Goal: Information Seeking & Learning: Understand process/instructions

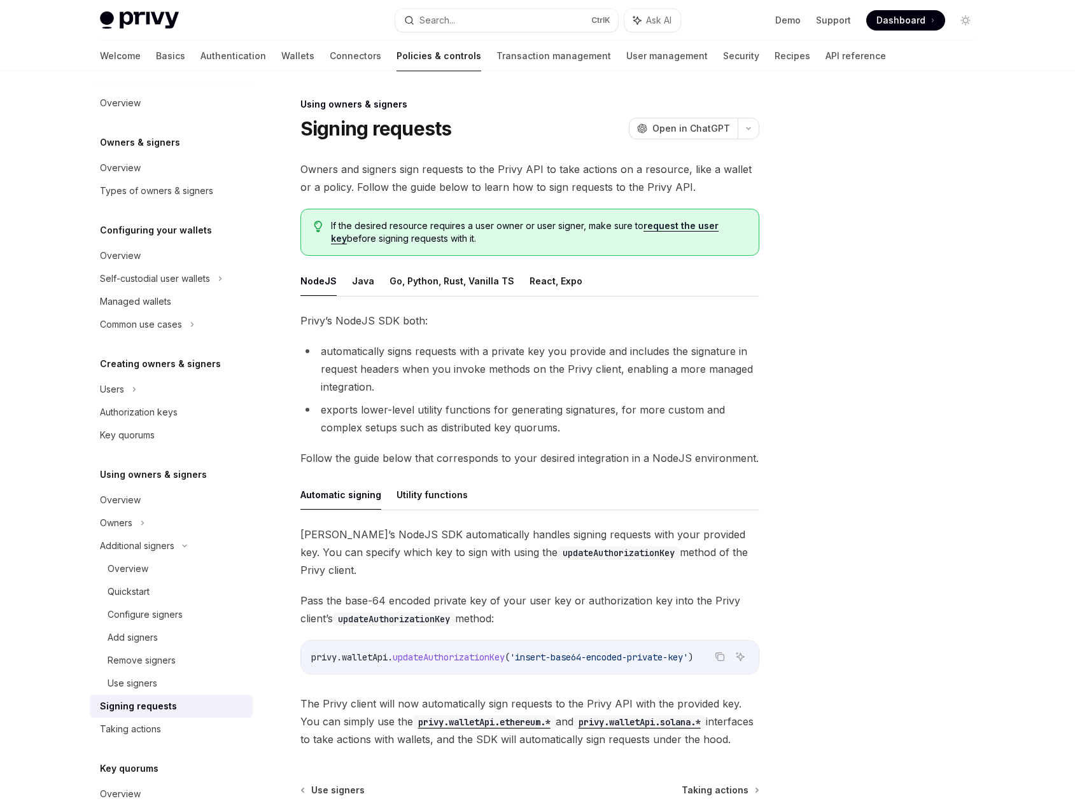
scroll to position [225, 0]
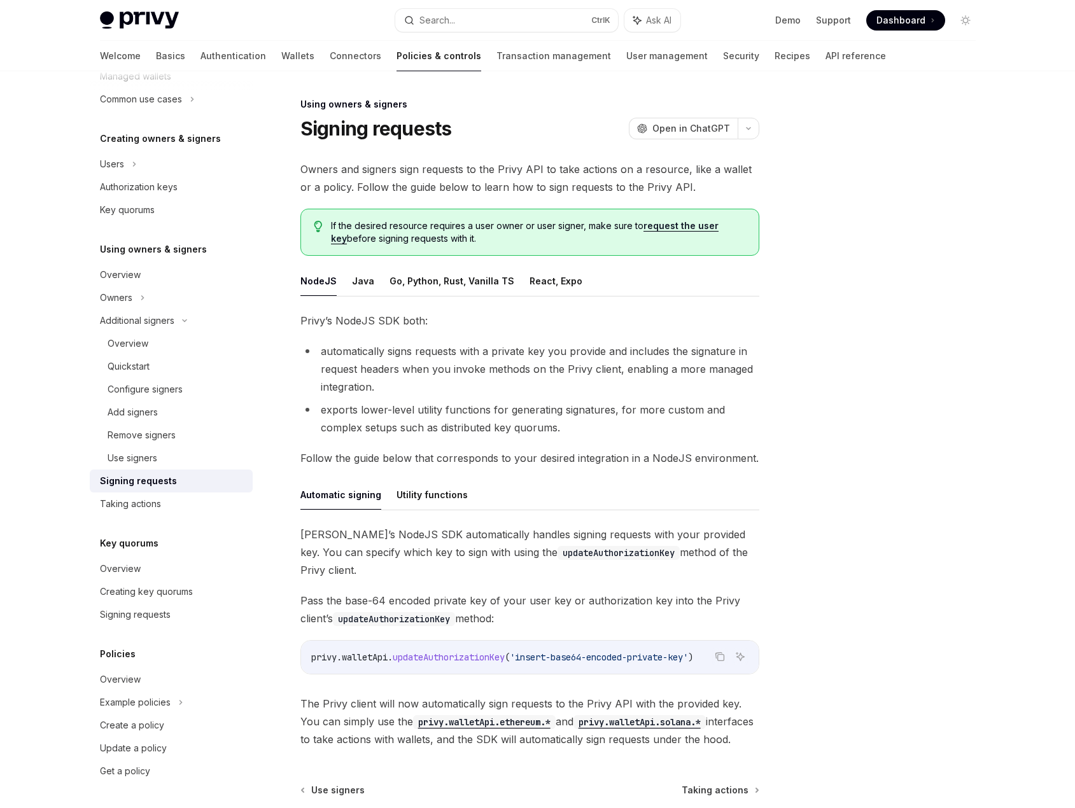
click at [870, 405] on div at bounding box center [888, 452] width 193 height 711
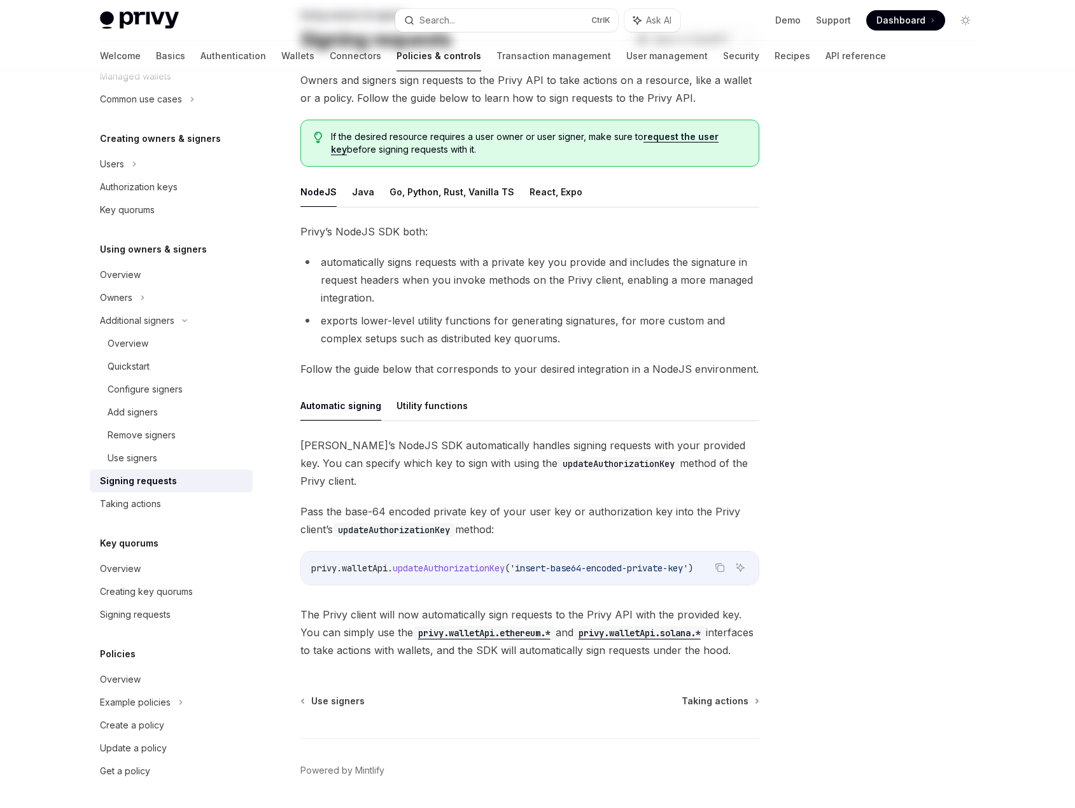
scroll to position [111, 0]
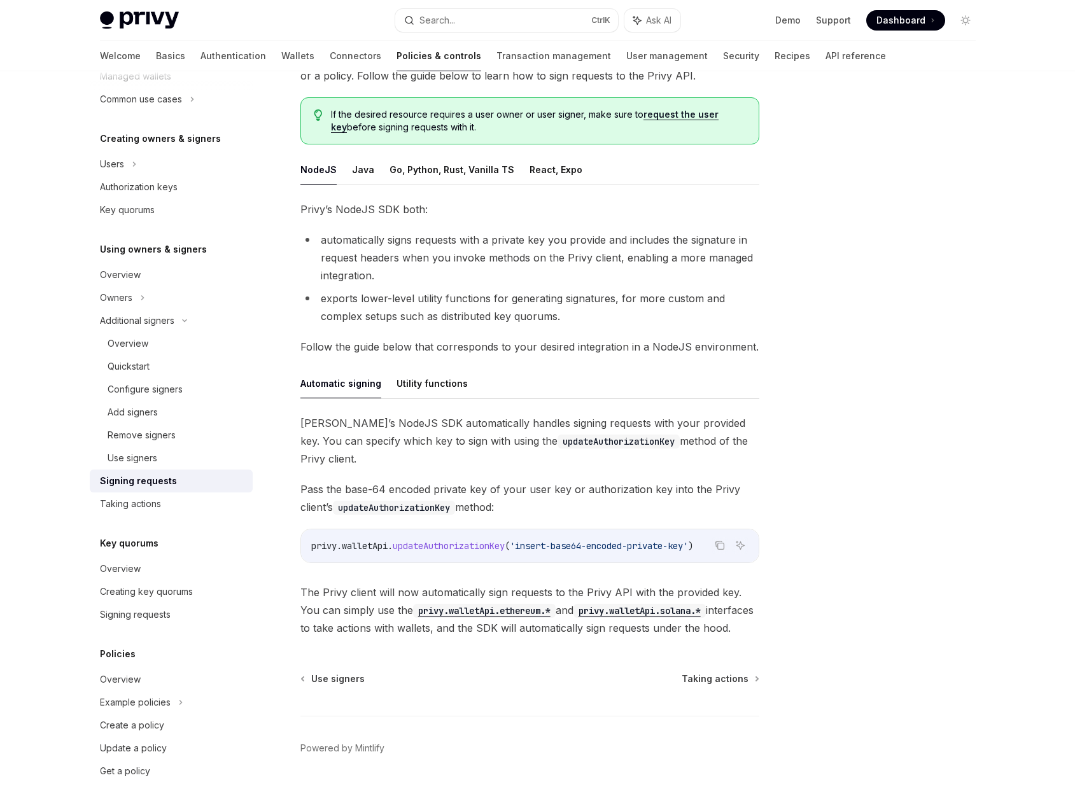
click at [977, 276] on div at bounding box center [888, 452] width 193 height 711
click at [423, 379] on button "Utility functions" at bounding box center [431, 383] width 71 height 30
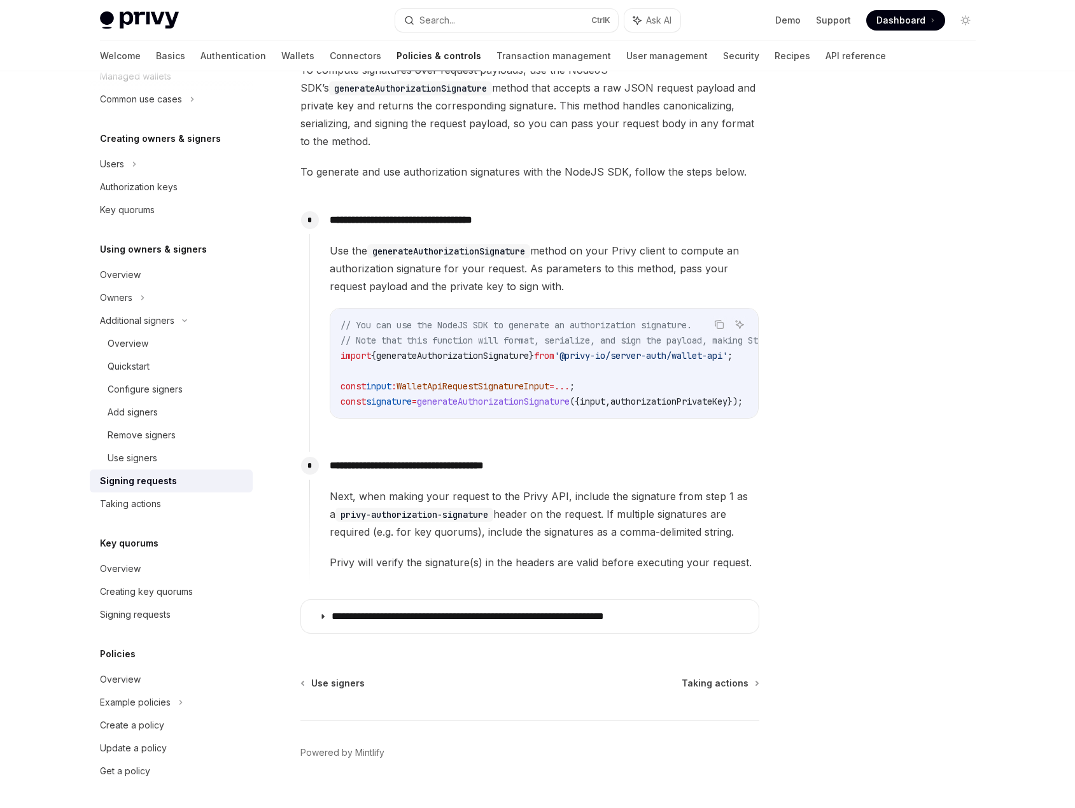
scroll to position [492, 0]
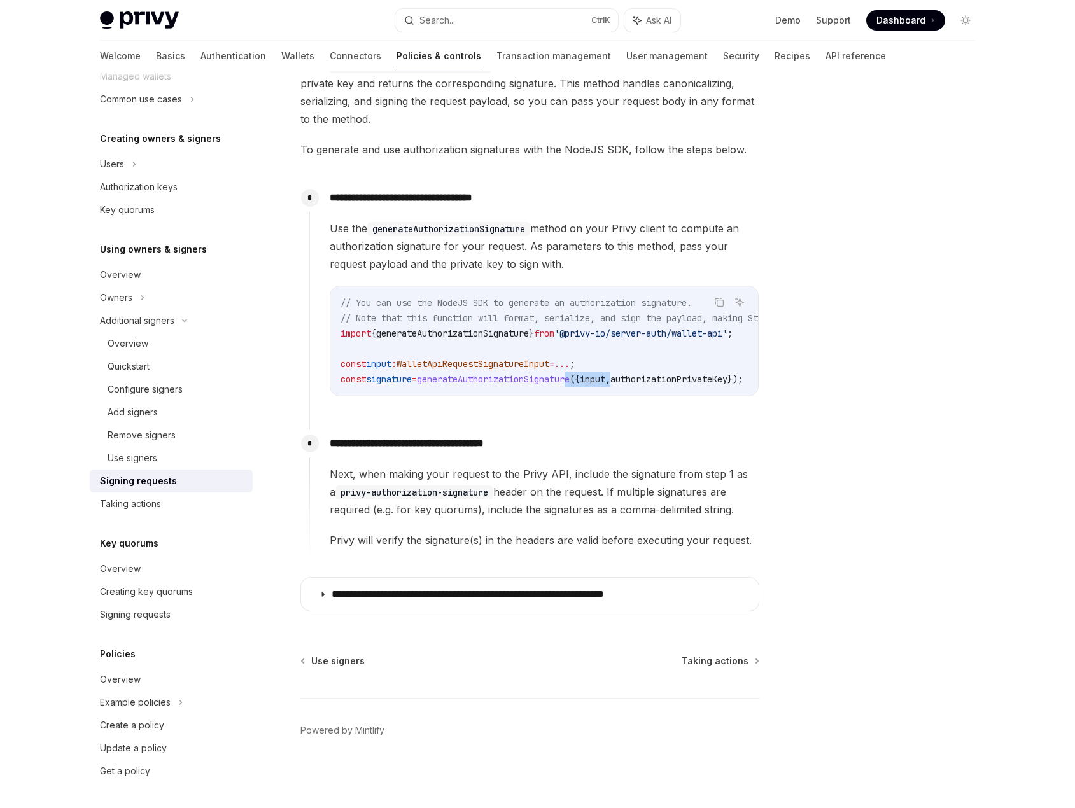
drag, startPoint x: 584, startPoint y: 389, endPoint x: 632, endPoint y: 392, distance: 48.4
click at [637, 390] on div "// You can use the NodeJS SDK to generate an authorization signature. // Note t…" at bounding box center [544, 340] width 428 height 109
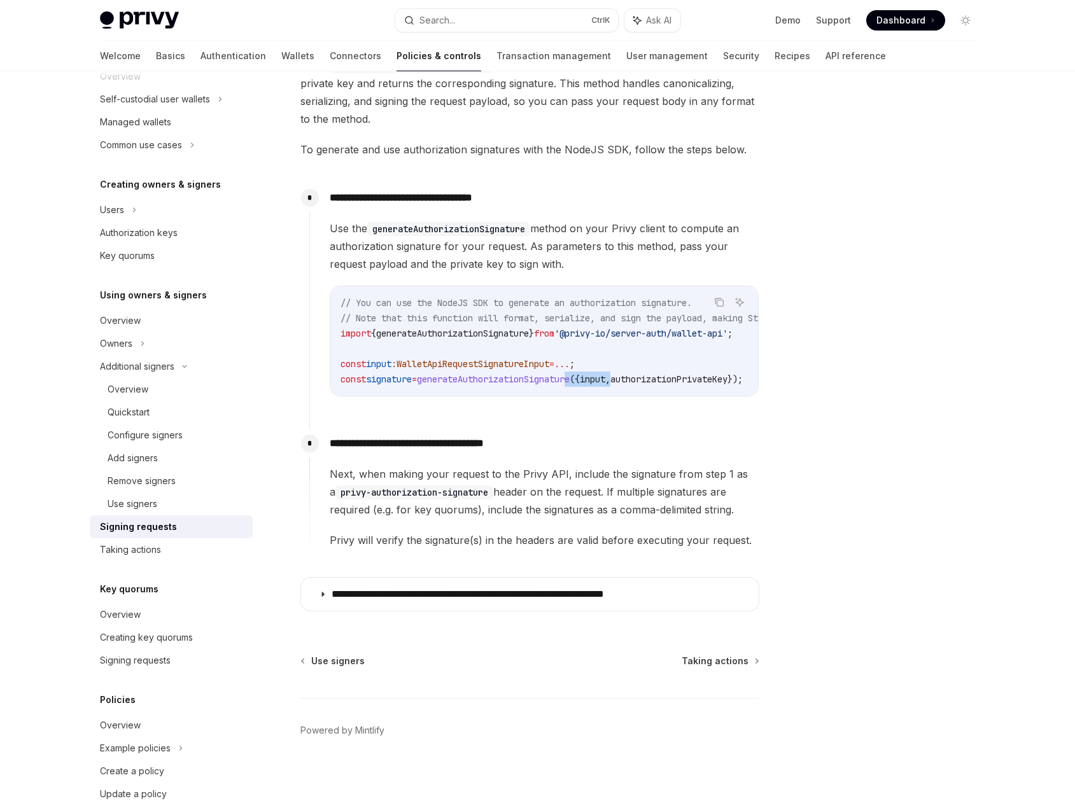
scroll to position [0, 0]
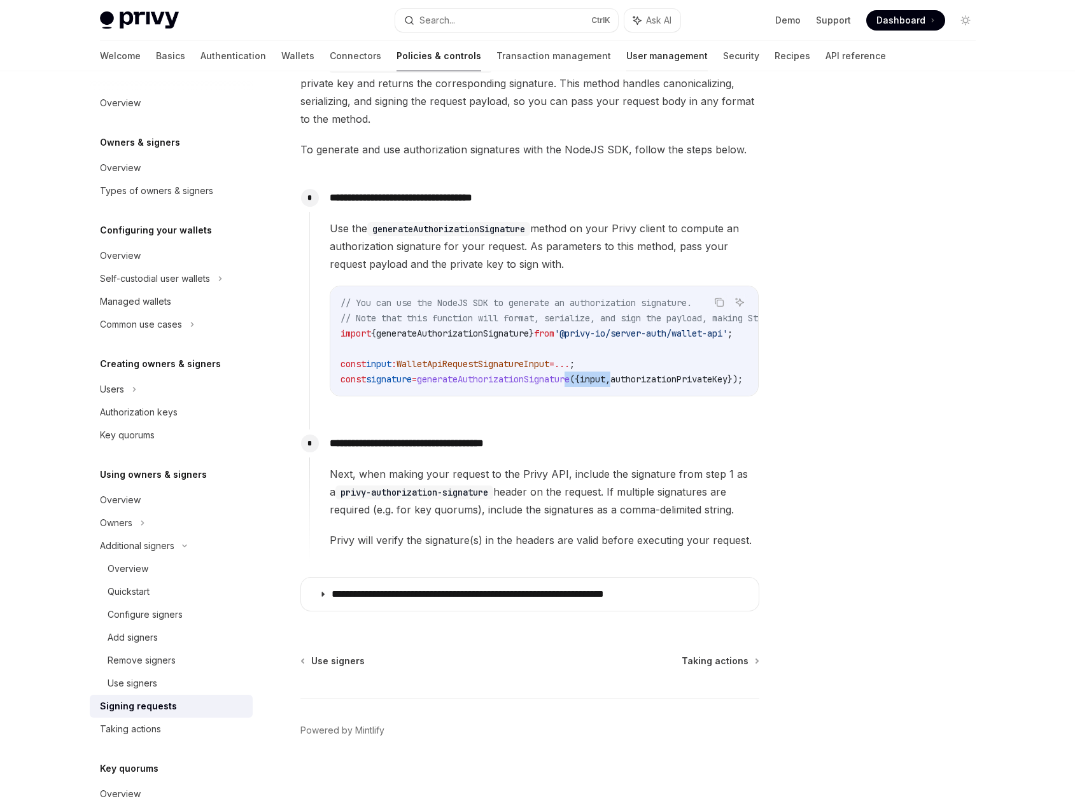
click at [626, 52] on link "User management" at bounding box center [666, 56] width 81 height 31
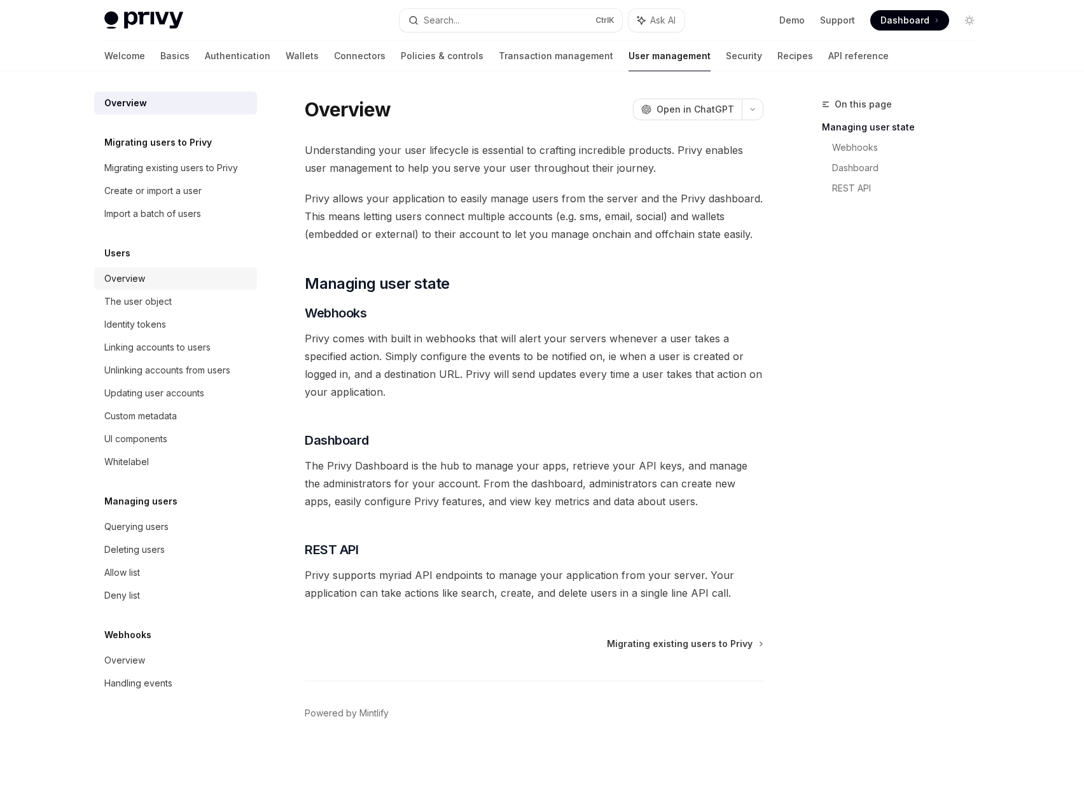
click at [172, 280] on div "Overview" at bounding box center [176, 278] width 145 height 15
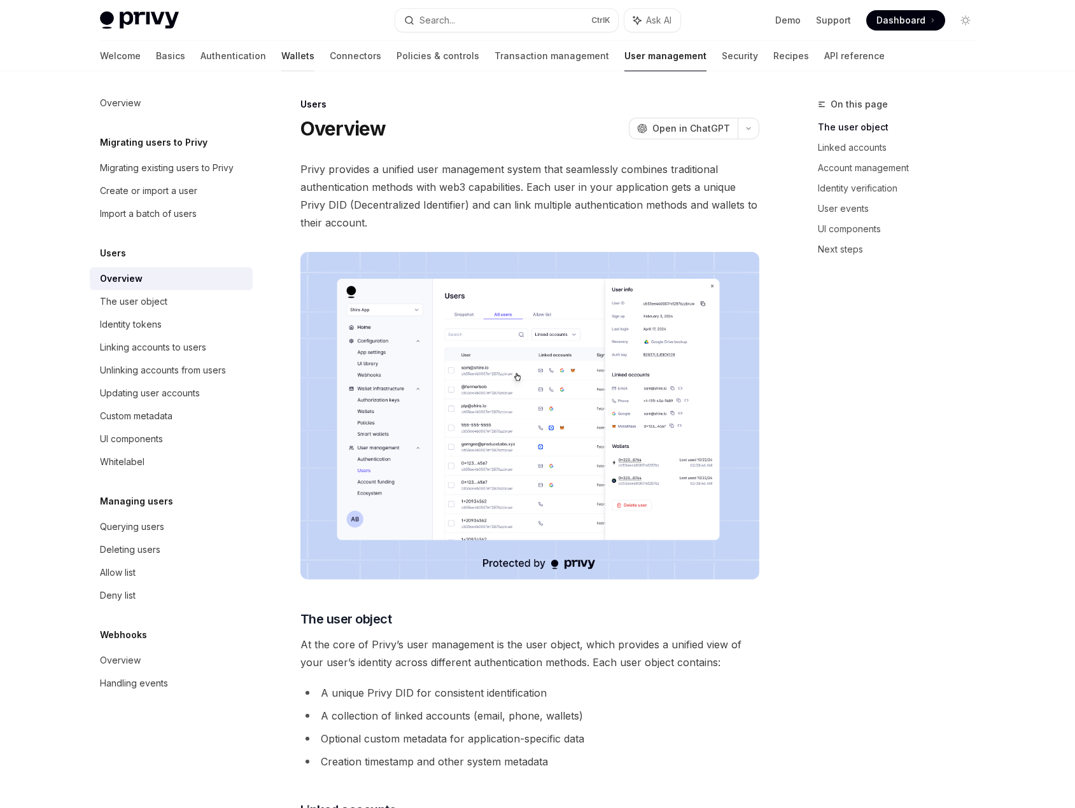
click at [281, 53] on link "Wallets" at bounding box center [297, 56] width 33 height 31
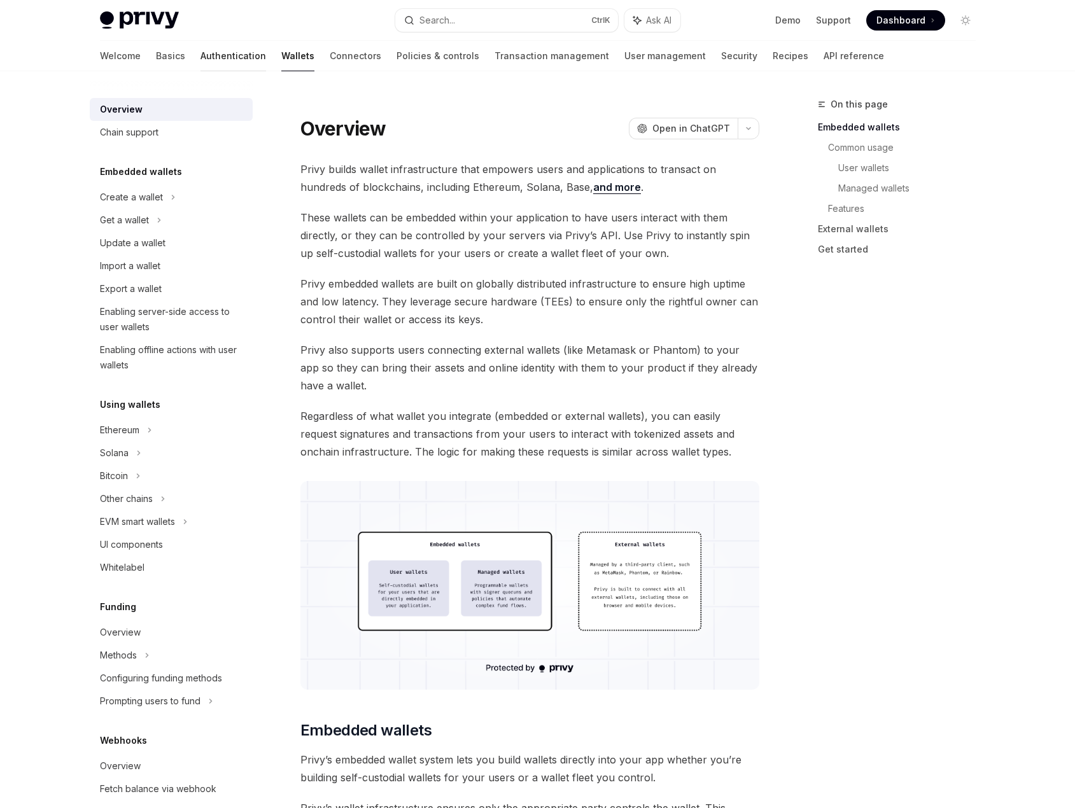
click at [200, 60] on link "Authentication" at bounding box center [233, 56] width 66 height 31
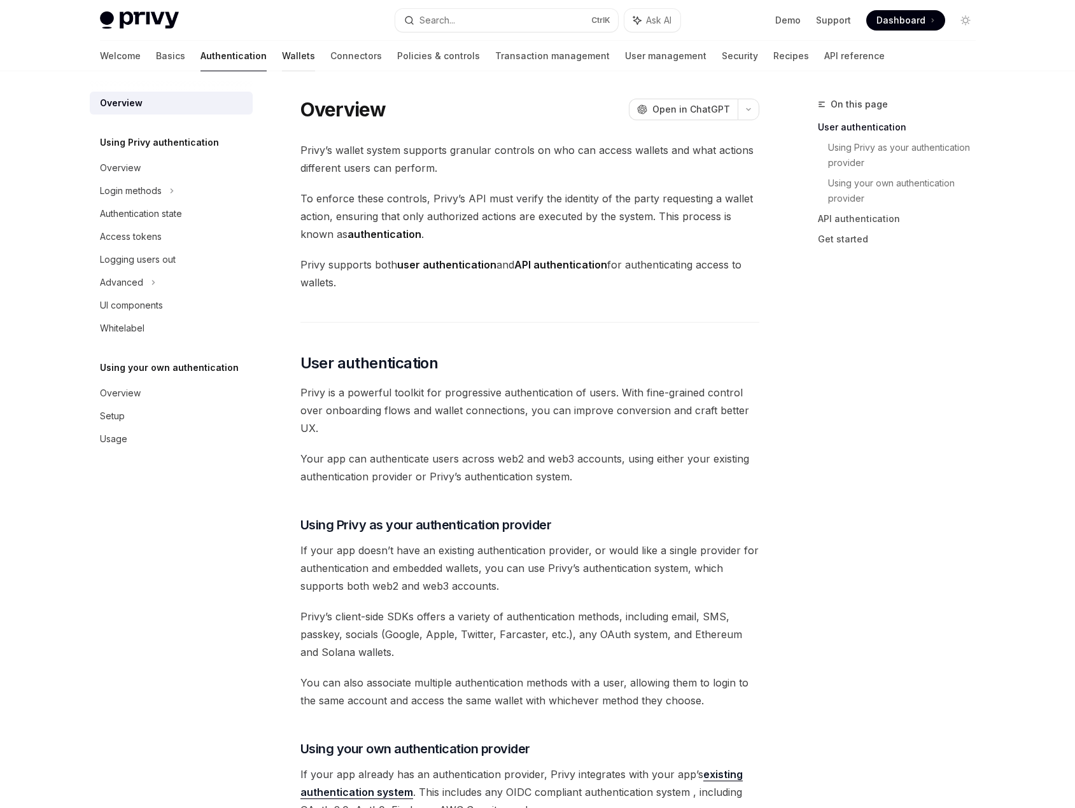
click at [282, 55] on link "Wallets" at bounding box center [298, 56] width 33 height 31
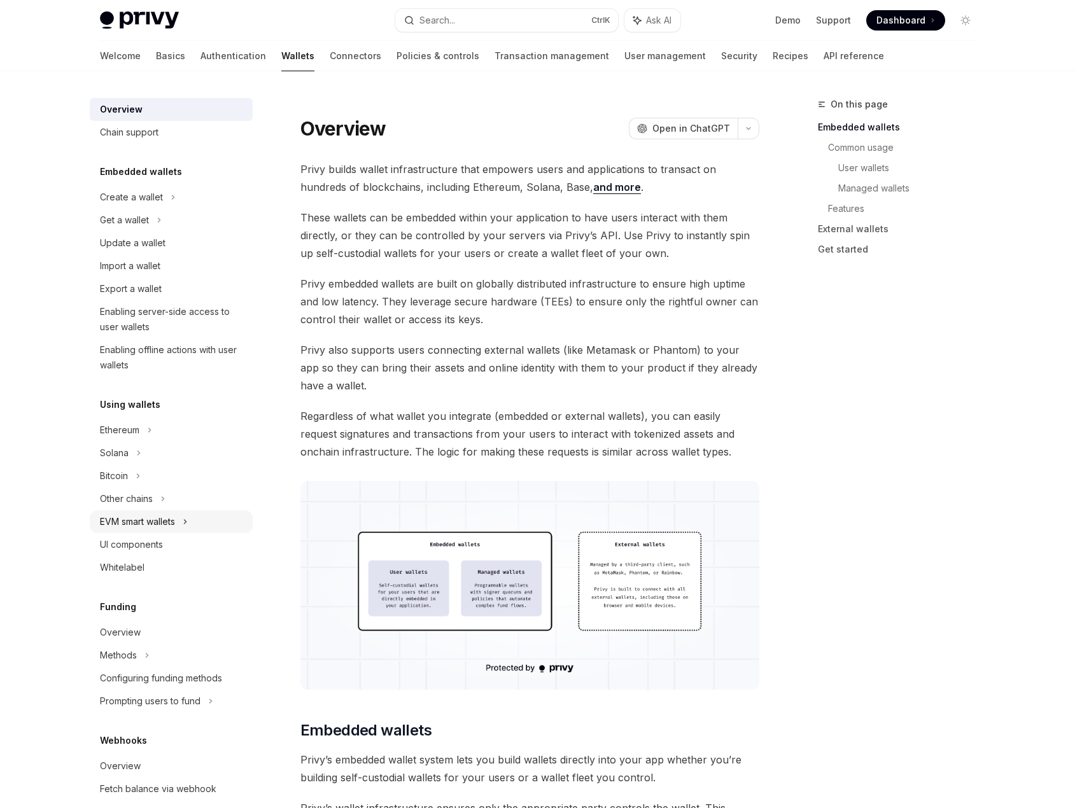
click at [191, 522] on div "EVM smart wallets" at bounding box center [171, 521] width 163 height 23
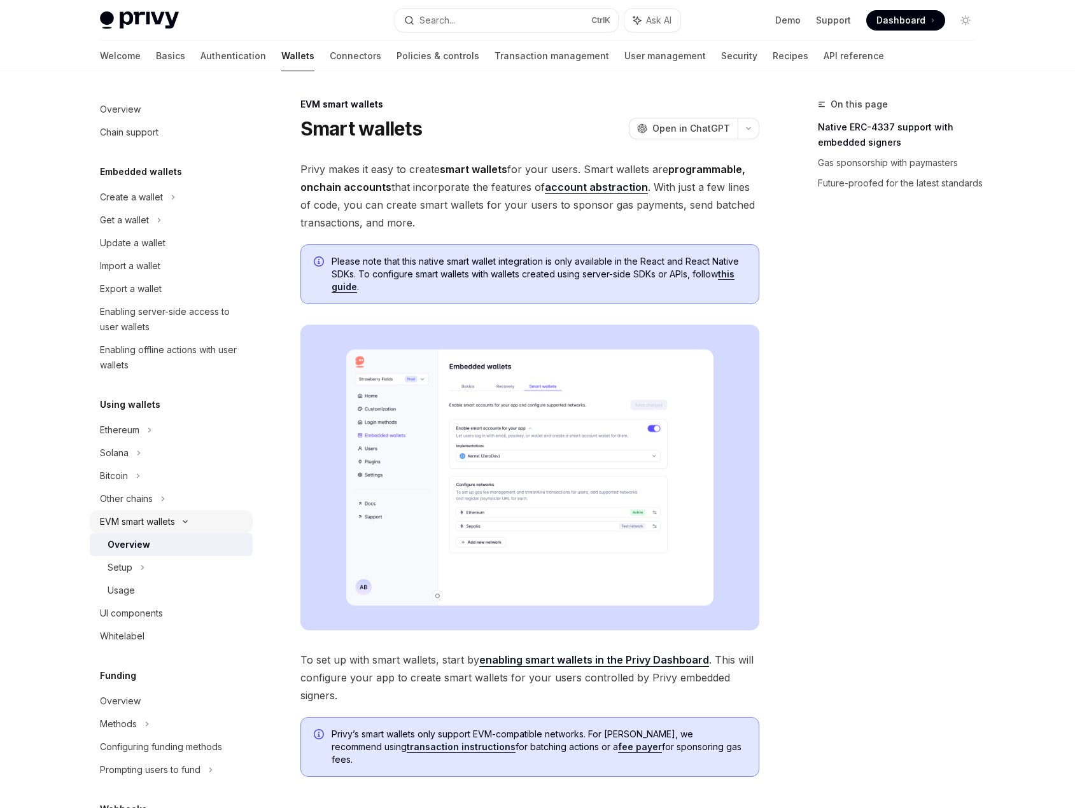
click at [191, 522] on icon at bounding box center [185, 521] width 15 height 5
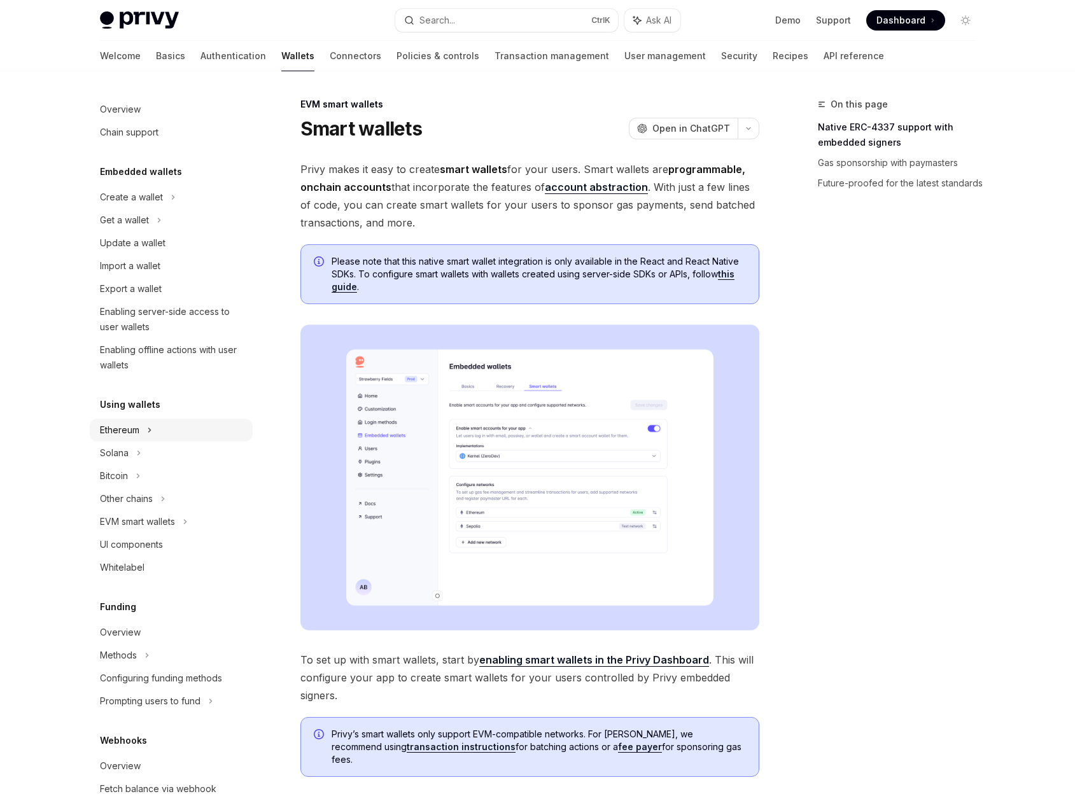
click at [171, 205] on icon at bounding box center [173, 197] width 5 height 15
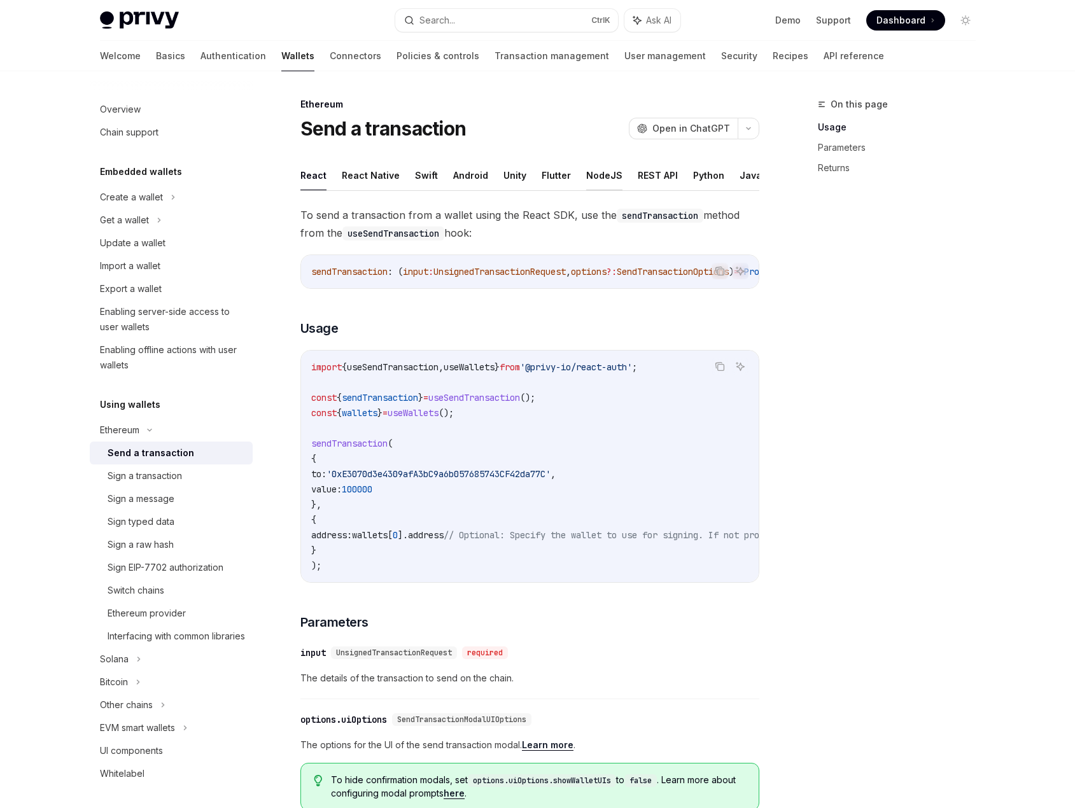
click at [603, 178] on button "NodeJS" at bounding box center [604, 175] width 36 height 30
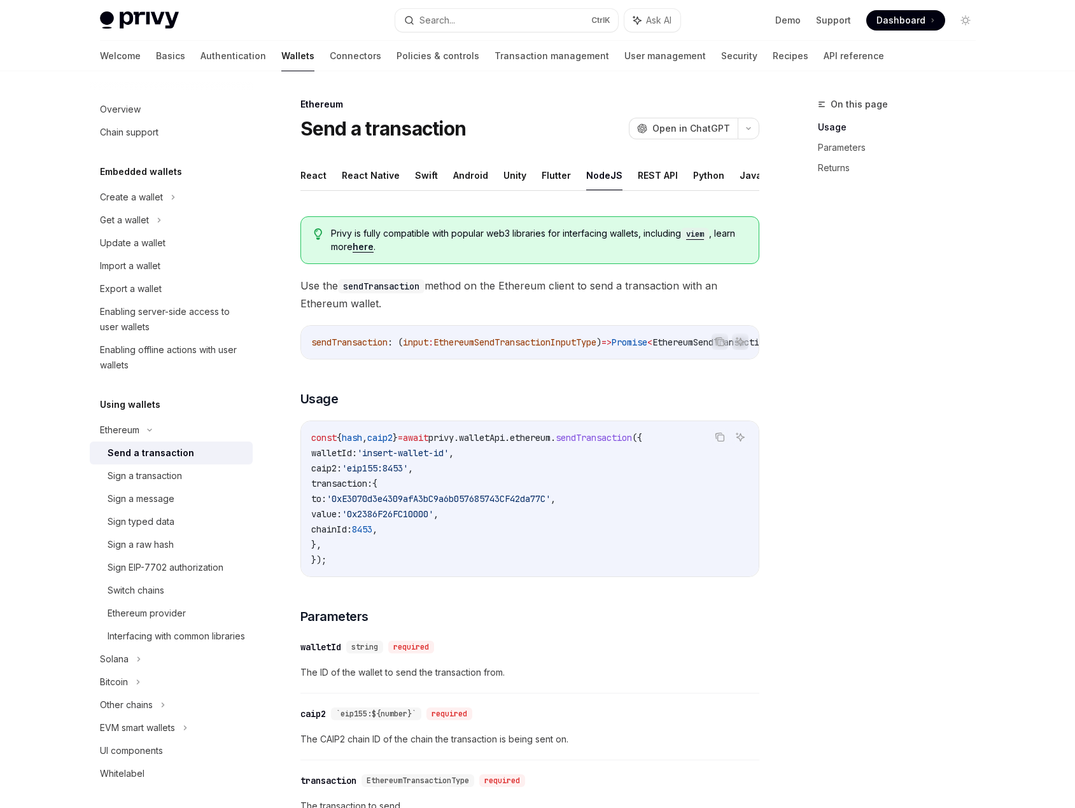
click at [747, 501] on code "const { hash , caip2 } = await privy . walletApi . ethereum . sendTransaction (…" at bounding box center [529, 498] width 437 height 137
click at [157, 474] on div "Sign a transaction" at bounding box center [145, 475] width 74 height 15
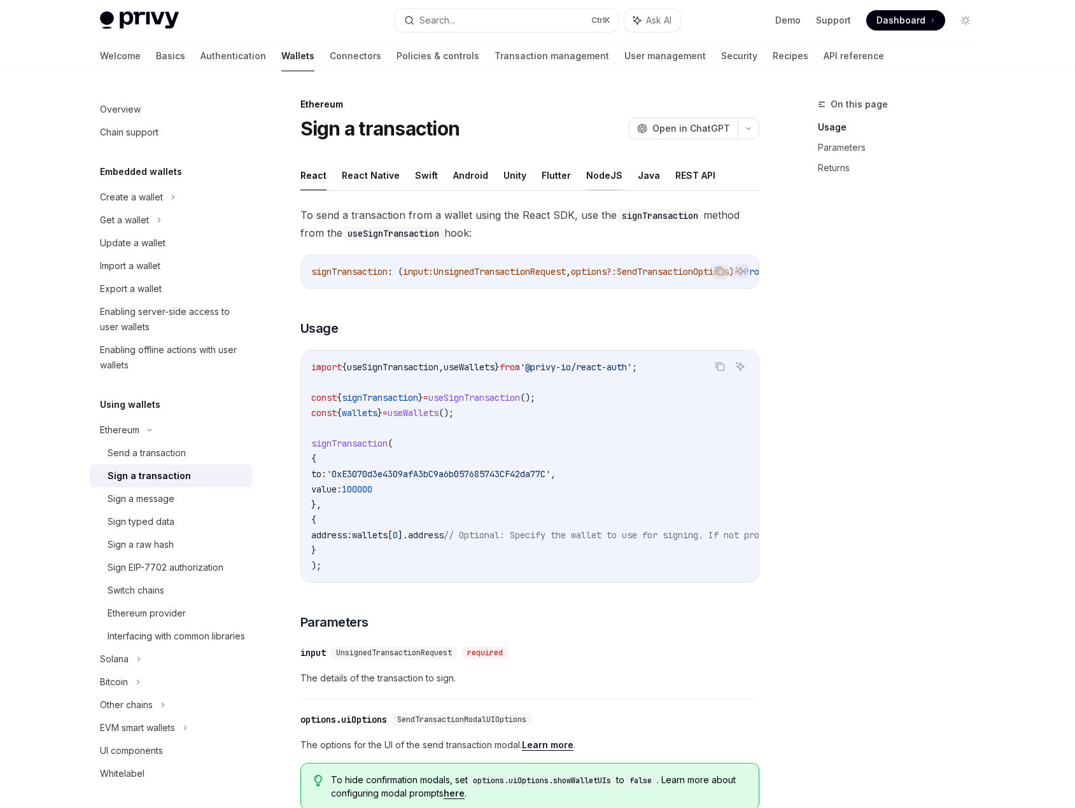
click at [603, 178] on button "NodeJS" at bounding box center [604, 175] width 36 height 30
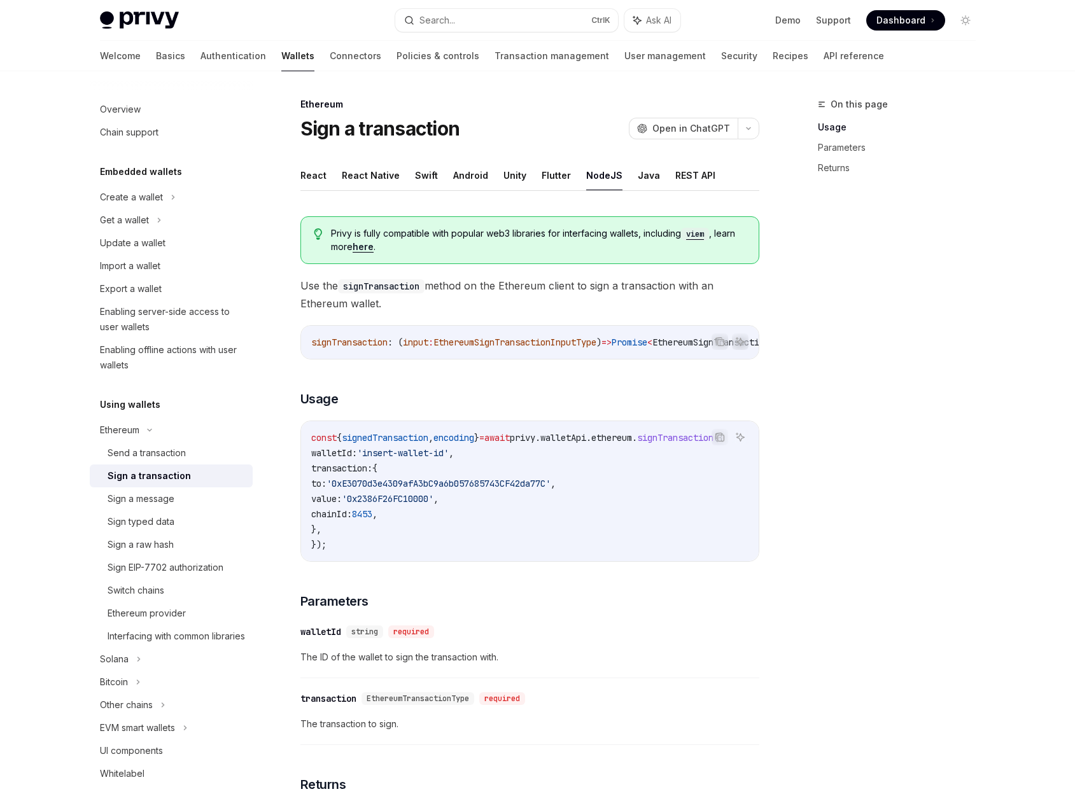
click at [862, 587] on div "On this page Usage Parameters Returns" at bounding box center [888, 452] width 193 height 711
click at [199, 503] on div "Sign a message" at bounding box center [176, 498] width 137 height 15
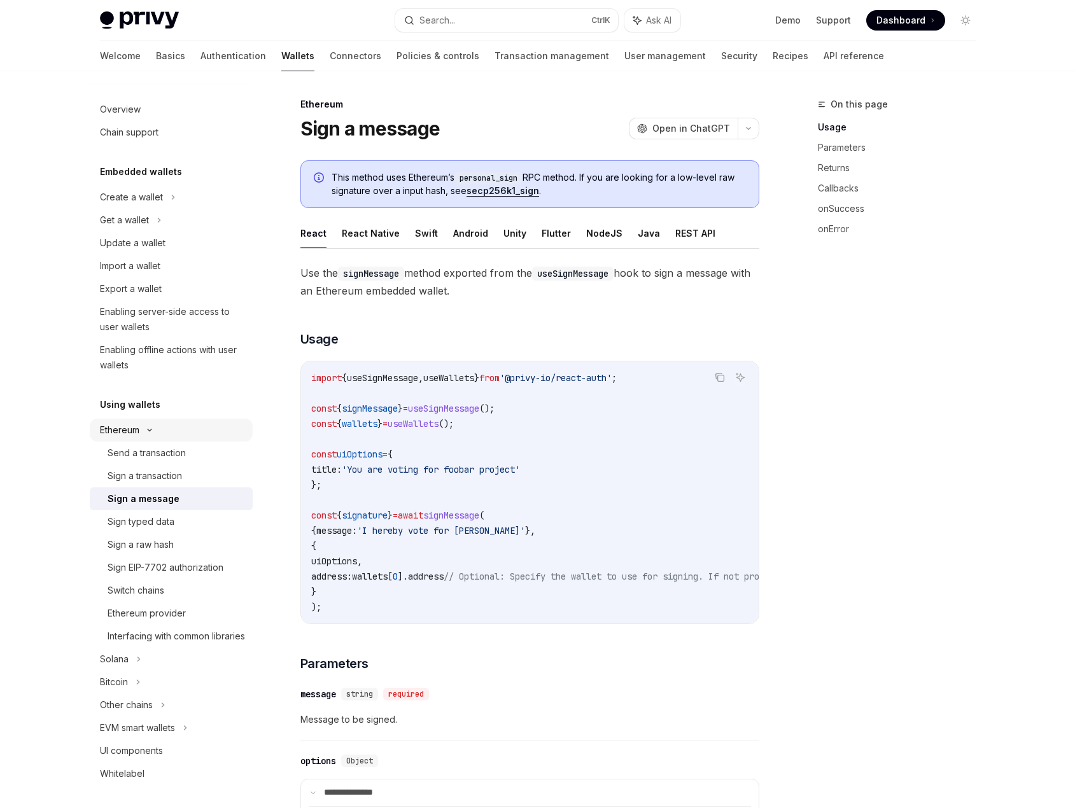
click at [132, 205] on div "Ethereum" at bounding box center [131, 197] width 63 height 15
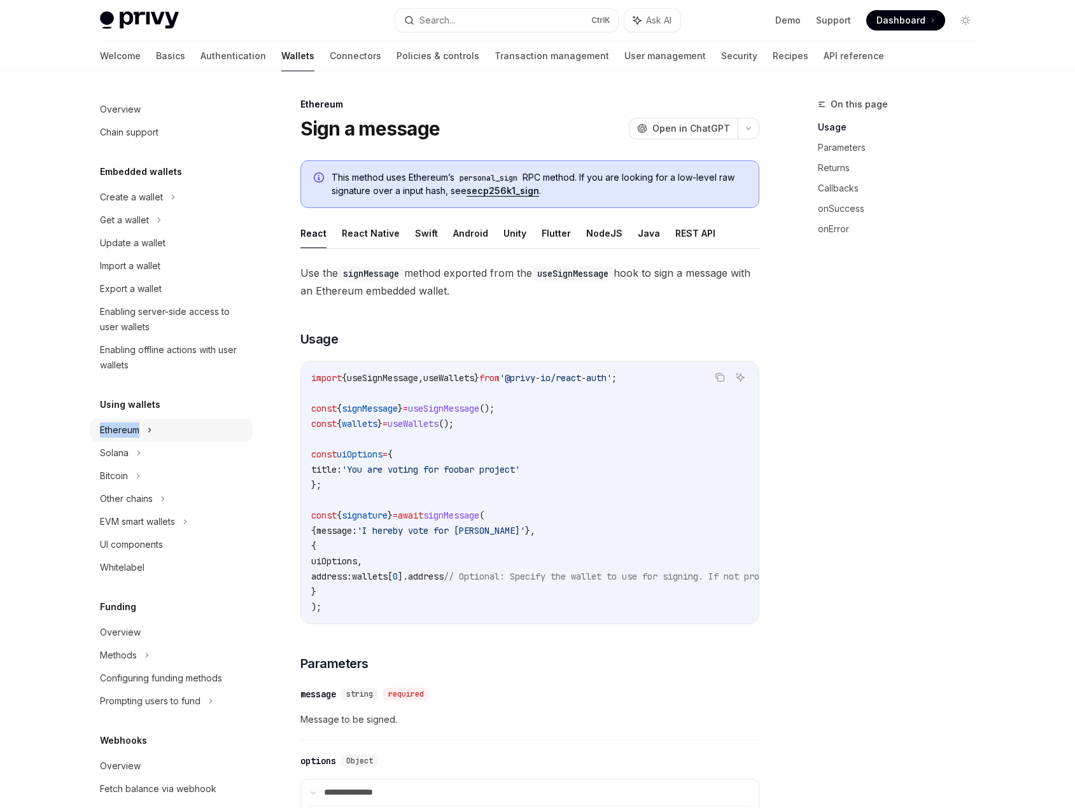
click at [132, 205] on div "Ethereum" at bounding box center [131, 197] width 63 height 15
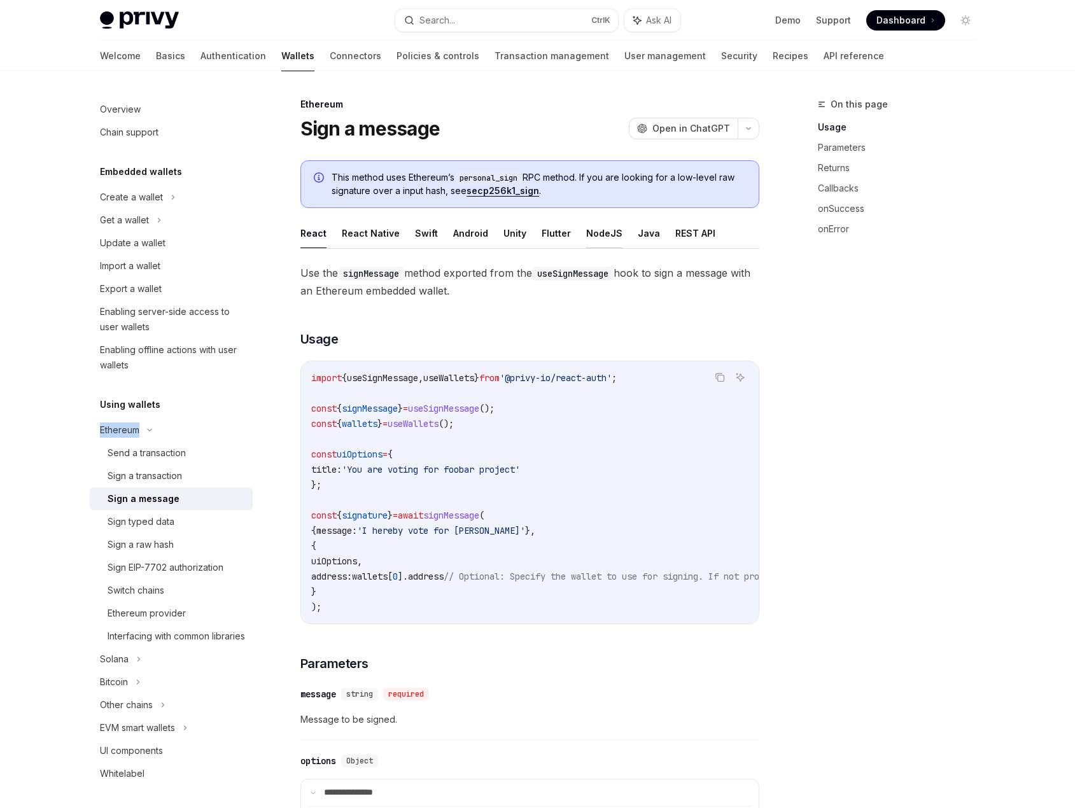
click at [593, 238] on button "NodeJS" at bounding box center [604, 233] width 36 height 30
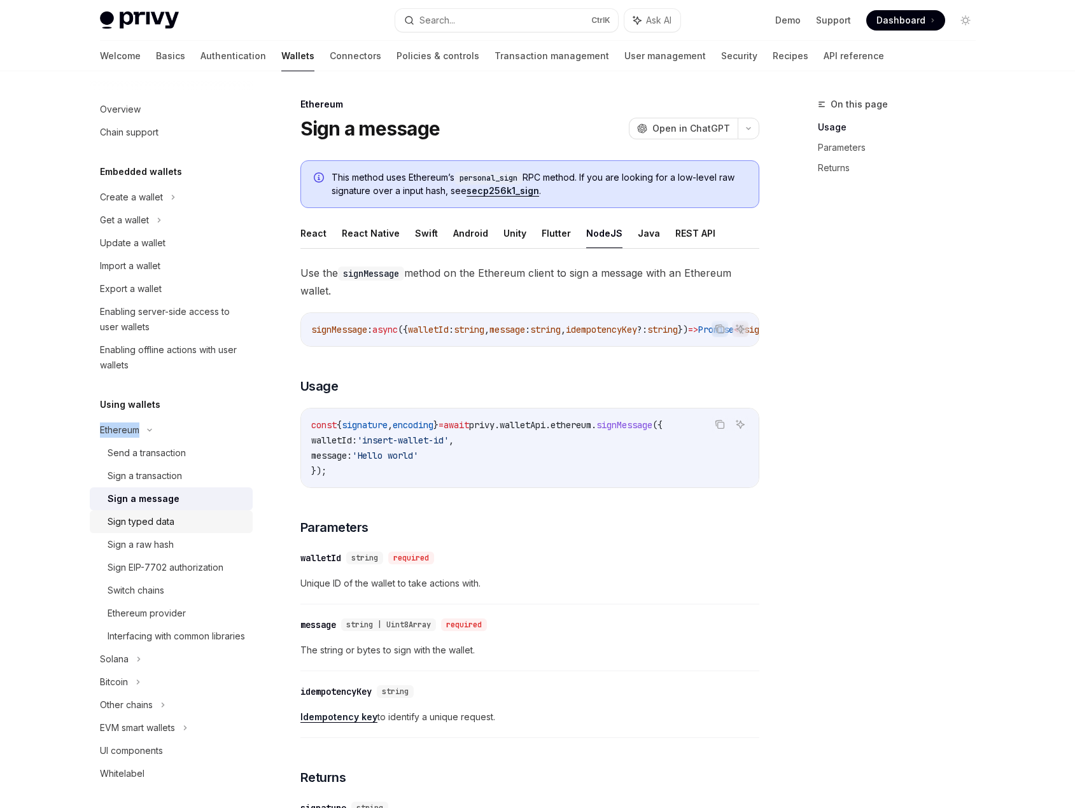
click at [206, 519] on div "Sign typed data" at bounding box center [176, 521] width 137 height 15
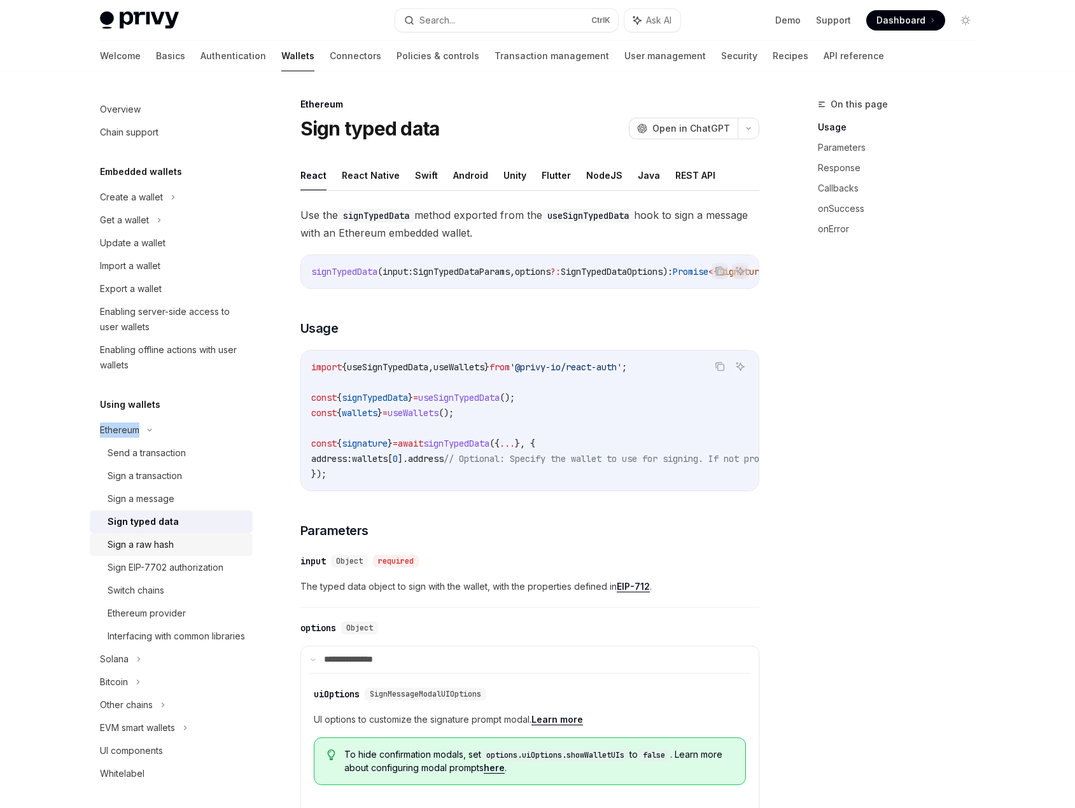
click at [202, 538] on div "Sign a raw hash" at bounding box center [176, 544] width 137 height 15
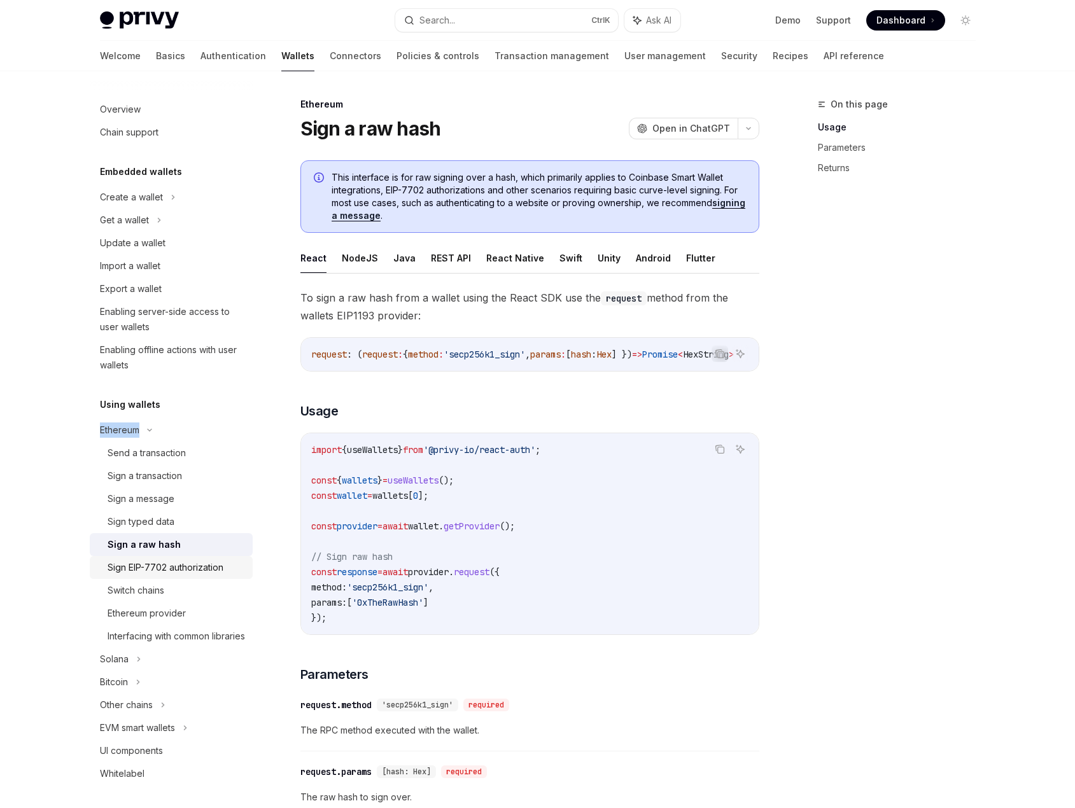
click at [201, 563] on div "Sign EIP-7702 authorization" at bounding box center [166, 567] width 116 height 15
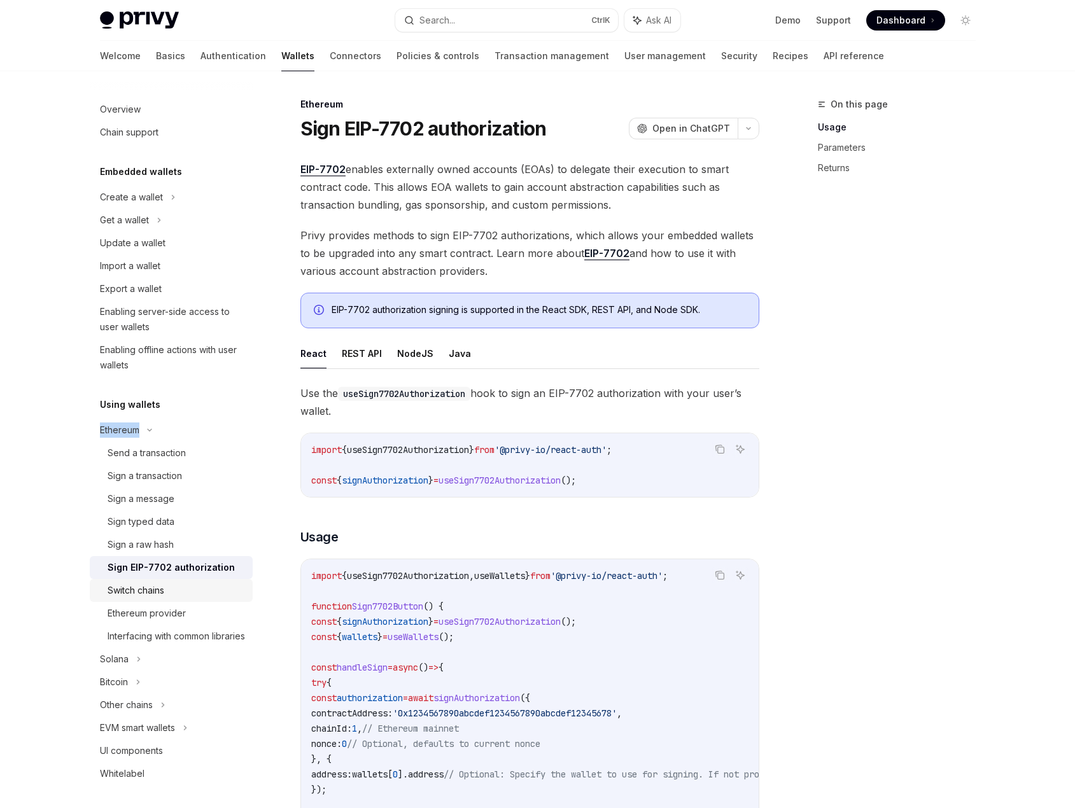
click at [200, 585] on div "Switch chains" at bounding box center [176, 590] width 137 height 15
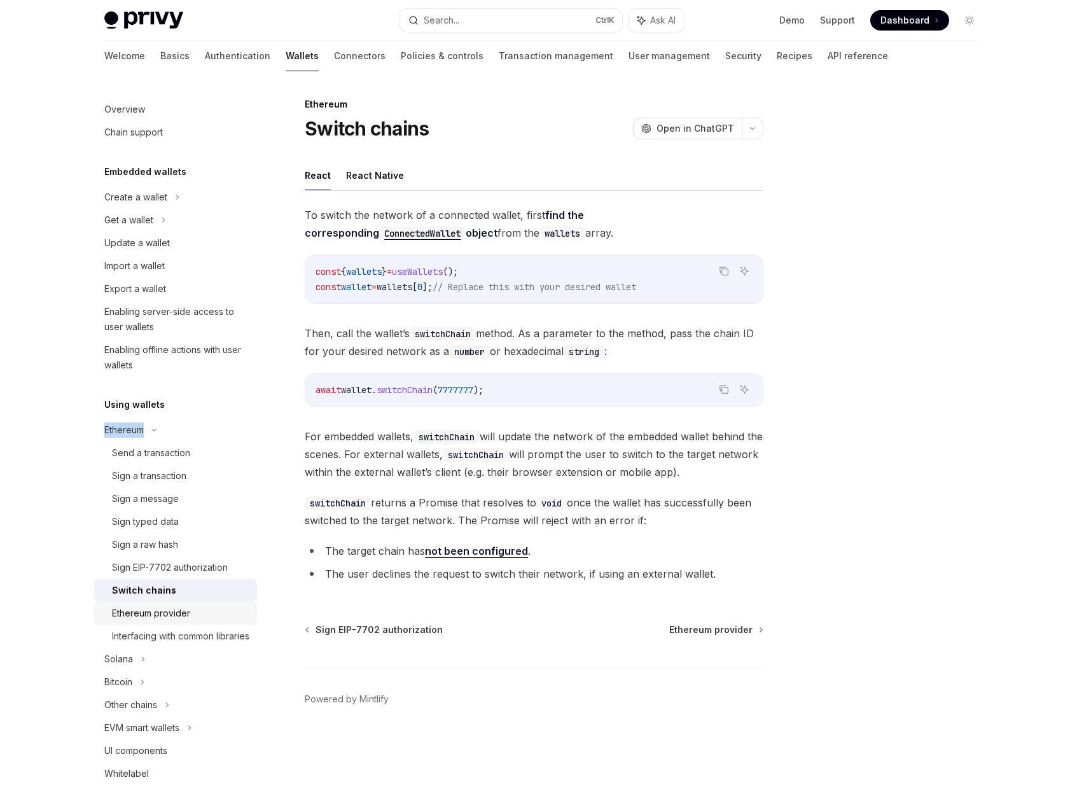
click at [206, 616] on div "Ethereum provider" at bounding box center [180, 613] width 137 height 15
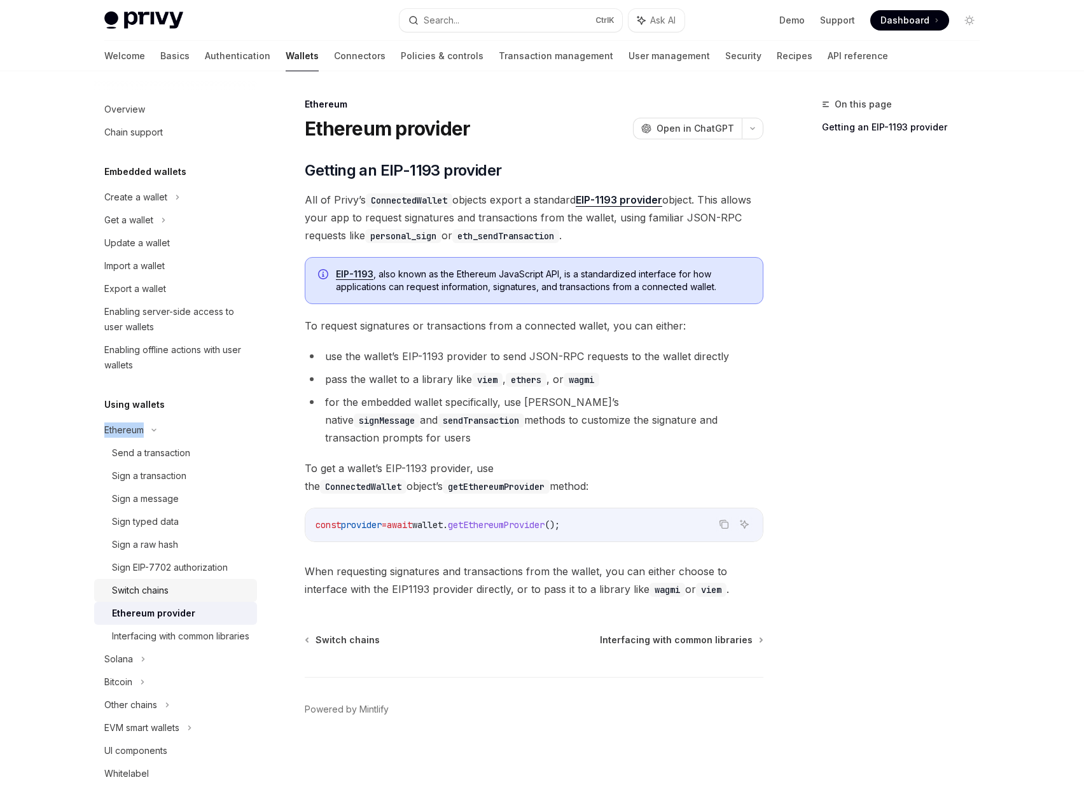
click at [209, 587] on div "Switch chains" at bounding box center [180, 590] width 137 height 15
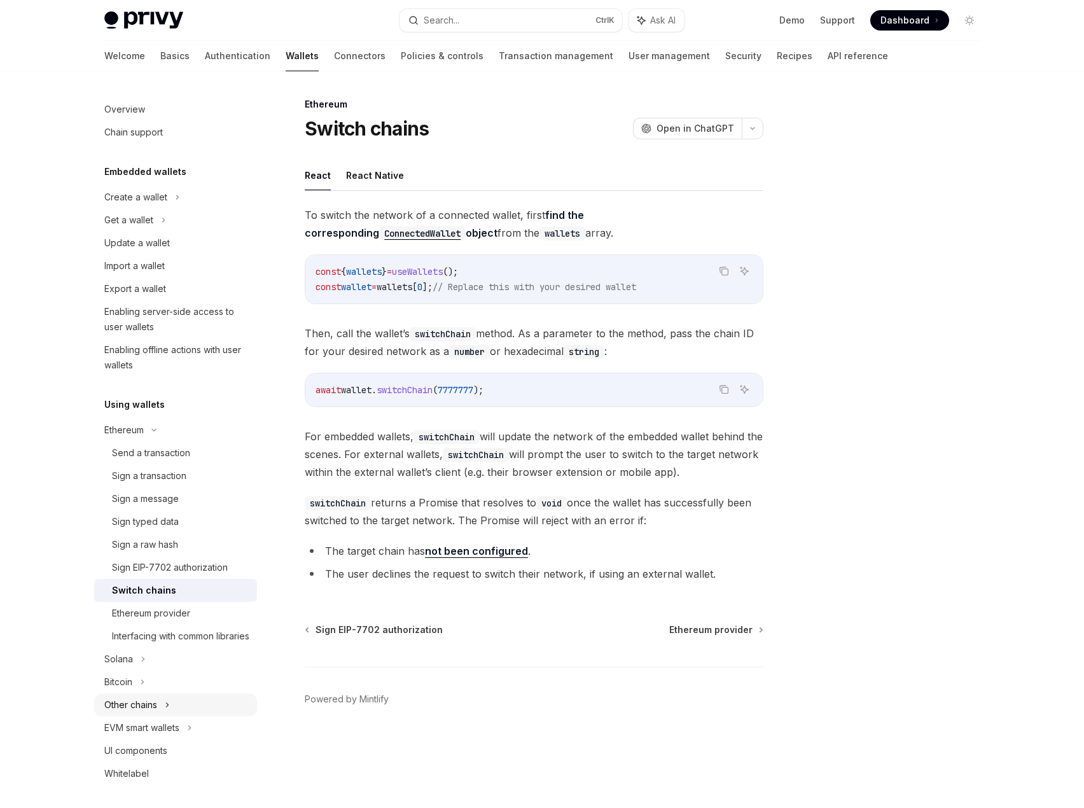
click at [179, 714] on div "Other chains" at bounding box center [175, 705] width 163 height 23
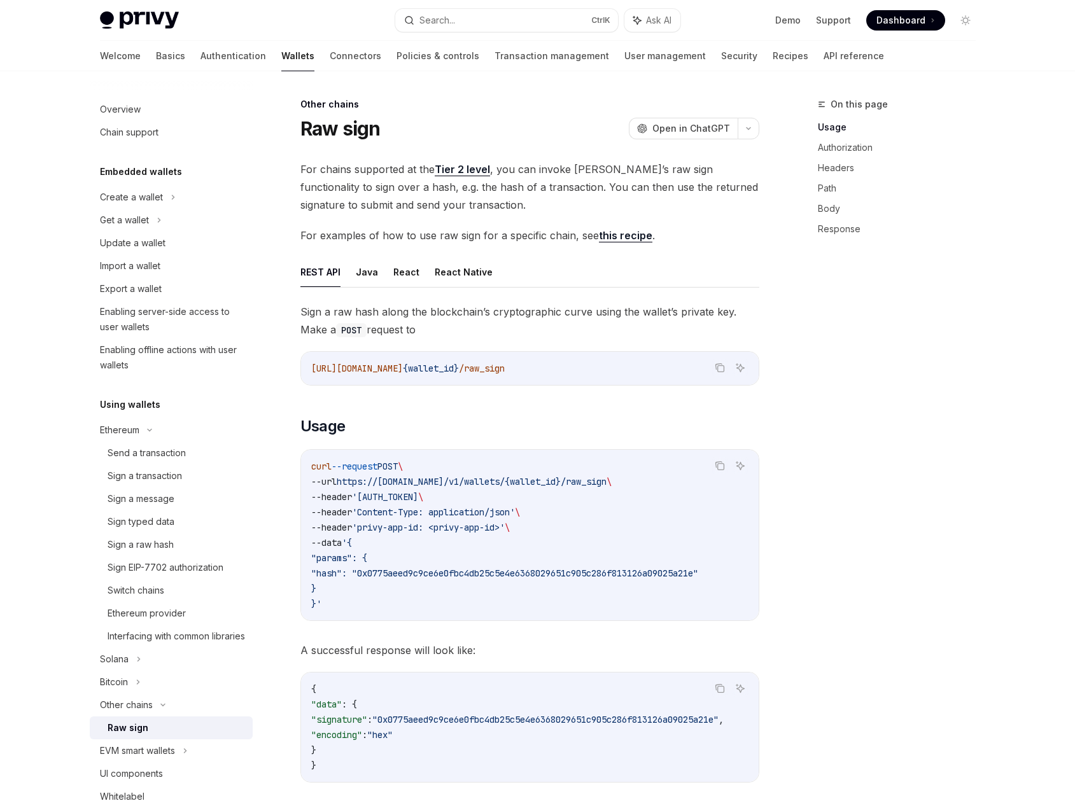
click at [870, 337] on div "On this page Usage Authorization Headers Path Body Response" at bounding box center [888, 452] width 193 height 711
click at [113, 205] on div "Ethereum" at bounding box center [131, 197] width 63 height 15
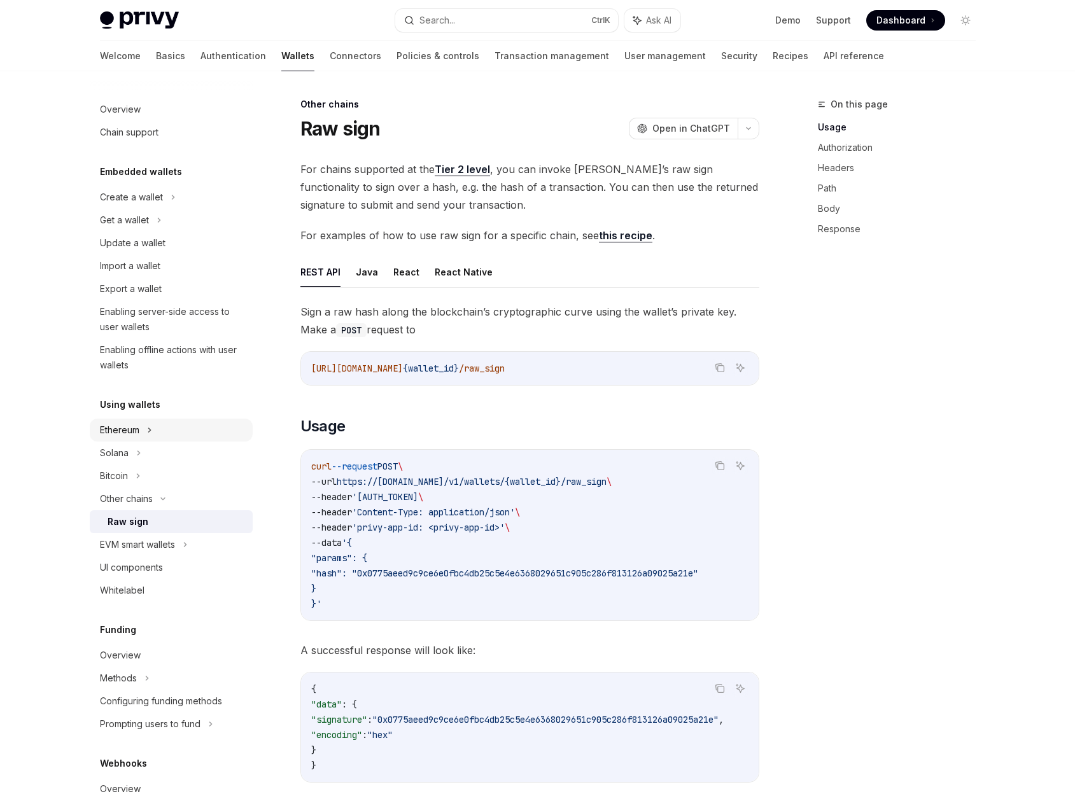
click at [122, 205] on div "Ethereum" at bounding box center [131, 197] width 63 height 15
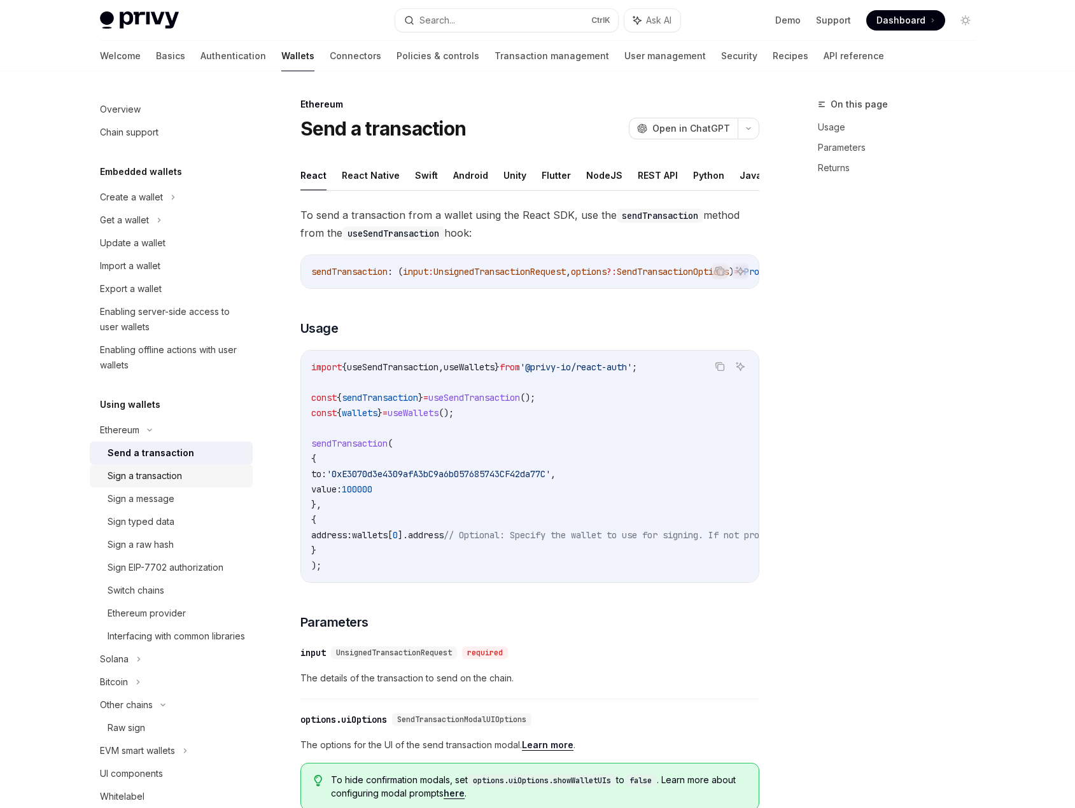
click at [141, 465] on link "Sign a transaction" at bounding box center [171, 476] width 163 height 23
click at [604, 169] on button "NodeJS" at bounding box center [604, 175] width 36 height 30
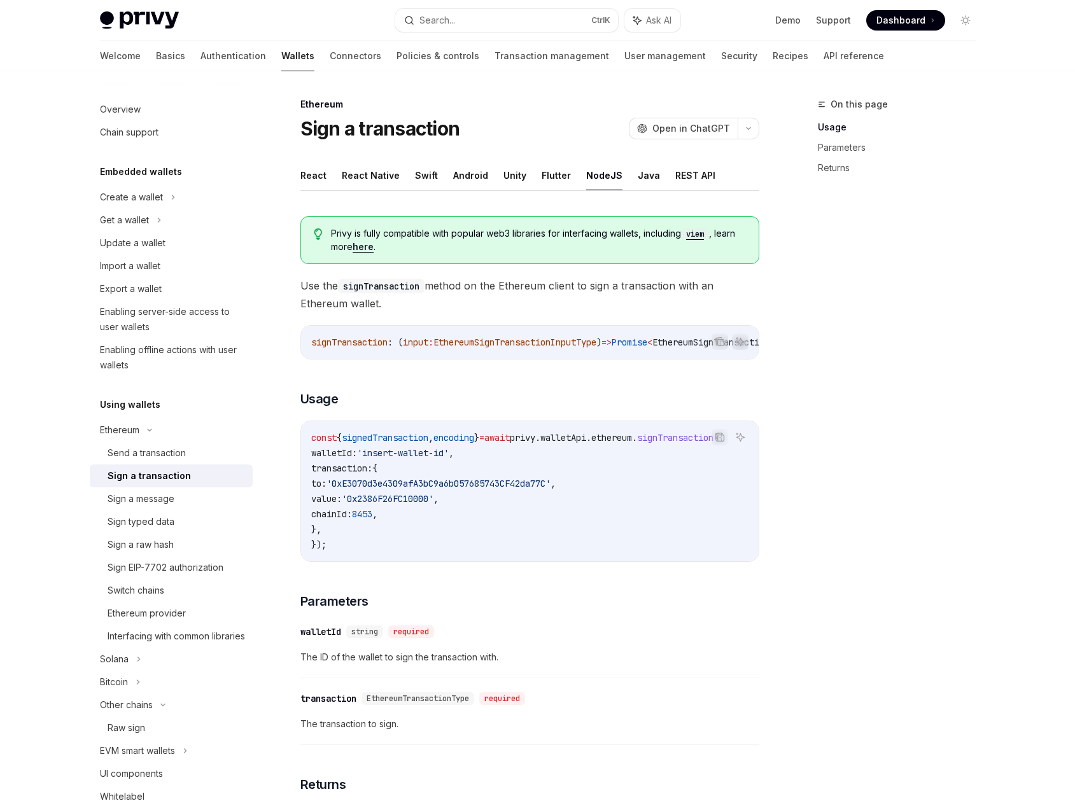
click at [872, 534] on div "On this page Usage Parameters Returns" at bounding box center [888, 452] width 193 height 711
drag, startPoint x: 890, startPoint y: 543, endPoint x: 892, endPoint y: 549, distance: 6.6
click at [890, 544] on div "On this page Usage Parameters Returns" at bounding box center [888, 452] width 193 height 711
click at [169, 202] on div "Create a wallet" at bounding box center [171, 197] width 163 height 23
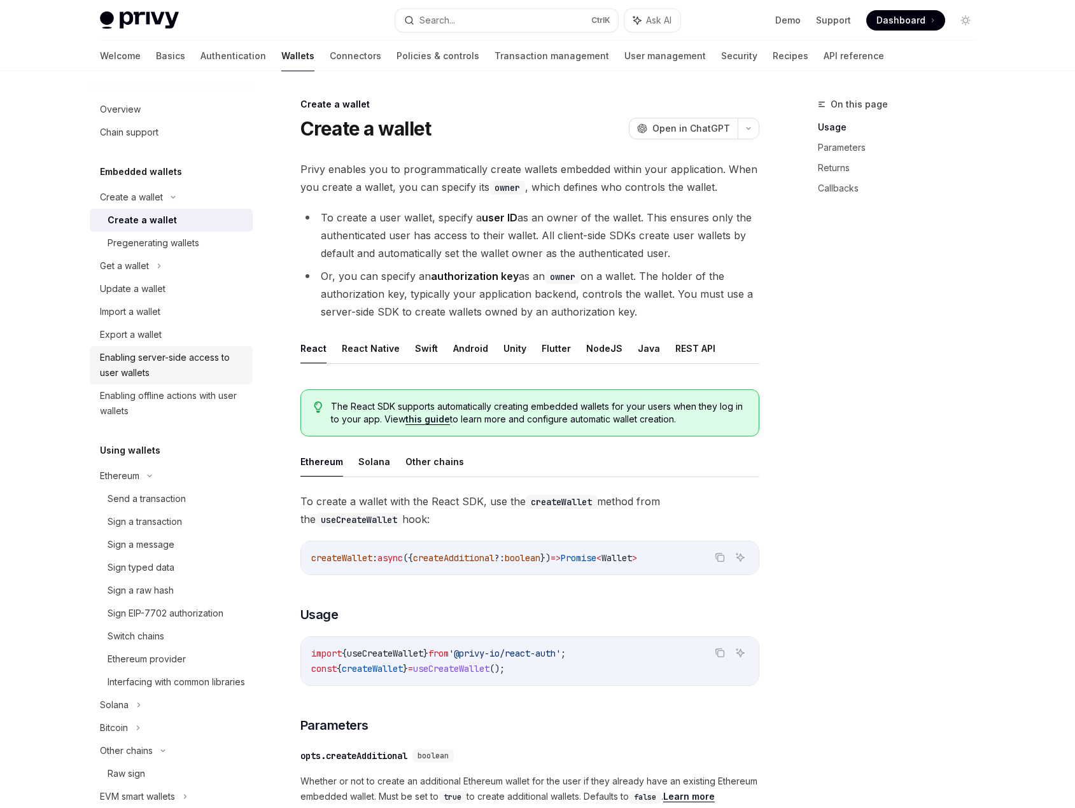
click at [183, 360] on div "Enabling server-side access to user wallets" at bounding box center [172, 365] width 145 height 31
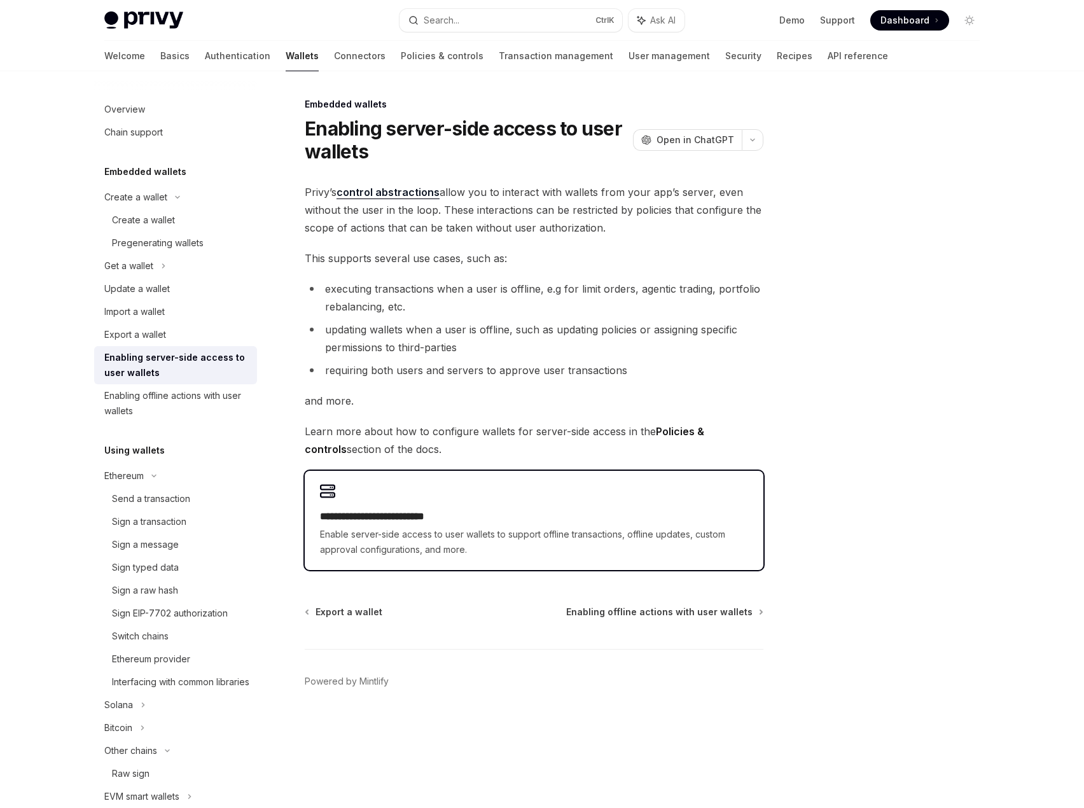
click at [435, 526] on div "**********" at bounding box center [534, 533] width 428 height 48
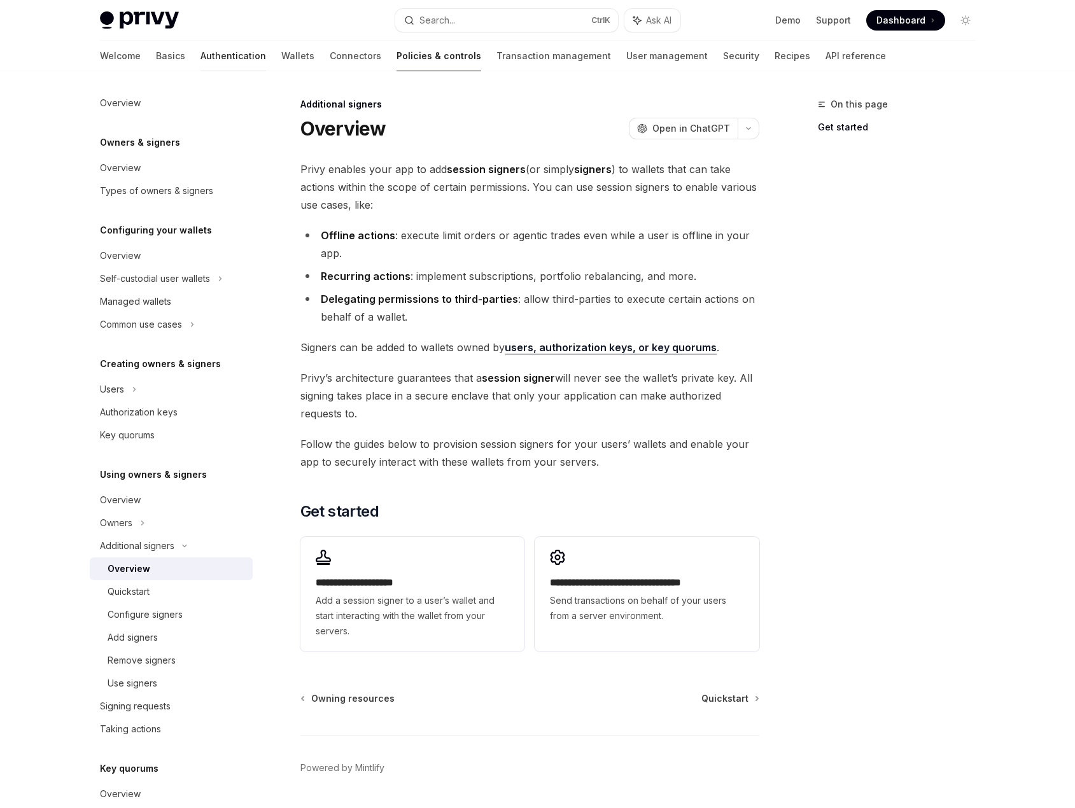
click at [204, 52] on link "Authentication" at bounding box center [233, 56] width 66 height 31
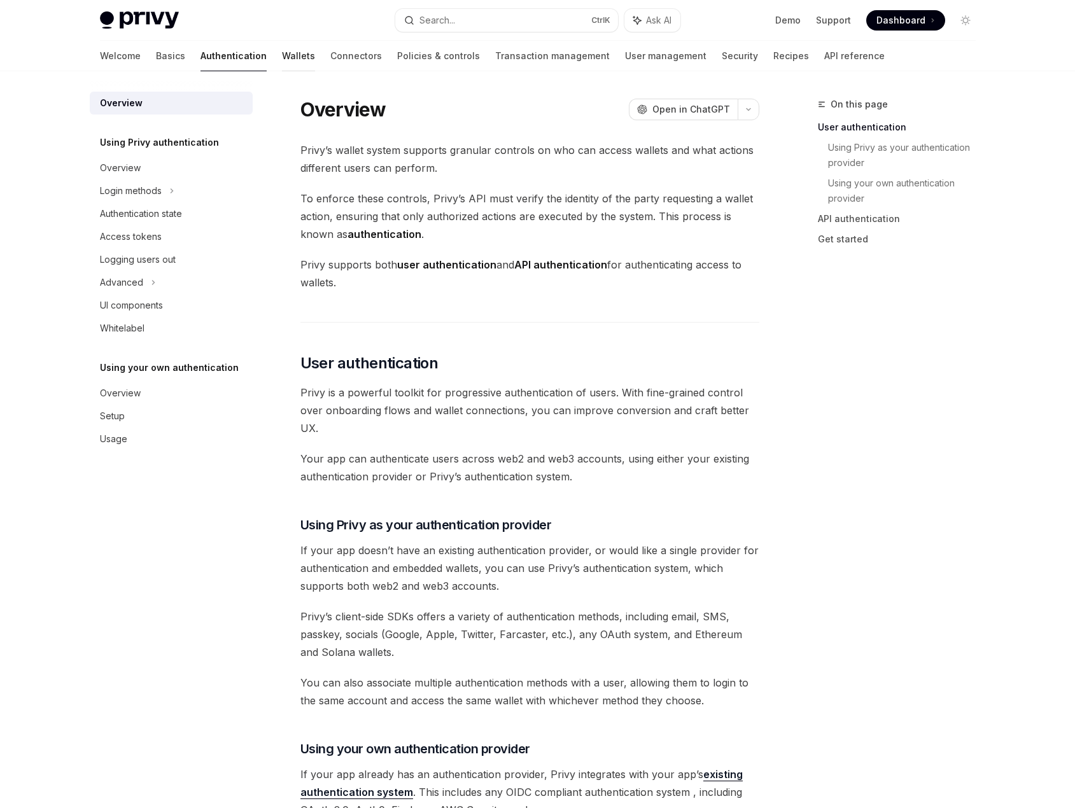
click at [282, 54] on link "Wallets" at bounding box center [298, 56] width 33 height 31
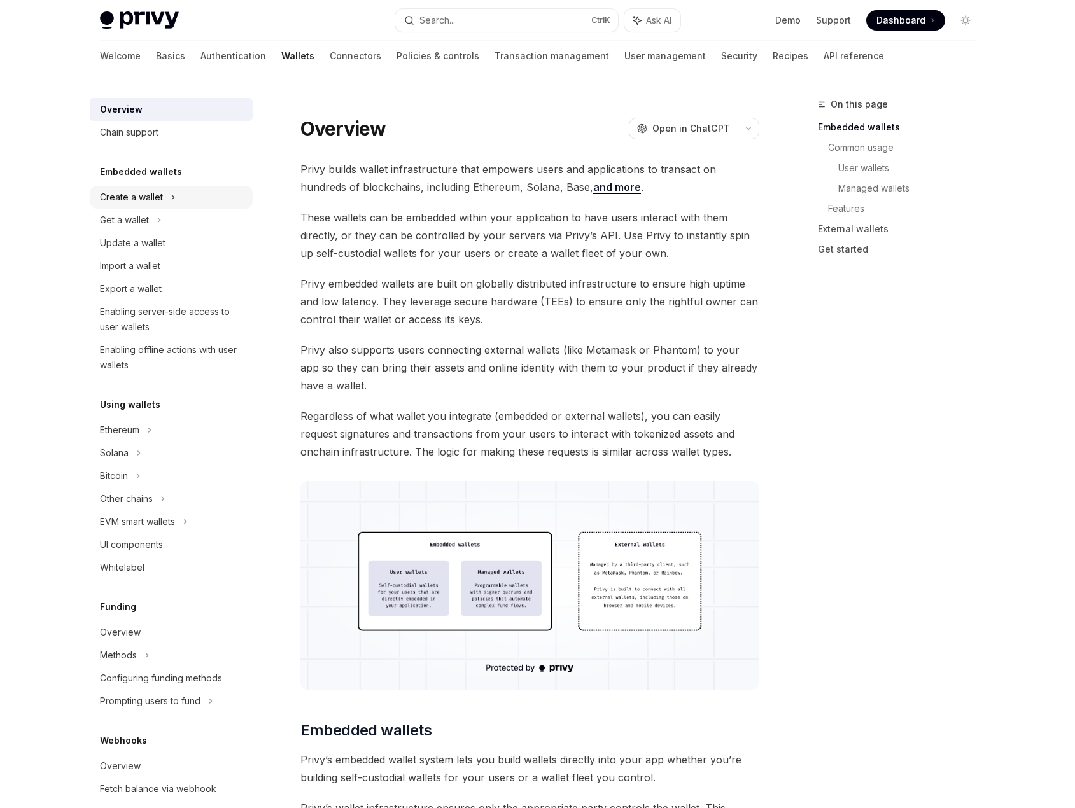
click at [164, 200] on div "Create a wallet" at bounding box center [171, 197] width 163 height 23
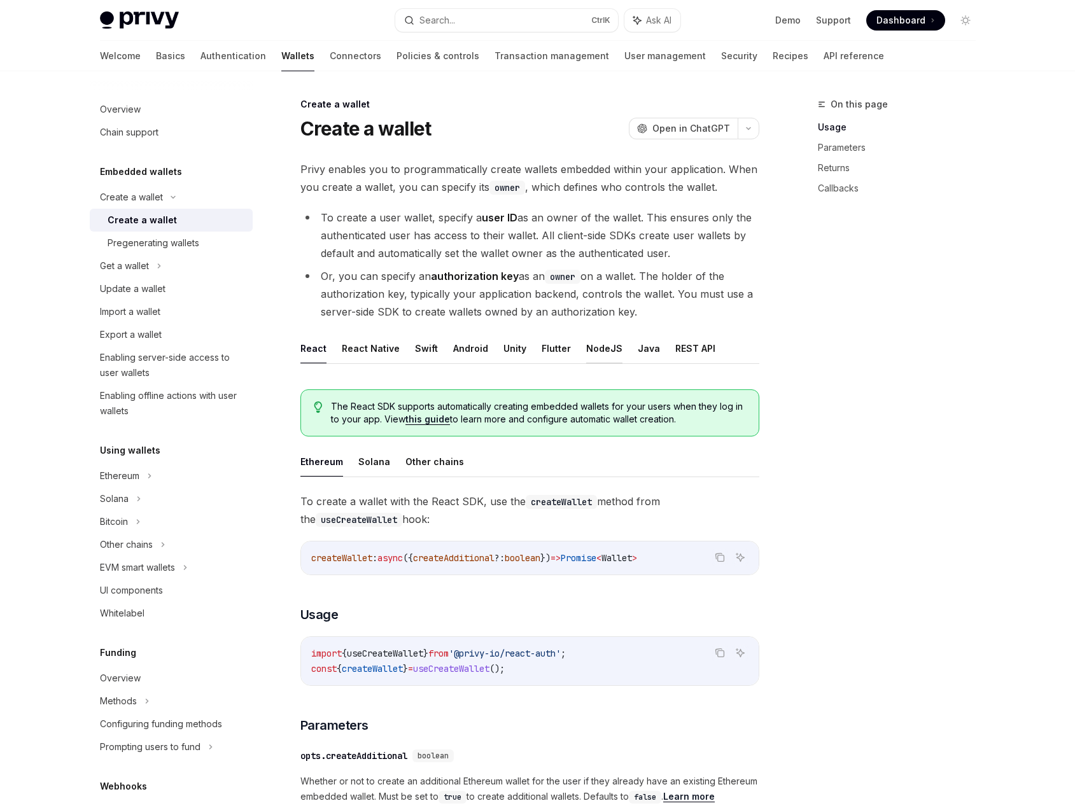
click at [601, 346] on button "NodeJS" at bounding box center [604, 348] width 36 height 30
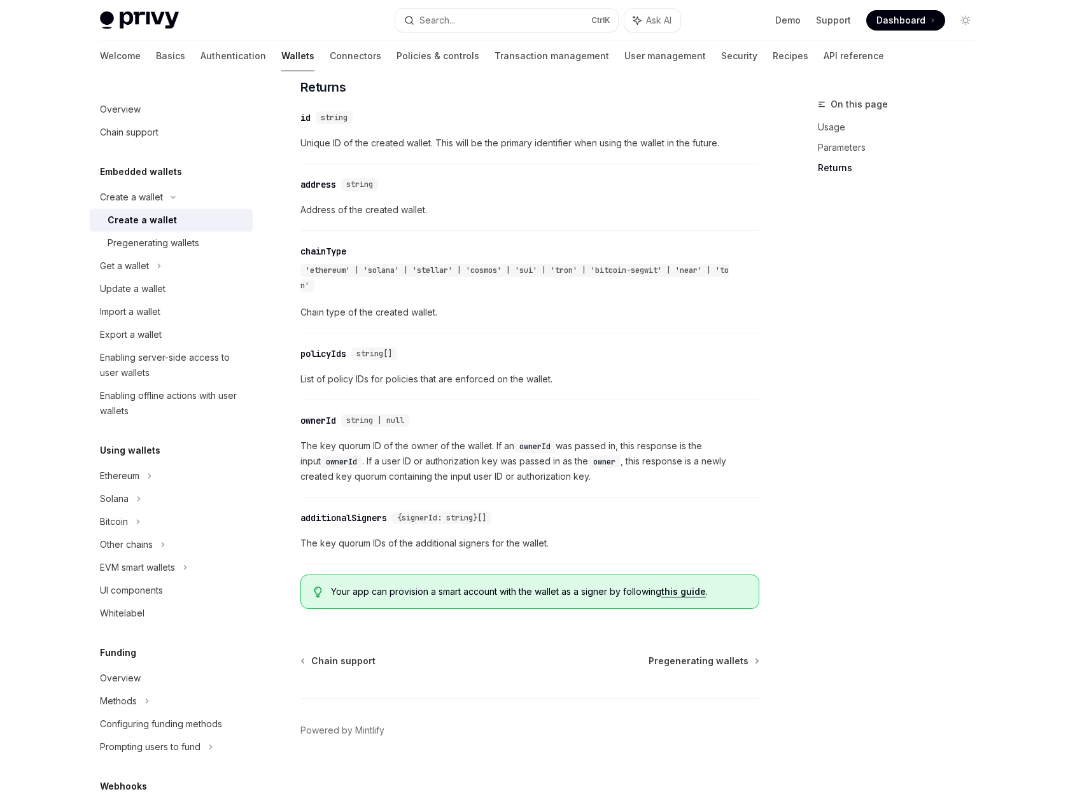
scroll to position [1220, 0]
click at [174, 277] on div "Solana" at bounding box center [171, 266] width 163 height 23
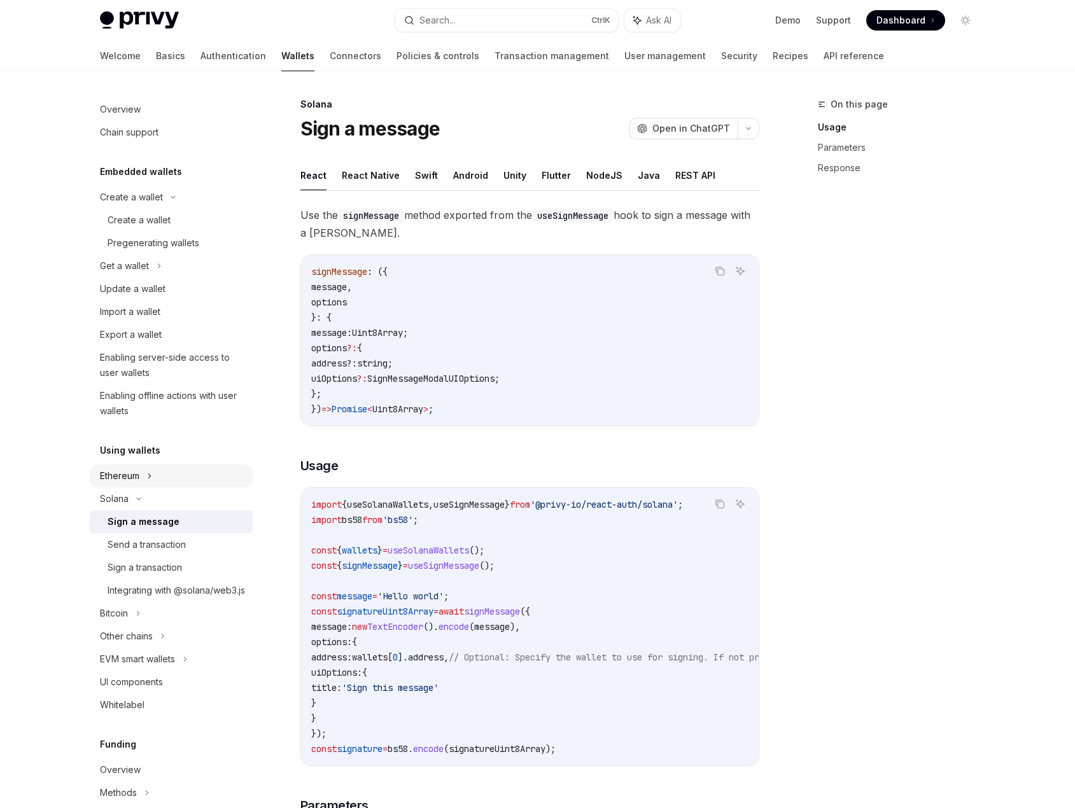
click at [183, 209] on div "Ethereum" at bounding box center [171, 197] width 163 height 23
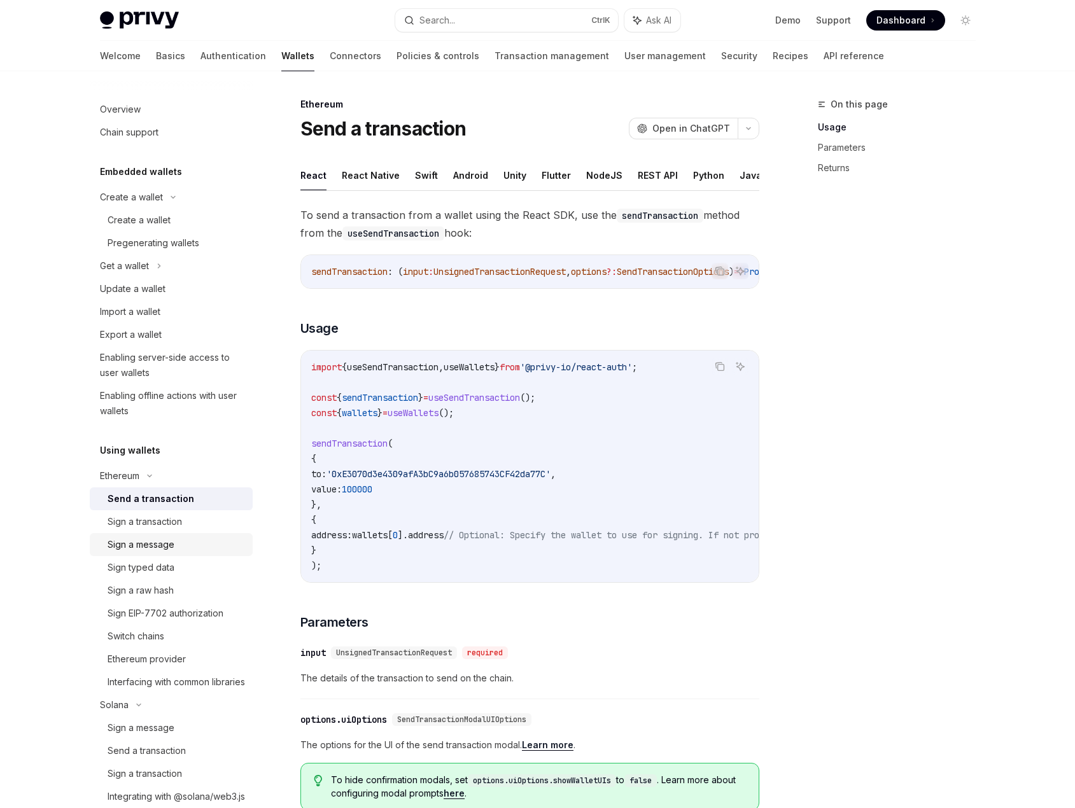
click at [207, 545] on div "Sign a message" at bounding box center [176, 544] width 137 height 15
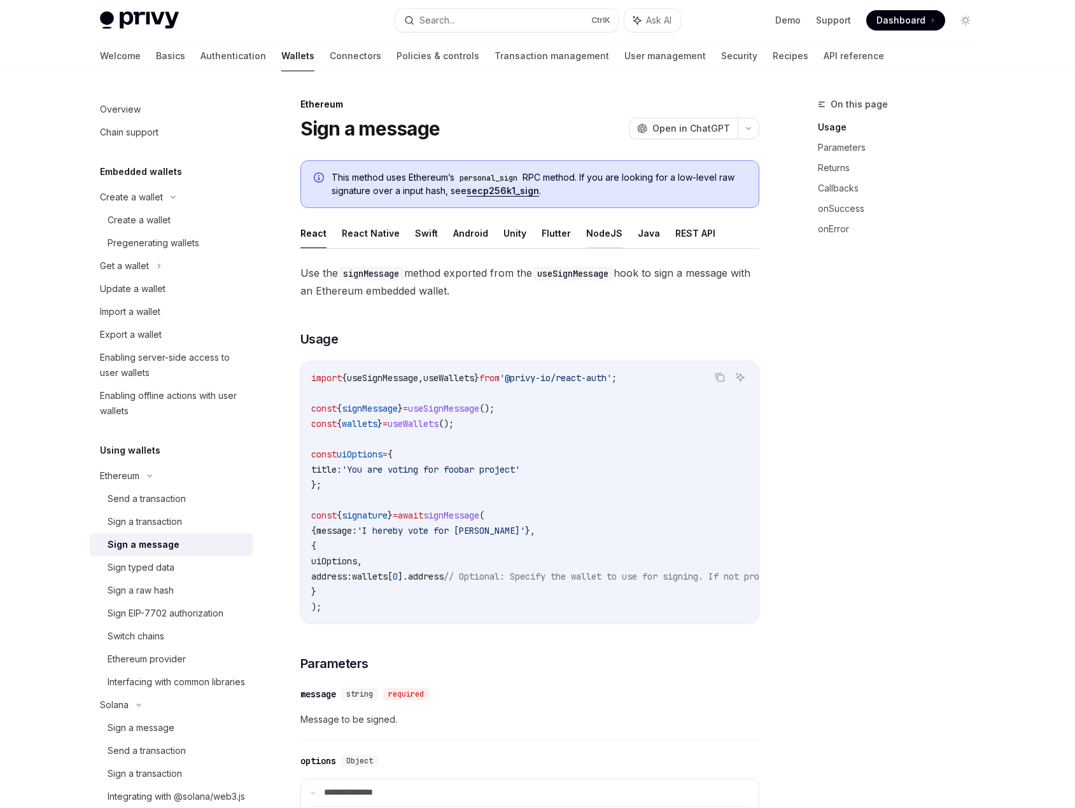
click at [603, 235] on button "NodeJS" at bounding box center [604, 233] width 36 height 30
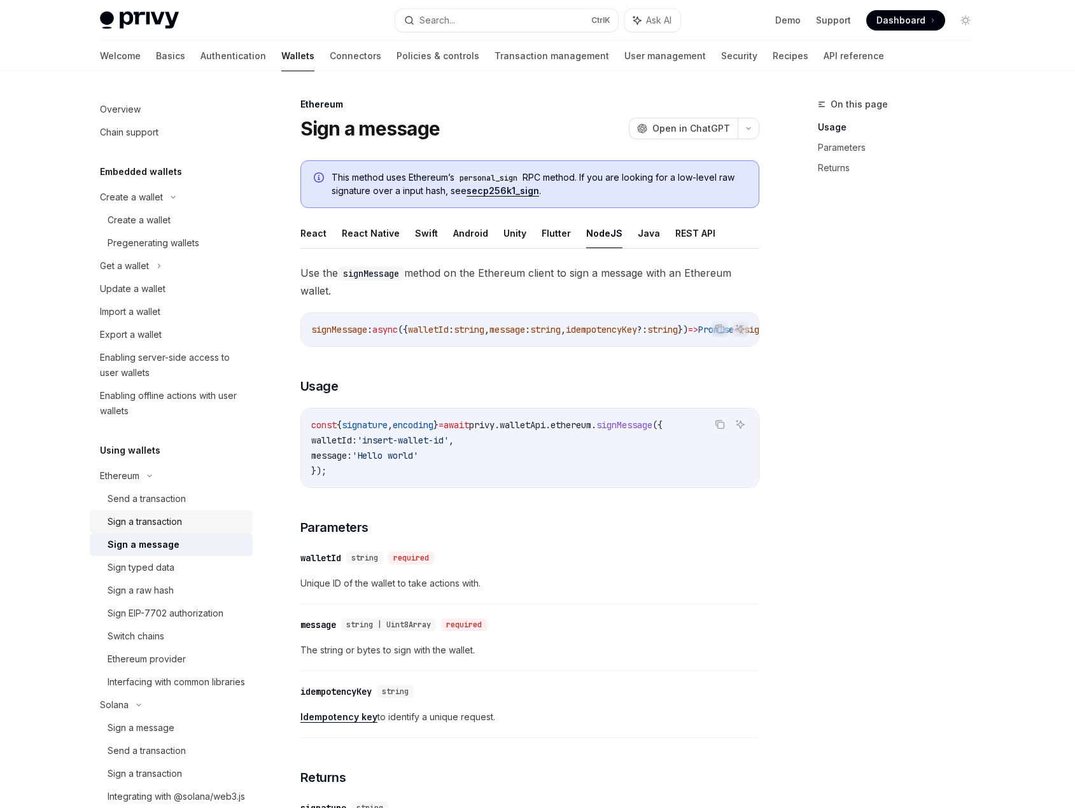
click at [212, 510] on link "Sign a transaction" at bounding box center [171, 521] width 163 height 23
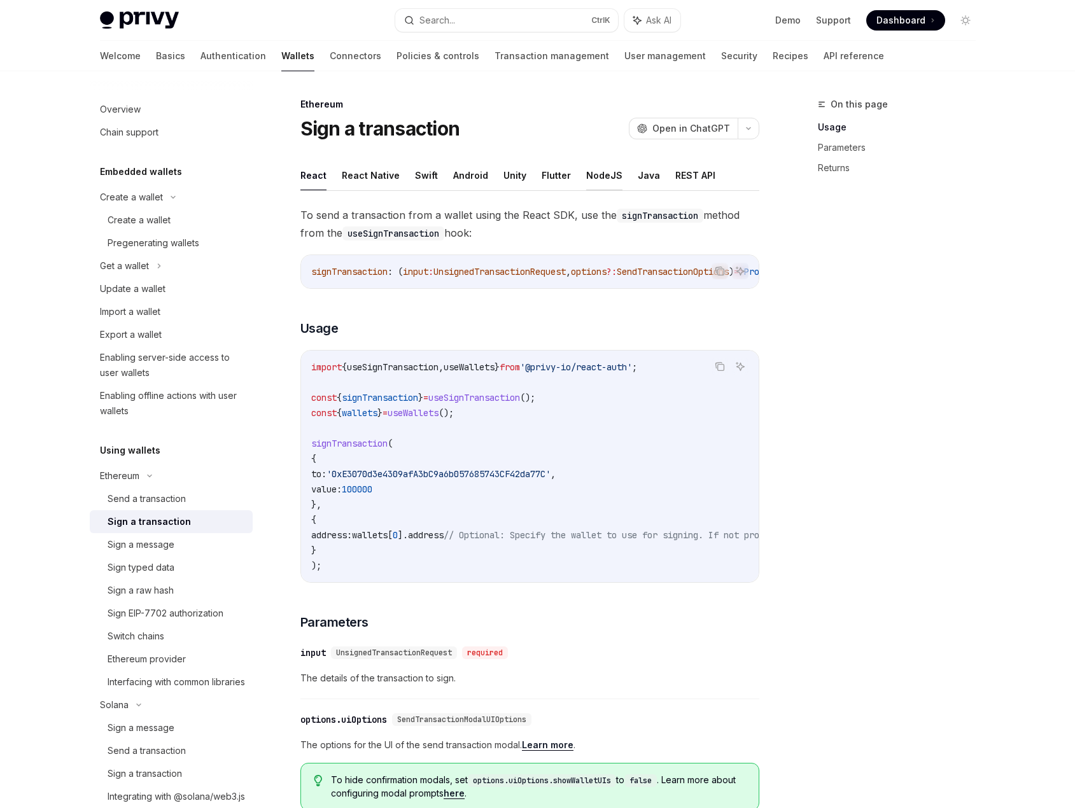
click at [607, 181] on button "NodeJS" at bounding box center [604, 175] width 36 height 30
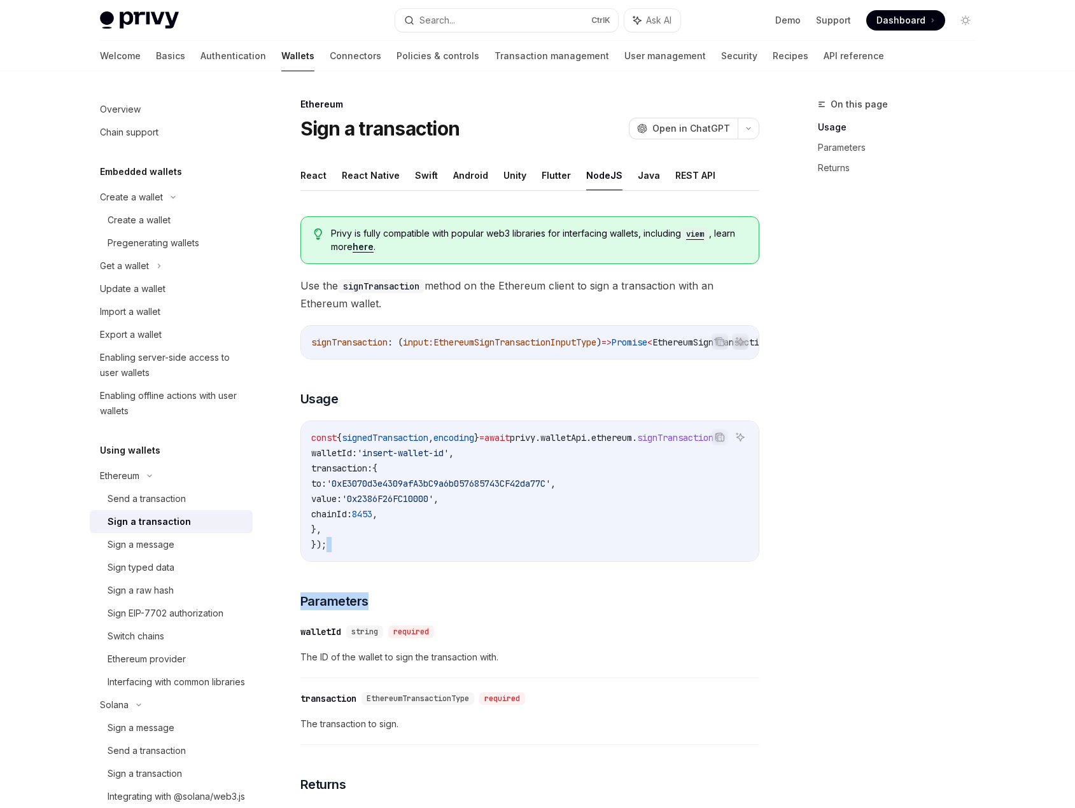
drag, startPoint x: 634, startPoint y: 571, endPoint x: 760, endPoint y: 581, distance: 126.4
click at [760, 581] on div "Ethereum Sign a transaction OpenAI Open in ChatGPT OpenAI Open in ChatGPT React…" at bounding box center [410, 610] width 703 height 1027
click at [827, 557] on div "On this page Usage Parameters Returns" at bounding box center [888, 452] width 193 height 711
click at [164, 221] on div "Create a wallet" at bounding box center [139, 220] width 63 height 15
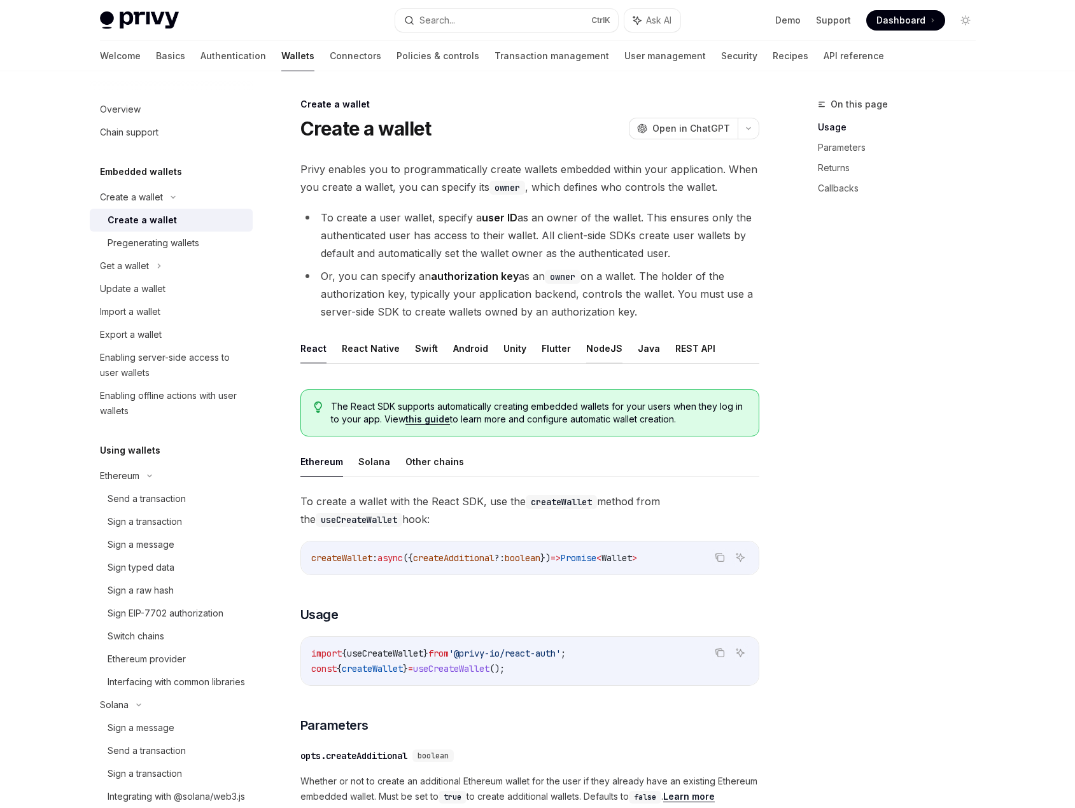
click at [586, 347] on button "NodeJS" at bounding box center [604, 348] width 36 height 30
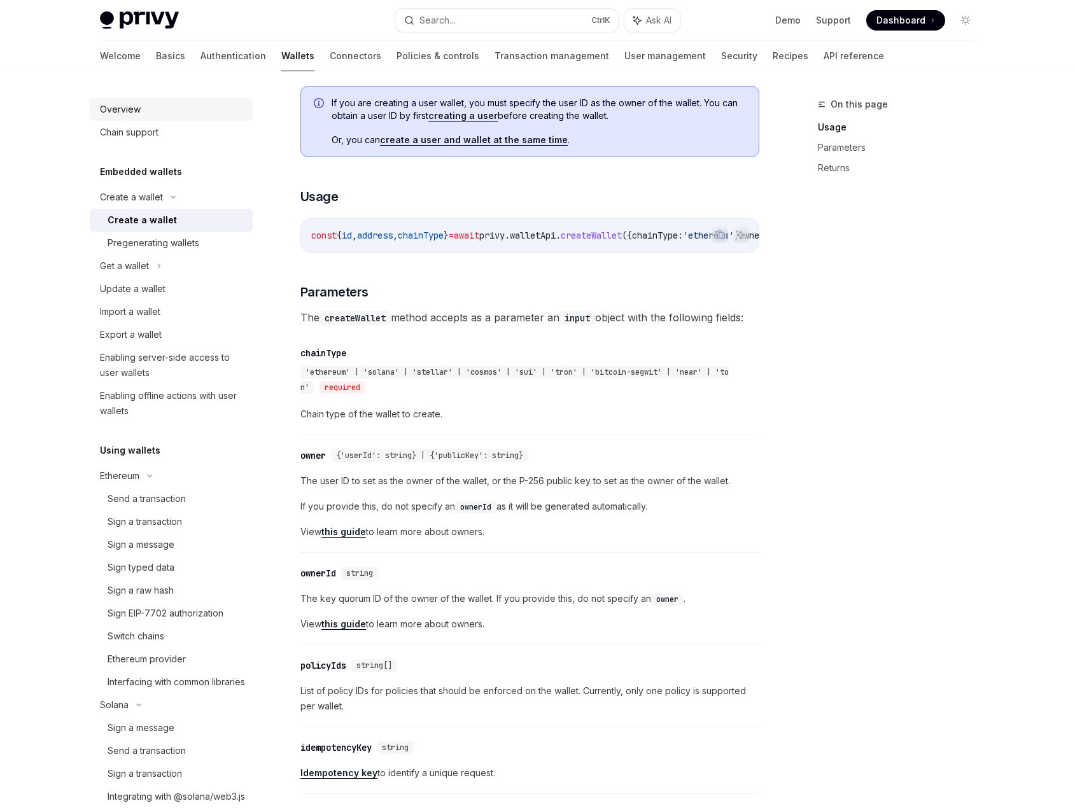
scroll to position [393, 0]
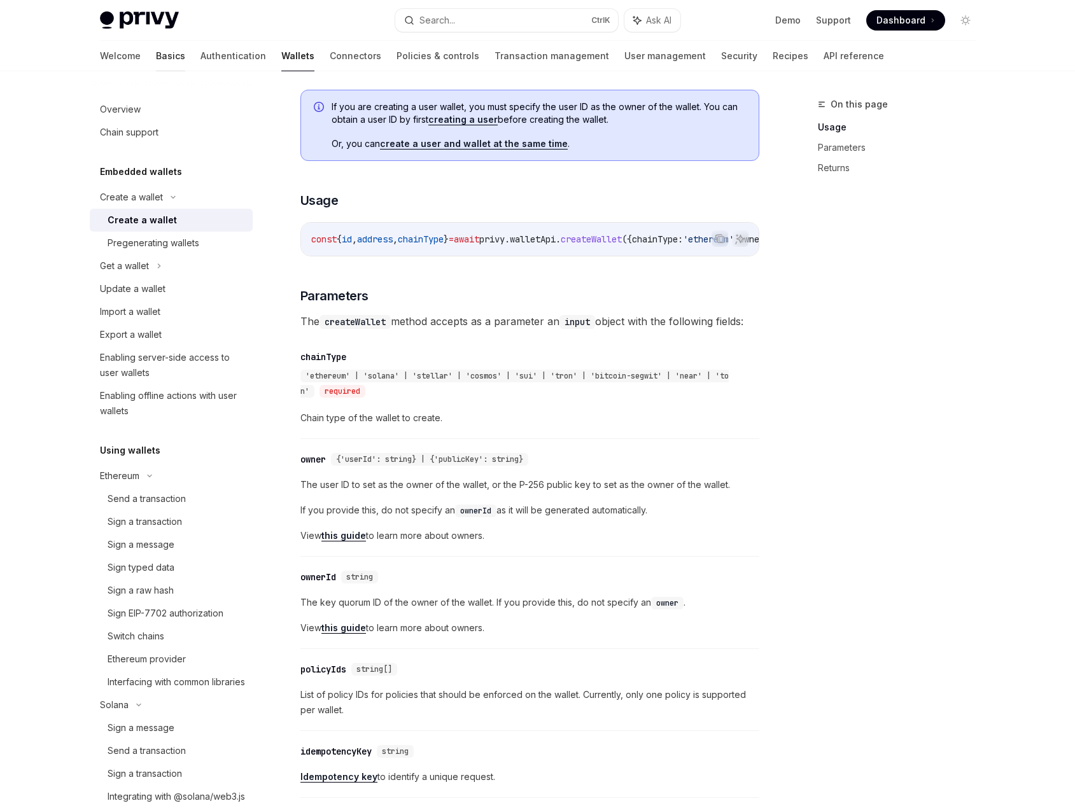
click at [156, 60] on link "Basics" at bounding box center [170, 56] width 29 height 31
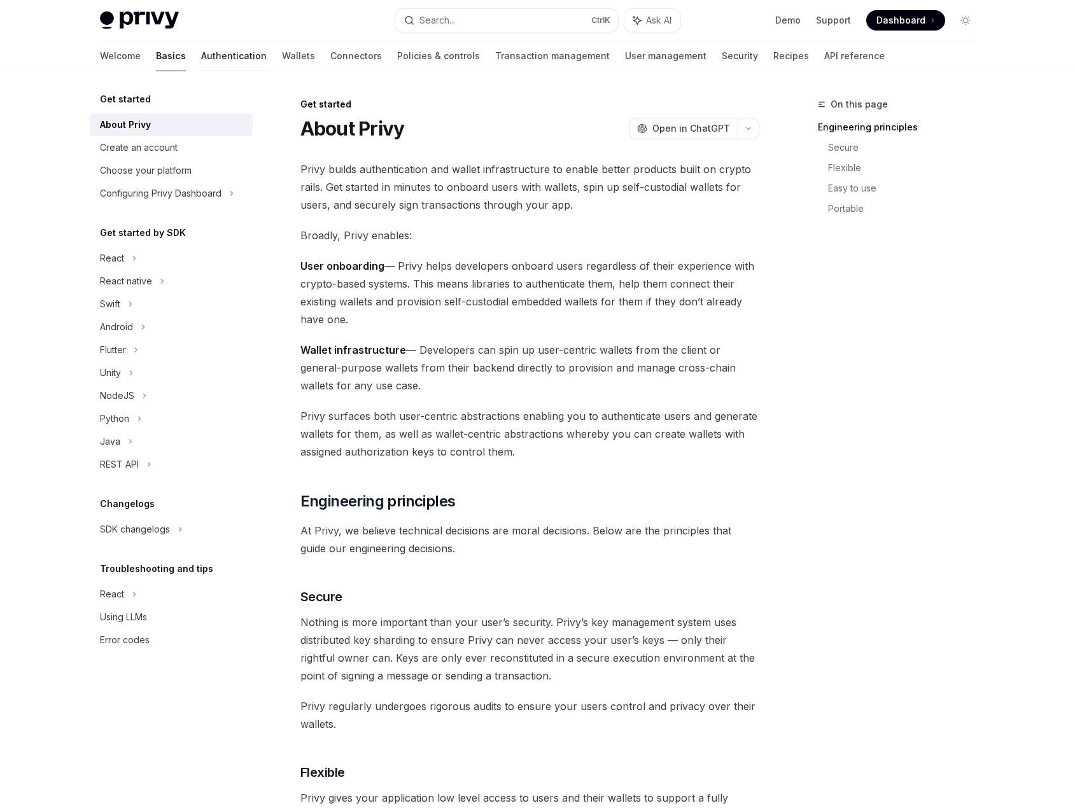
click at [201, 59] on link "Authentication" at bounding box center [234, 56] width 66 height 31
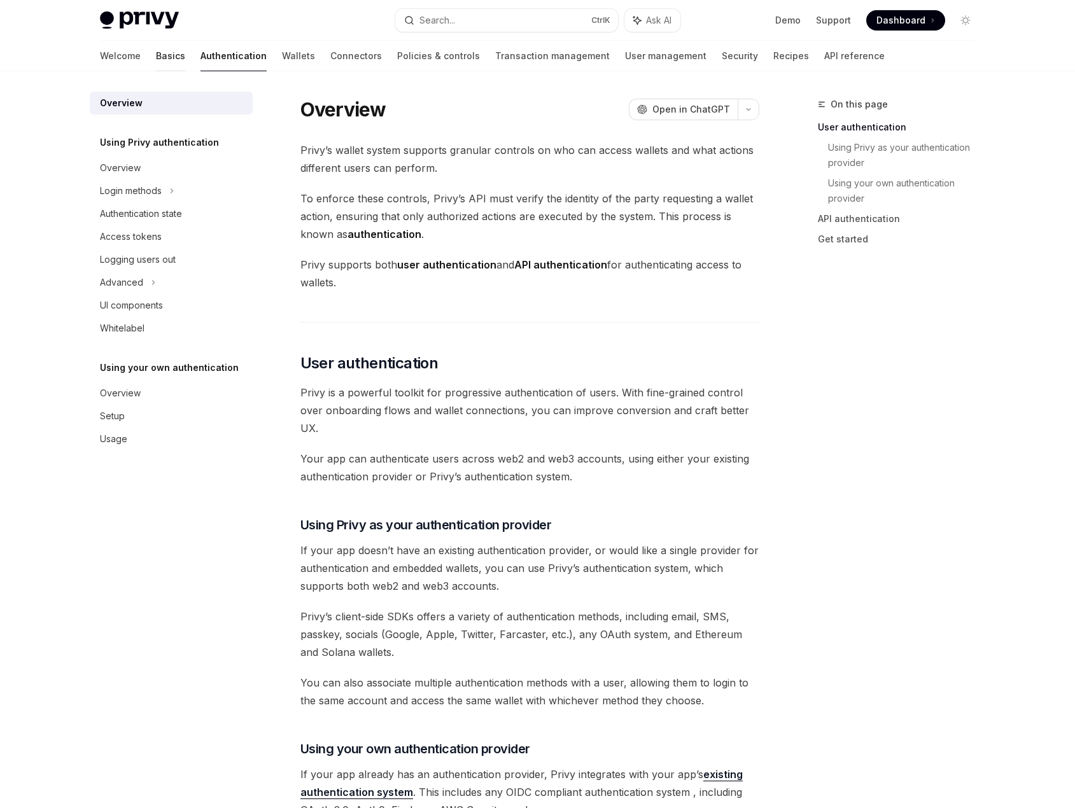
click at [156, 59] on link "Basics" at bounding box center [170, 56] width 29 height 31
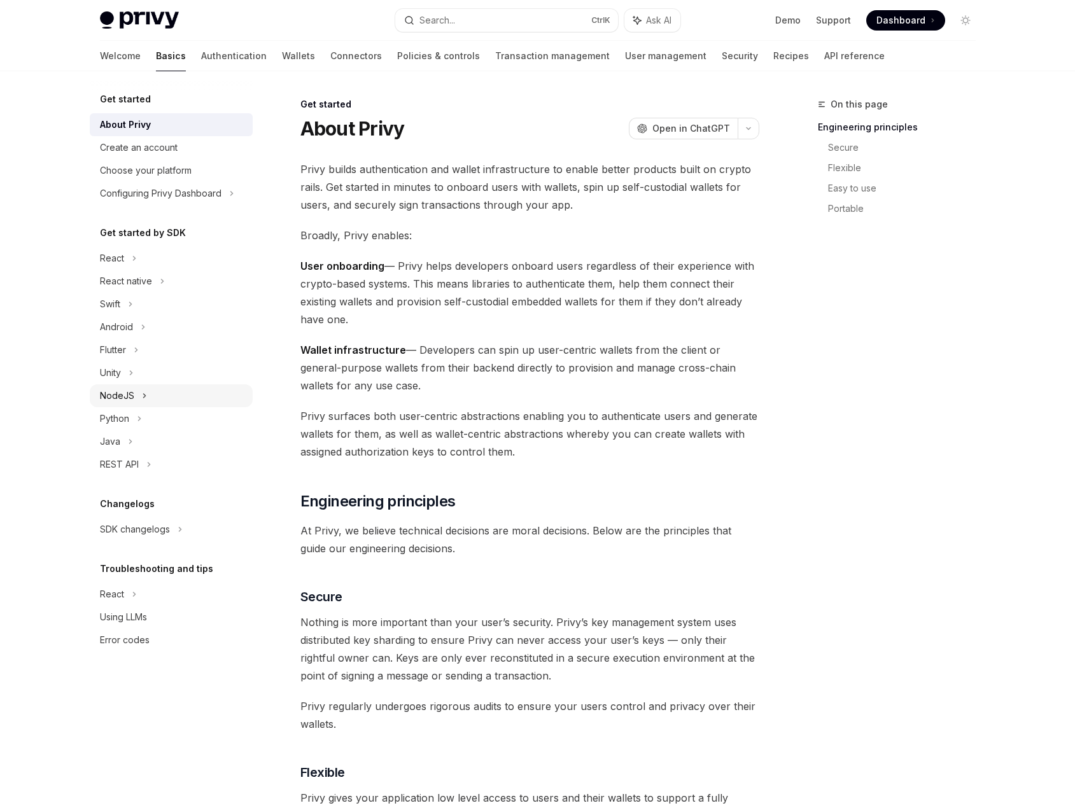
click at [171, 401] on div "NodeJS" at bounding box center [171, 395] width 163 height 23
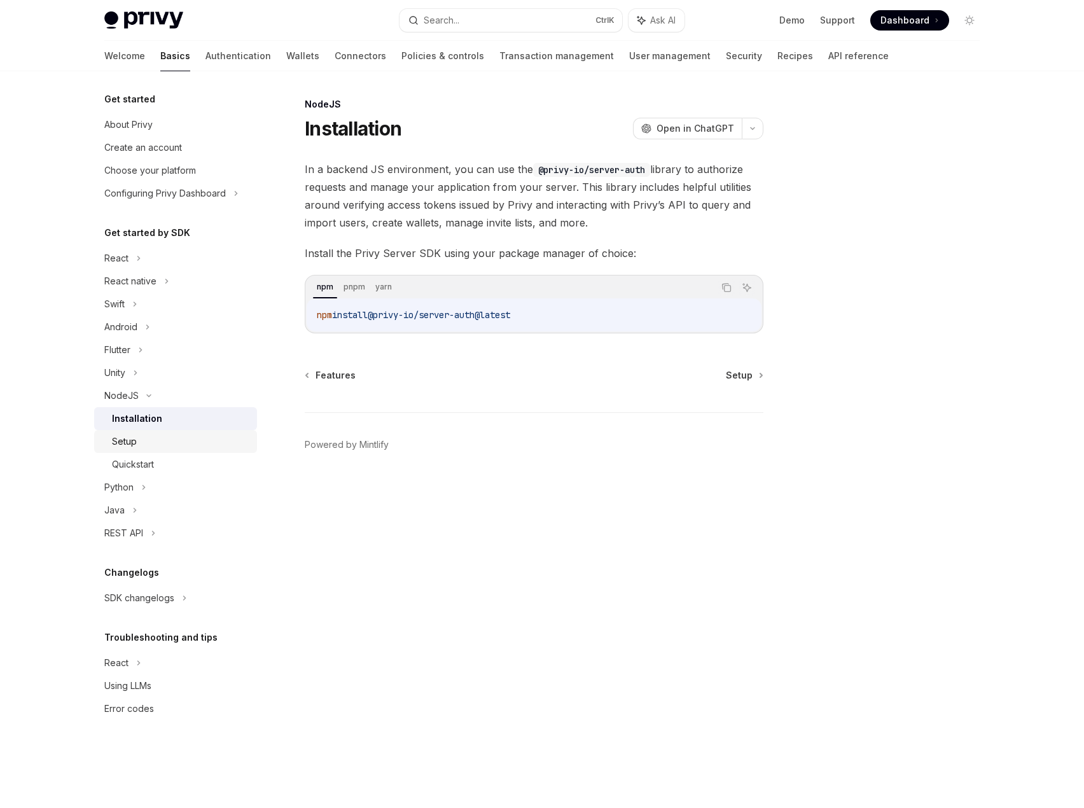
click at [192, 438] on div "Setup" at bounding box center [180, 441] width 137 height 15
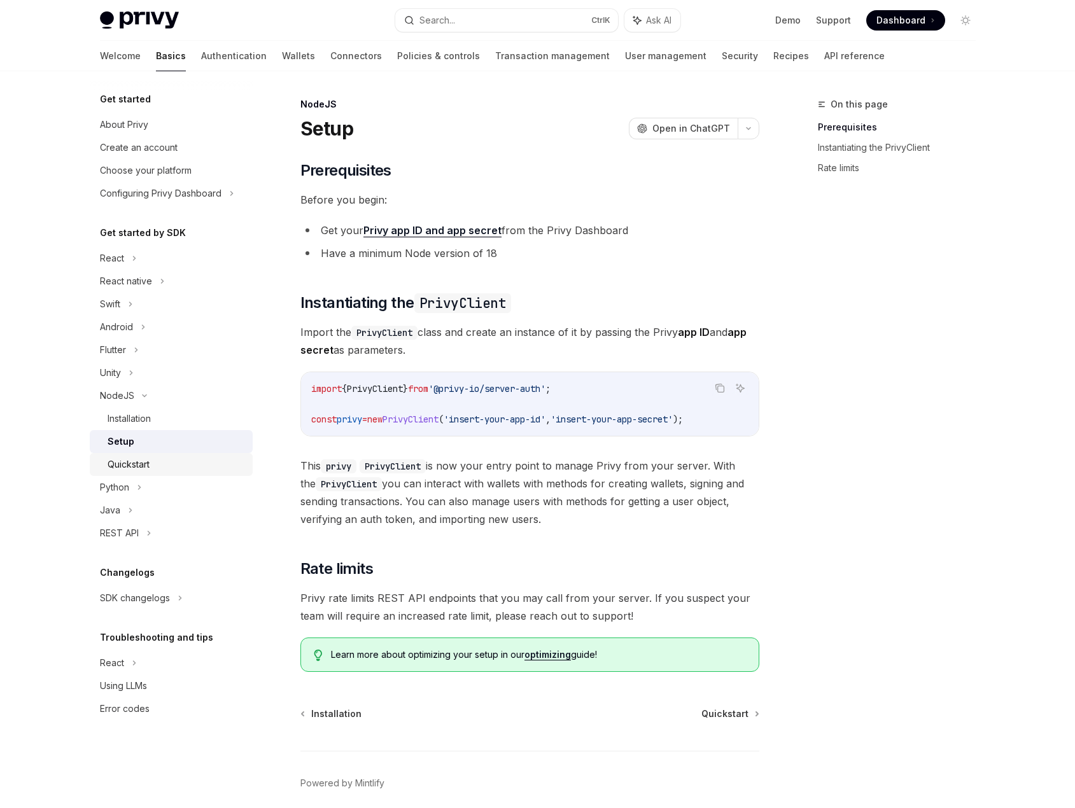
click at [190, 461] on div "Quickstart" at bounding box center [176, 464] width 137 height 15
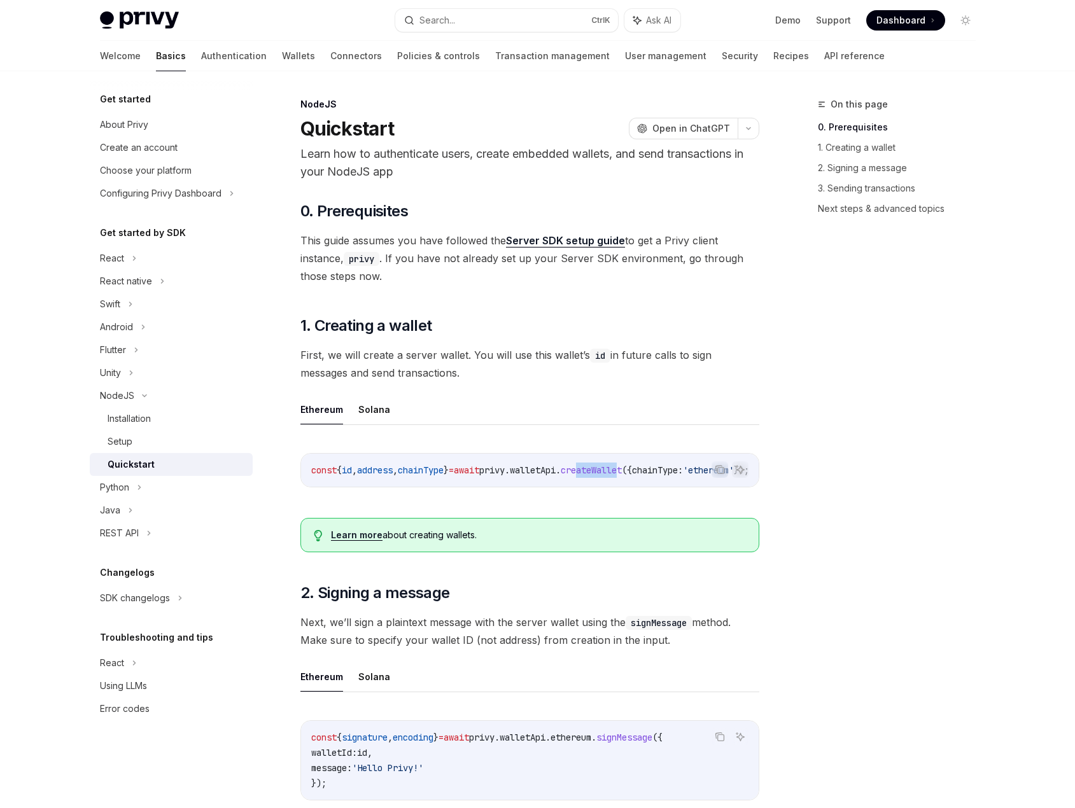
drag, startPoint x: 620, startPoint y: 493, endPoint x: 664, endPoint y: 492, distance: 44.6
click at [664, 492] on div "Copy Ask AI const { id , address , chainType } = await privy . walletApi . crea…" at bounding box center [529, 473] width 459 height 67
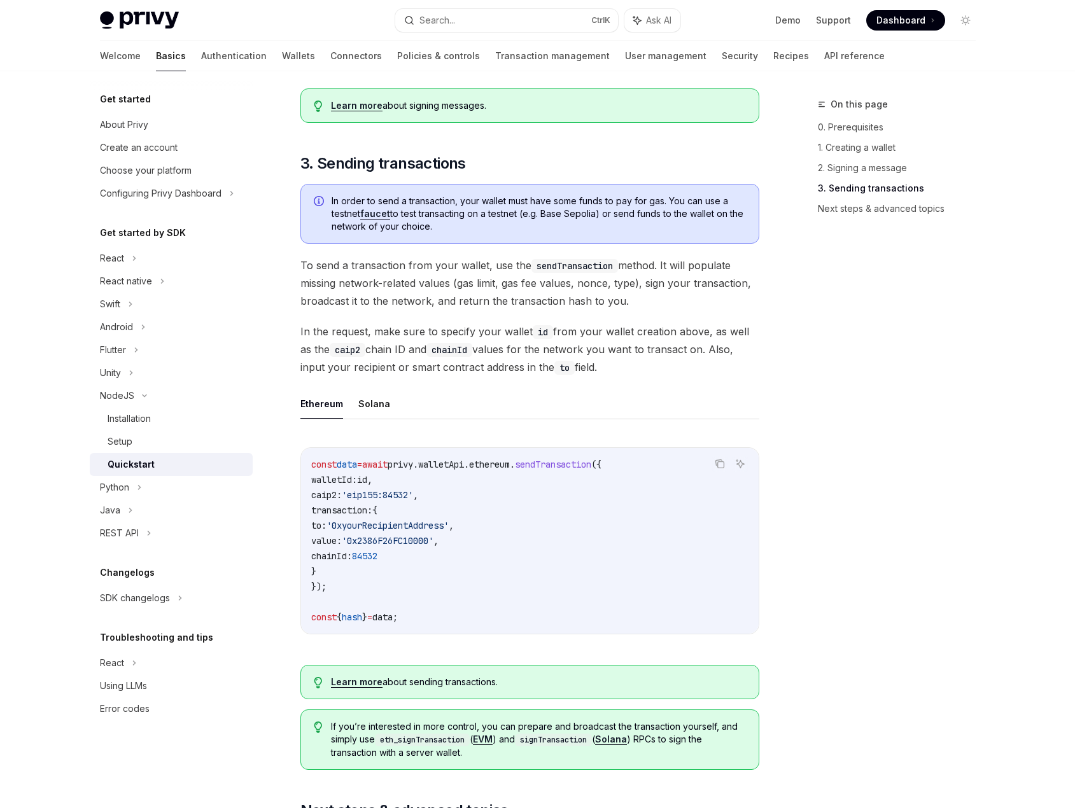
scroll to position [718, 0]
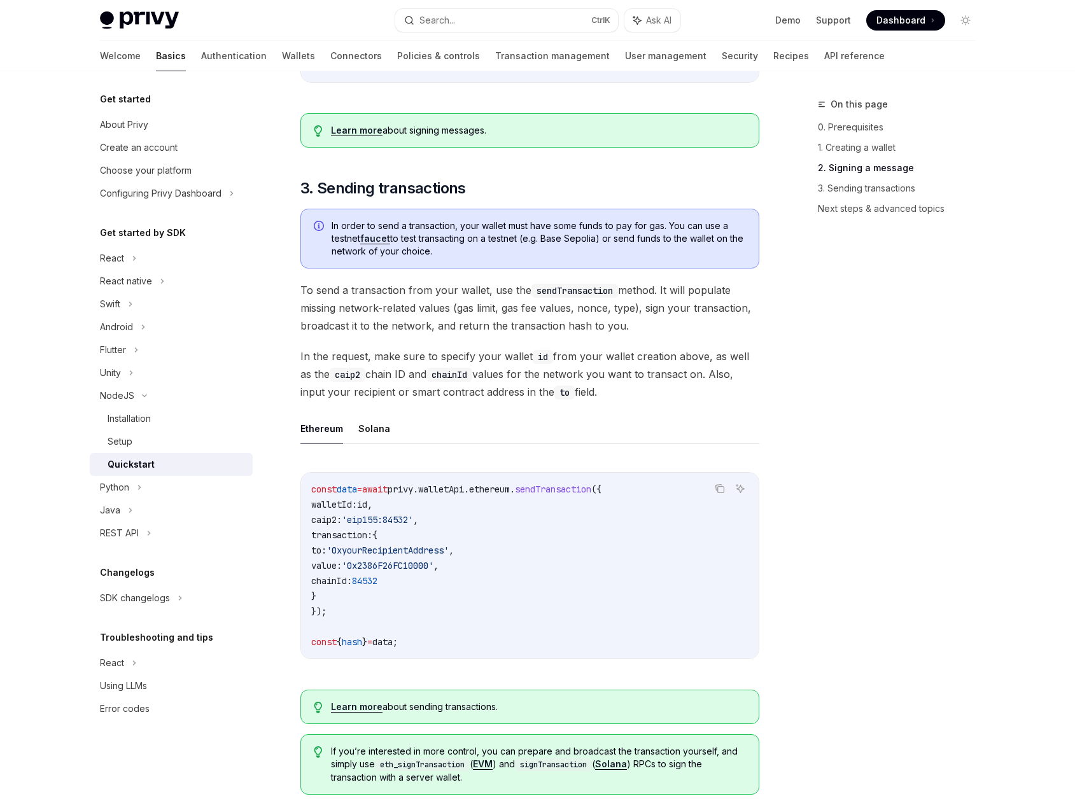
click at [862, 511] on div "On this page 0. Prerequisites 1. Creating a wallet 2. Signing a message 3. Send…" at bounding box center [888, 452] width 193 height 711
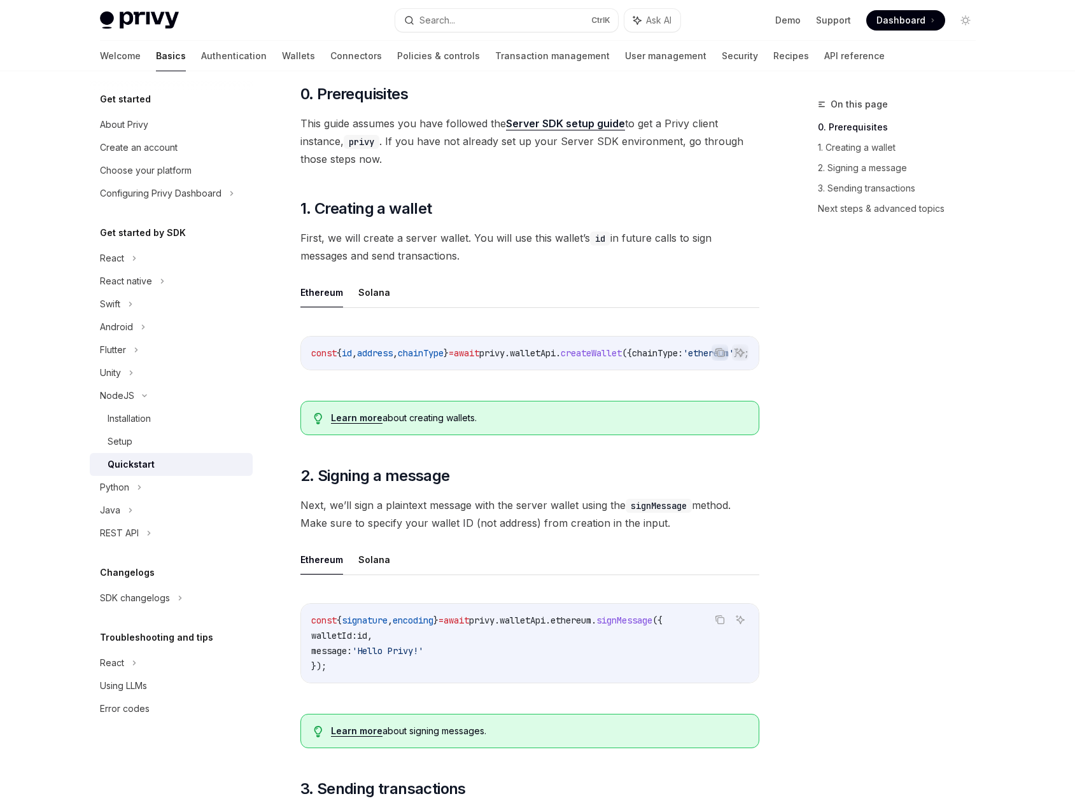
scroll to position [145, 0]
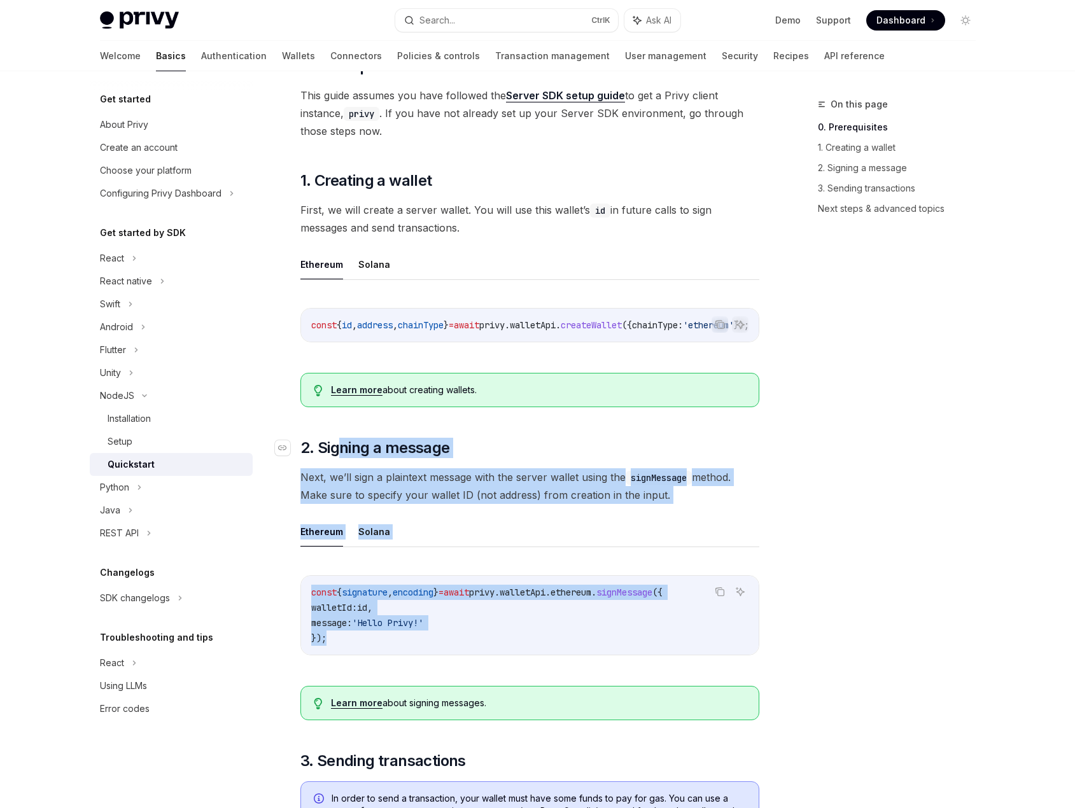
drag, startPoint x: 430, startPoint y: 650, endPoint x: 339, endPoint y: 444, distance: 226.0
click at [339, 444] on div "​ 0. Prerequisites This guide assumes you have followed the Server SDK setup gu…" at bounding box center [529, 812] width 459 height 1513
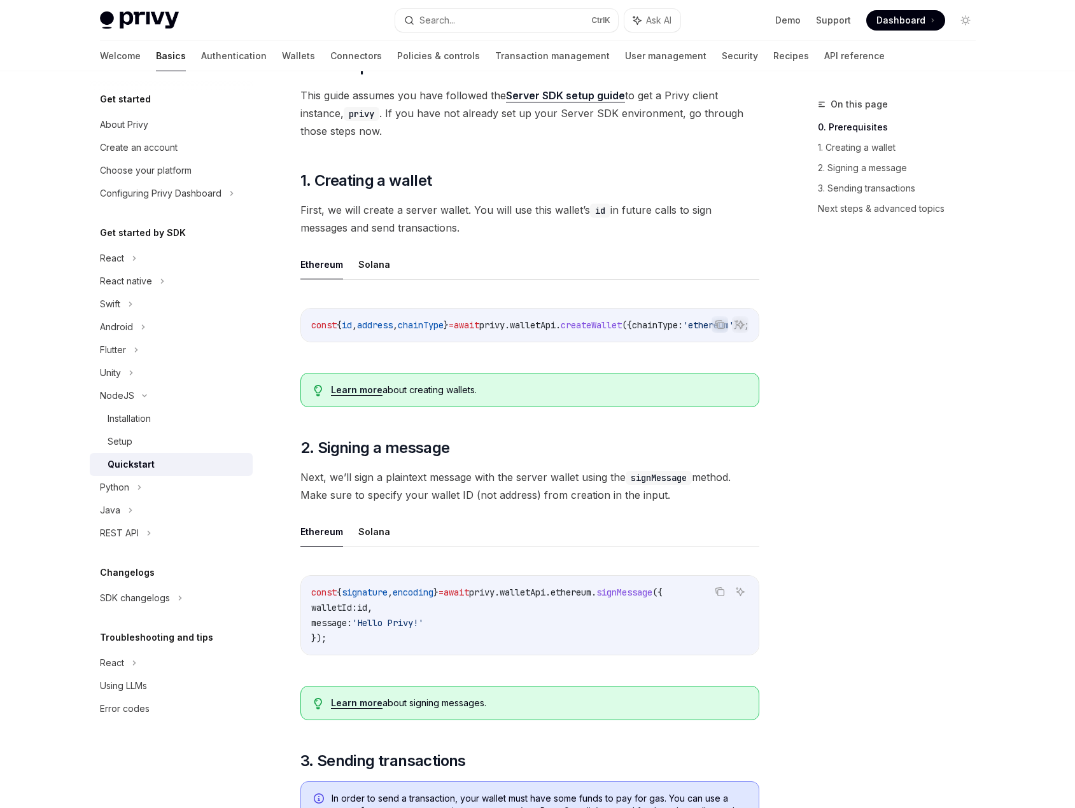
click at [687, 353] on div "Copy Ask AI const { id , address , chainType } = await privy . walletApi . crea…" at bounding box center [529, 328] width 459 height 67
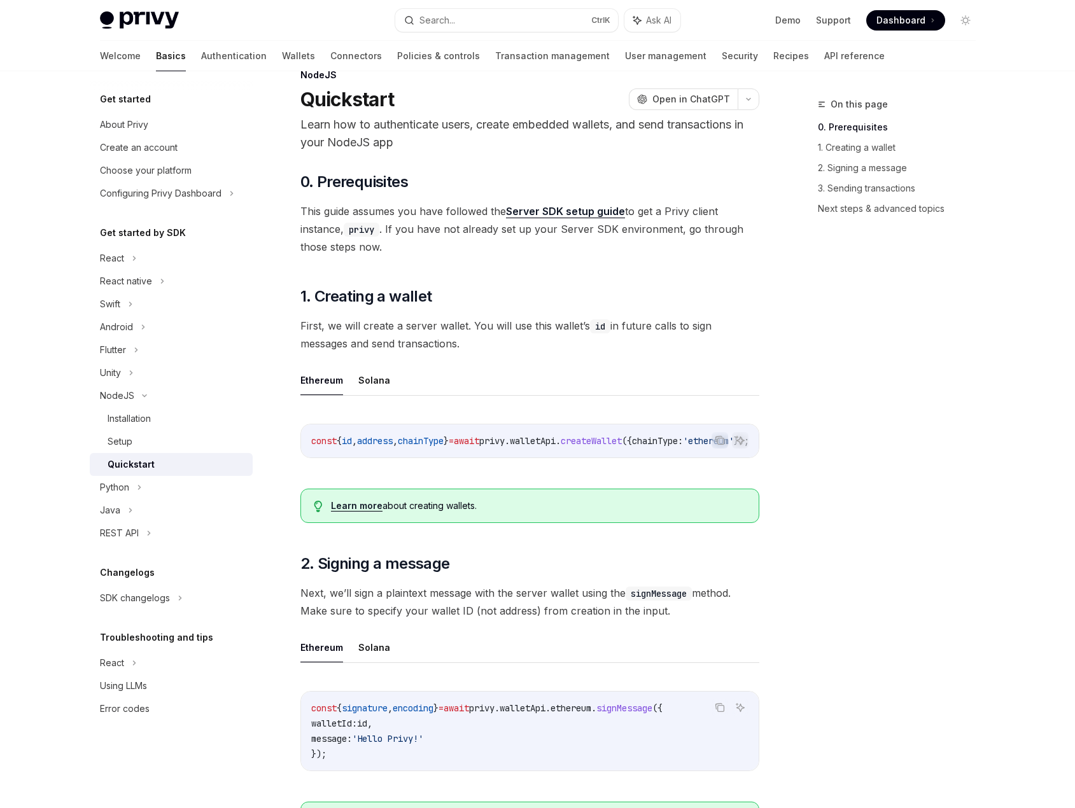
scroll to position [0, 0]
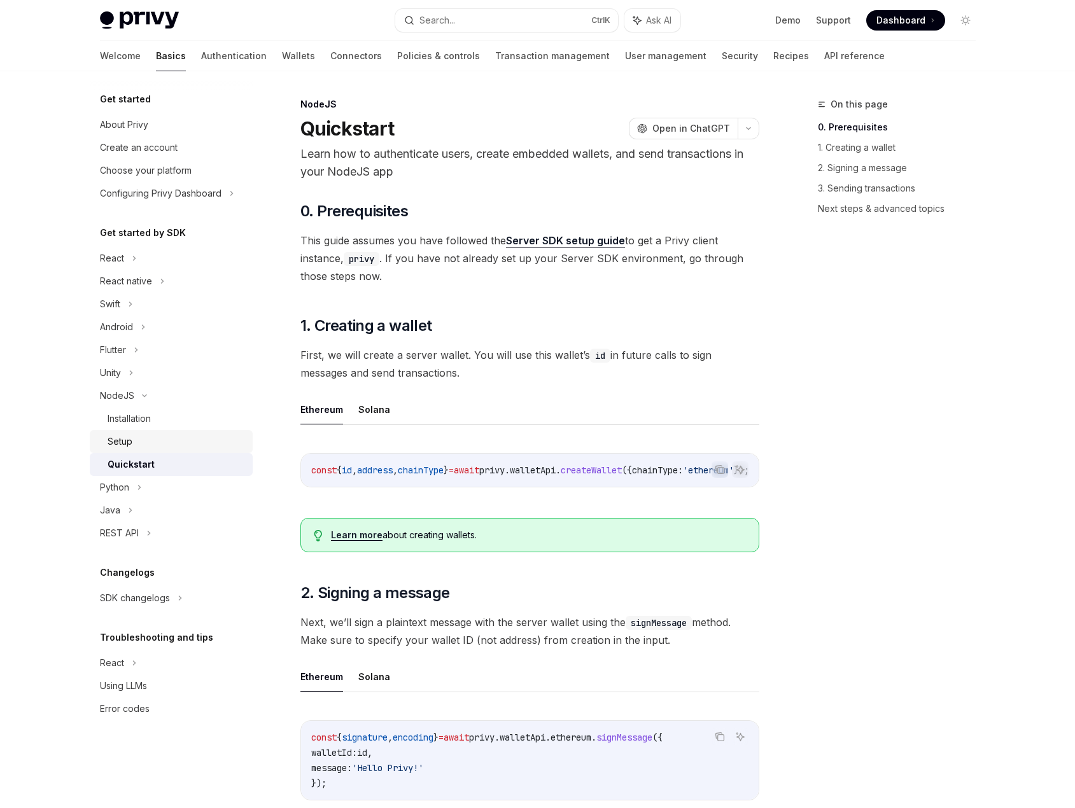
click at [178, 438] on div "Setup" at bounding box center [176, 441] width 137 height 15
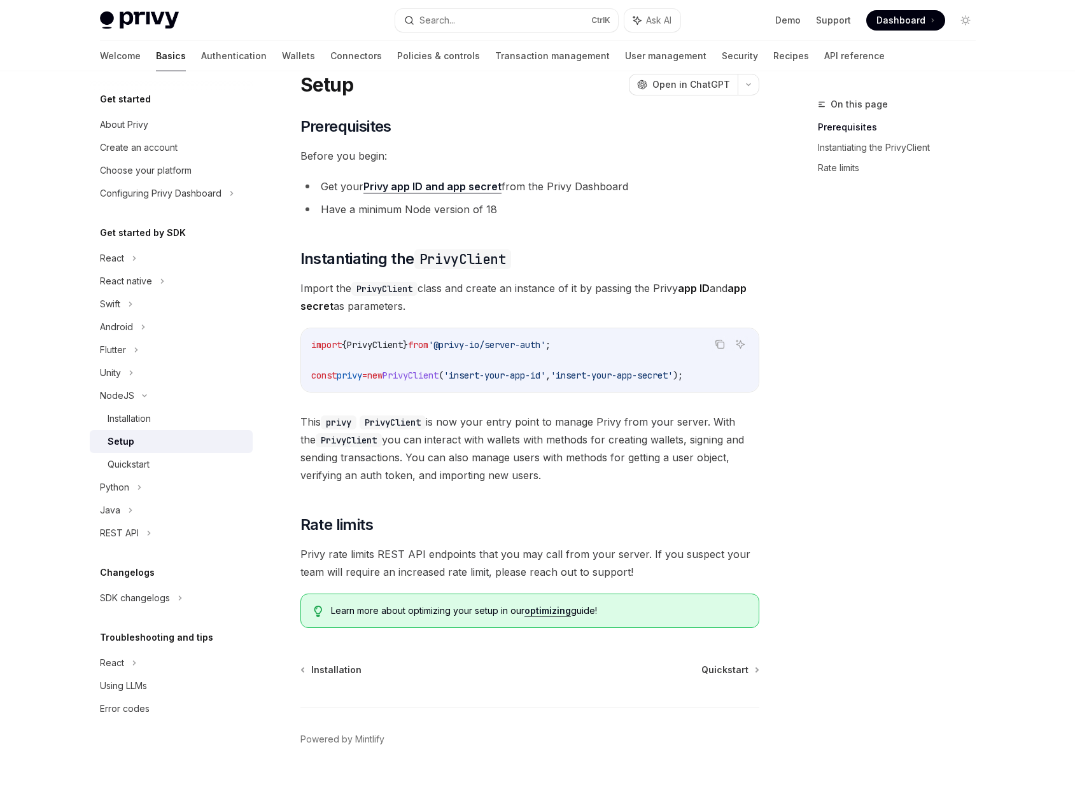
scroll to position [53, 0]
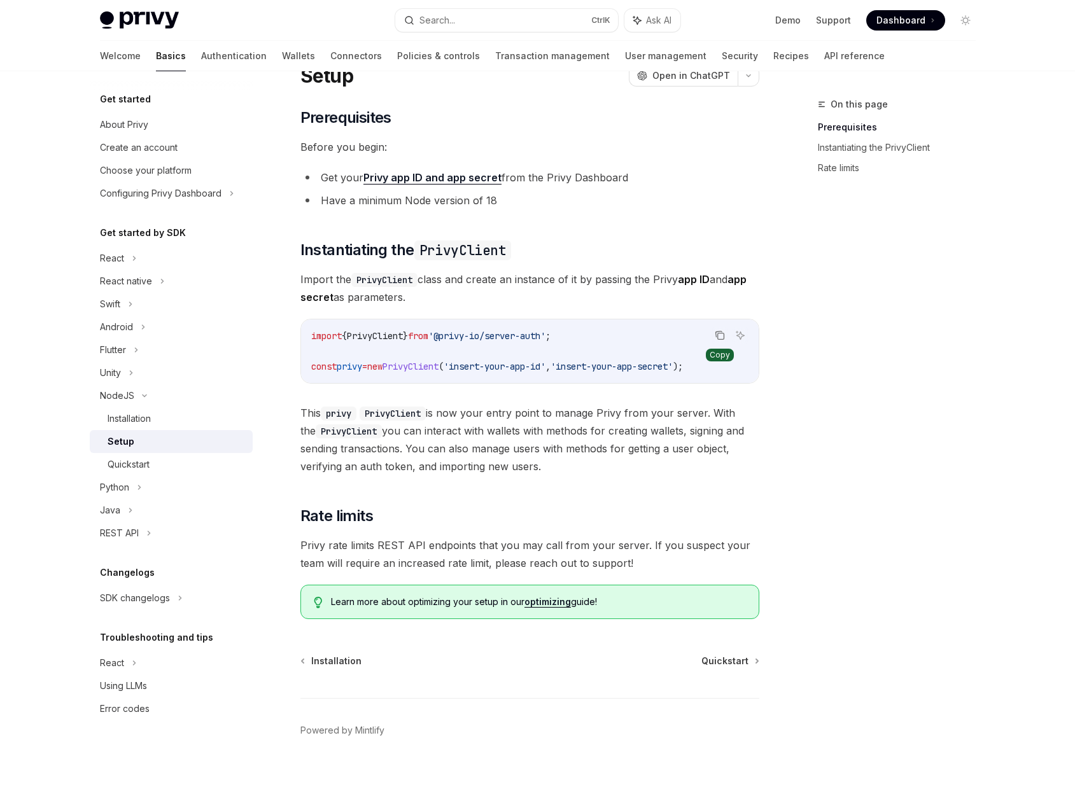
click at [724, 333] on icon "Copy the contents from the code block" at bounding box center [720, 336] width 6 height 6
click at [938, 515] on div "On this page Prerequisites Instantiating the PrivyClient Rate limits" at bounding box center [888, 452] width 193 height 711
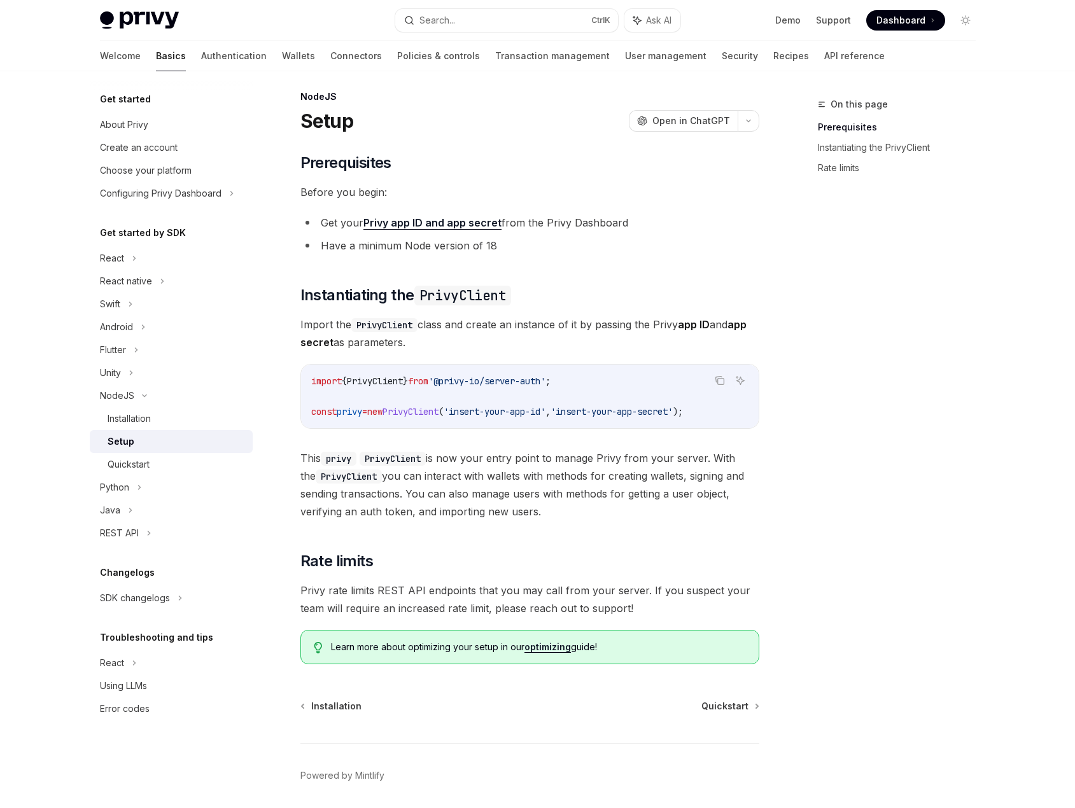
scroll to position [0, 0]
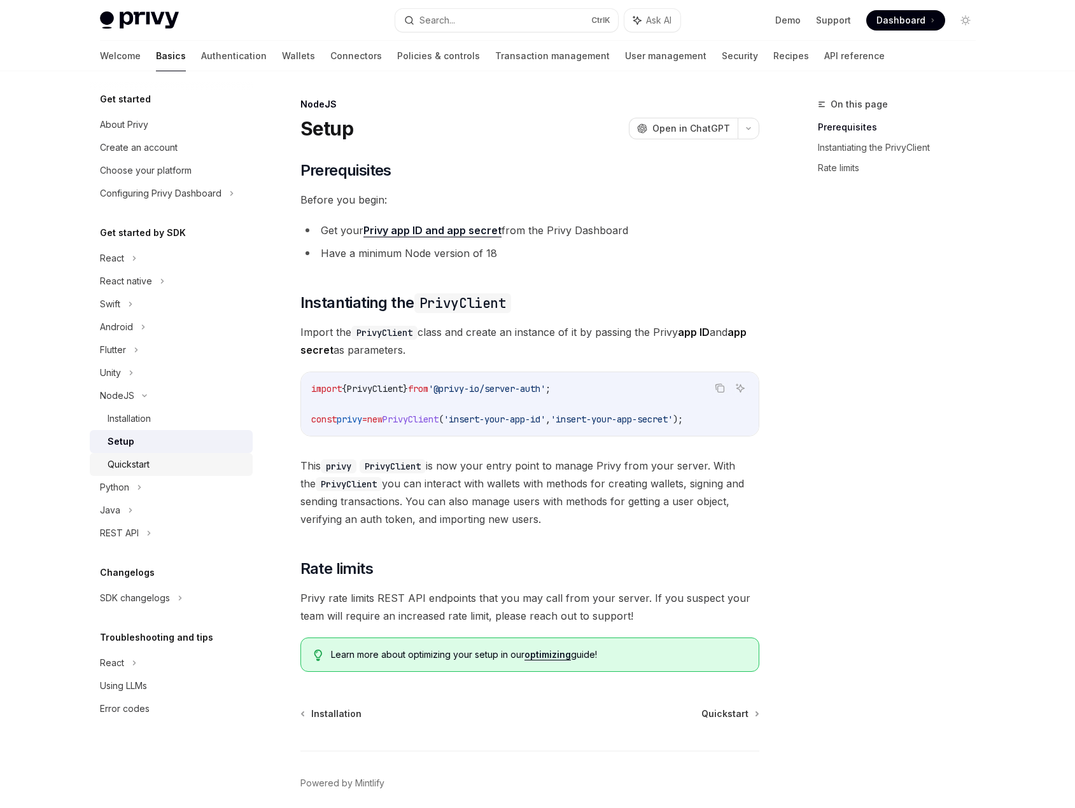
click at [171, 461] on div "Quickstart" at bounding box center [176, 464] width 137 height 15
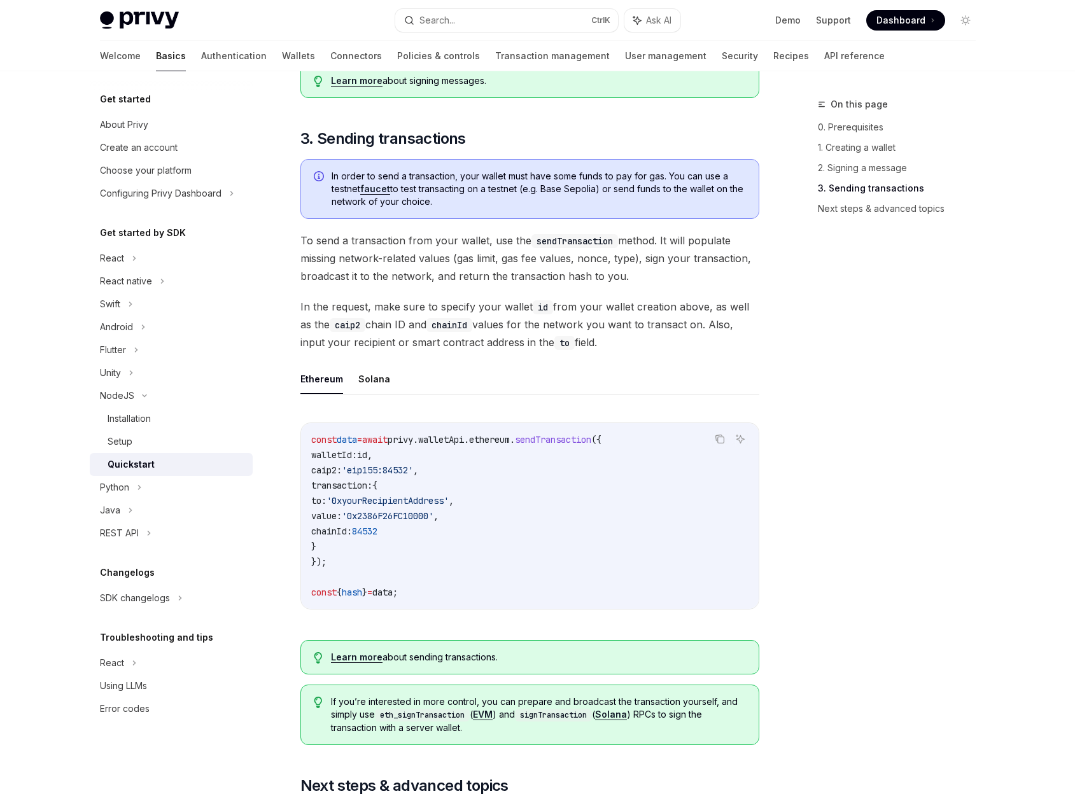
scroll to position [764, 0]
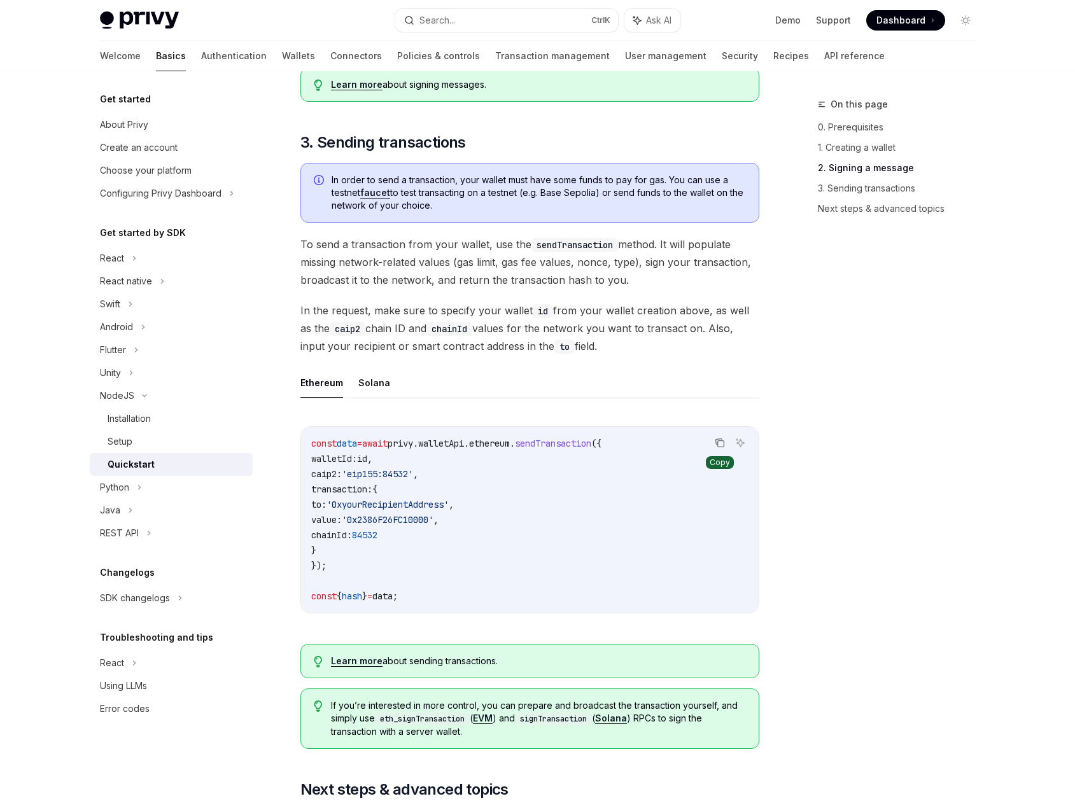
click at [715, 447] on icon "Copy the contents from the code block" at bounding box center [720, 443] width 10 height 10
click at [996, 421] on div "Get started About Privy Create an account Choose your platform Configuring Priv…" at bounding box center [537, 224] width 937 height 1832
click at [282, 52] on link "Wallets" at bounding box center [298, 56] width 33 height 31
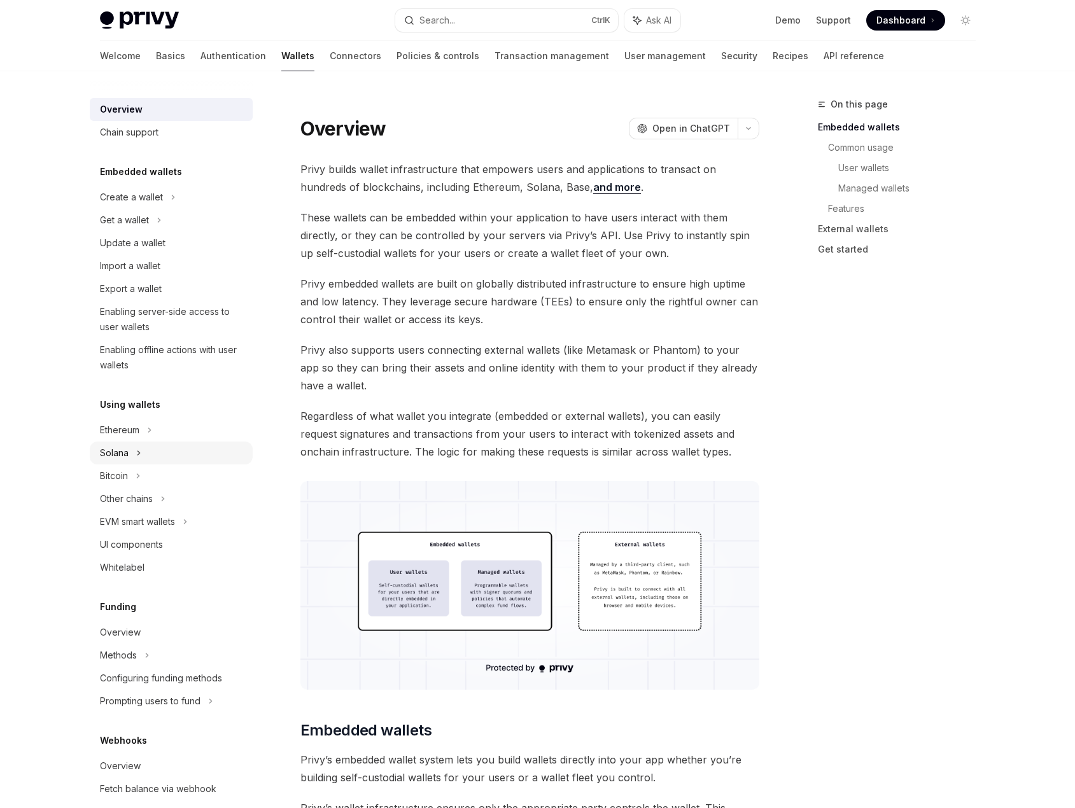
click at [156, 232] on div "Solana" at bounding box center [171, 220] width 163 height 23
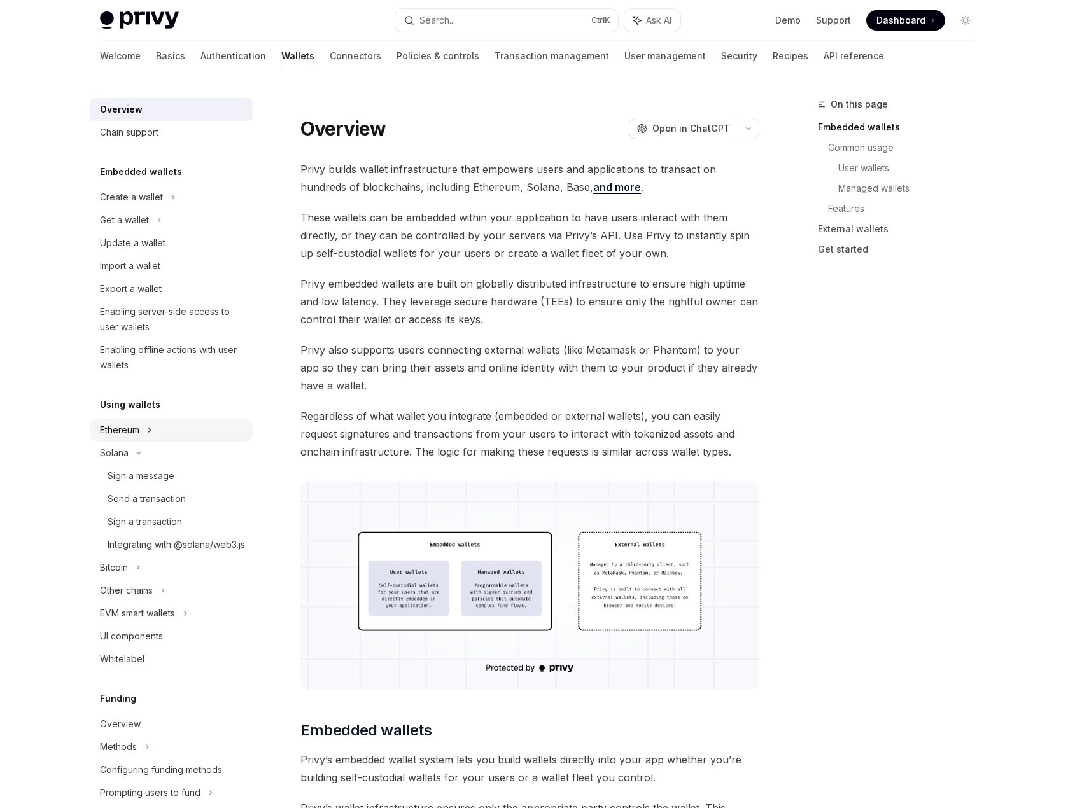
click at [164, 209] on div "Ethereum" at bounding box center [171, 197] width 163 height 23
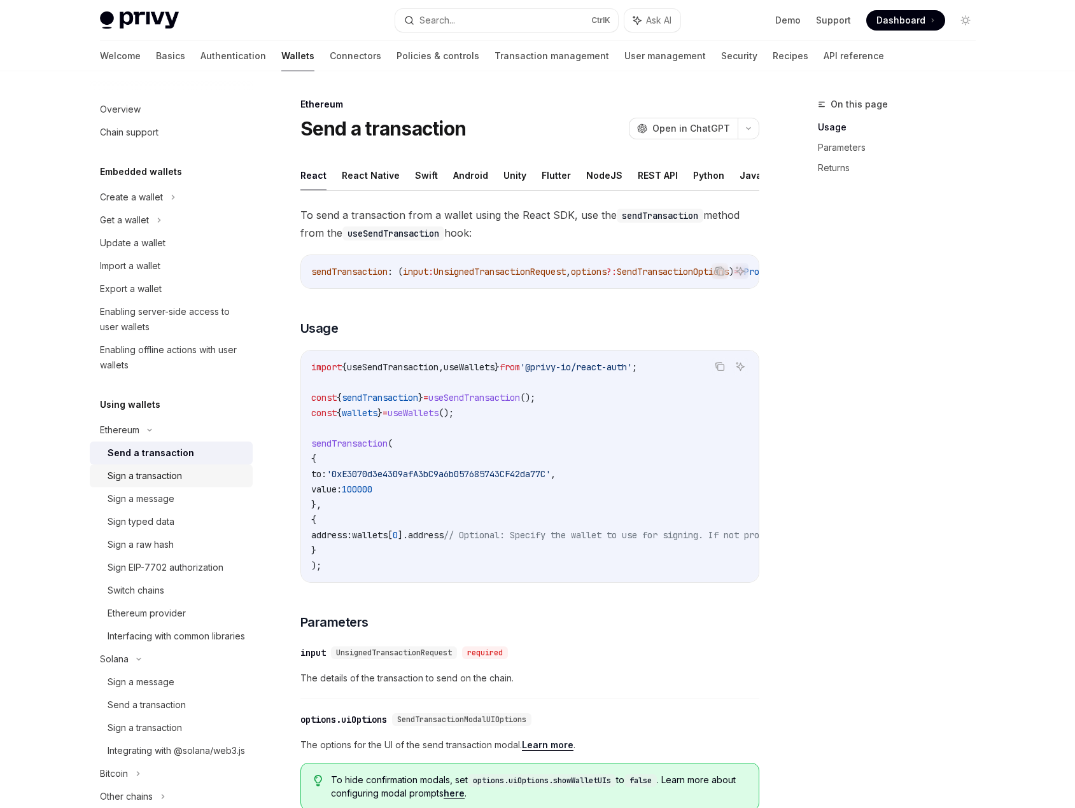
click at [198, 479] on div "Sign a transaction" at bounding box center [176, 475] width 137 height 15
click at [593, 172] on button "NodeJS" at bounding box center [604, 175] width 36 height 30
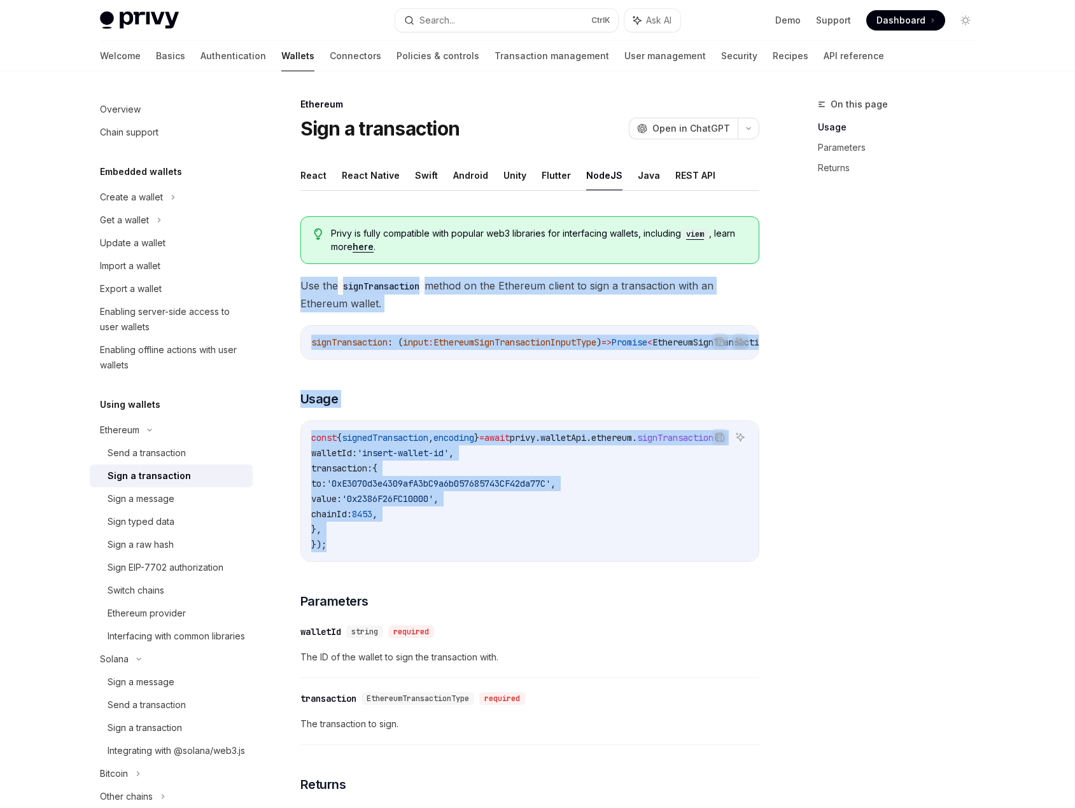
drag, startPoint x: 513, startPoint y: 550, endPoint x: 288, endPoint y: 277, distance: 353.6
click at [288, 277] on div "Ethereum Sign a transaction OpenAI Open in ChatGPT OpenAI Open in ChatGPT React…" at bounding box center [410, 610] width 703 height 1027
copy div "Use the signTransaction method on the Ethereum client to sign a transaction wit…"
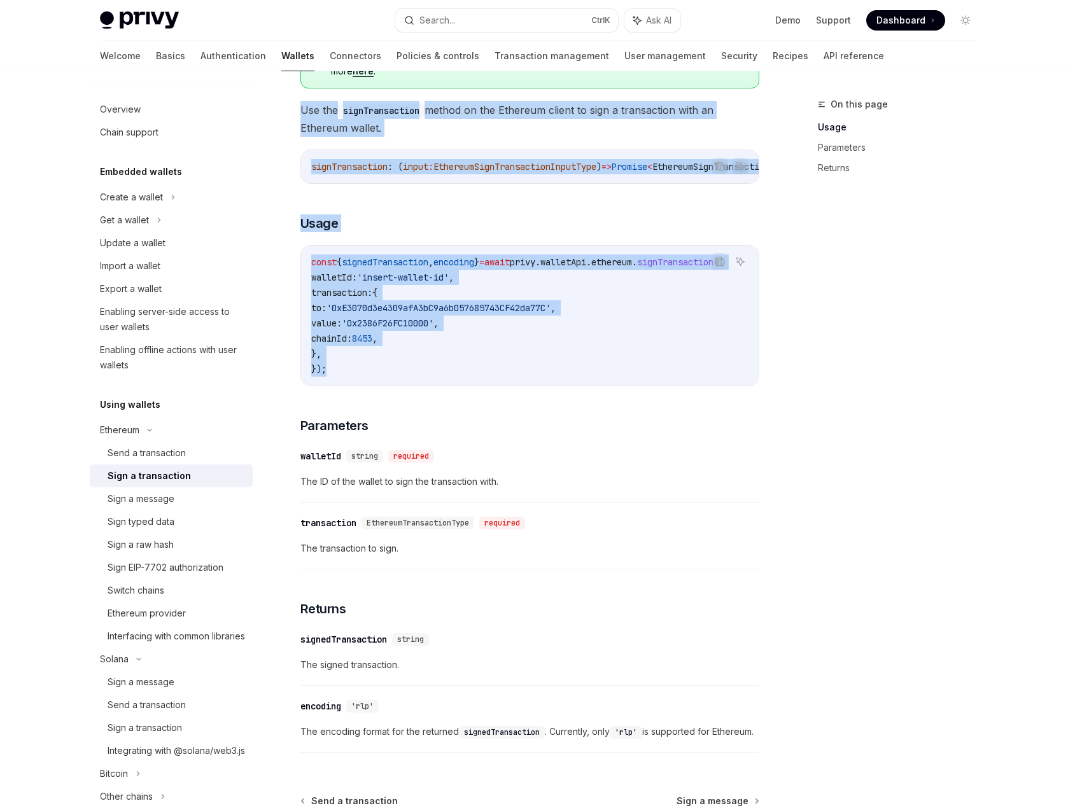
scroll to position [150, 0]
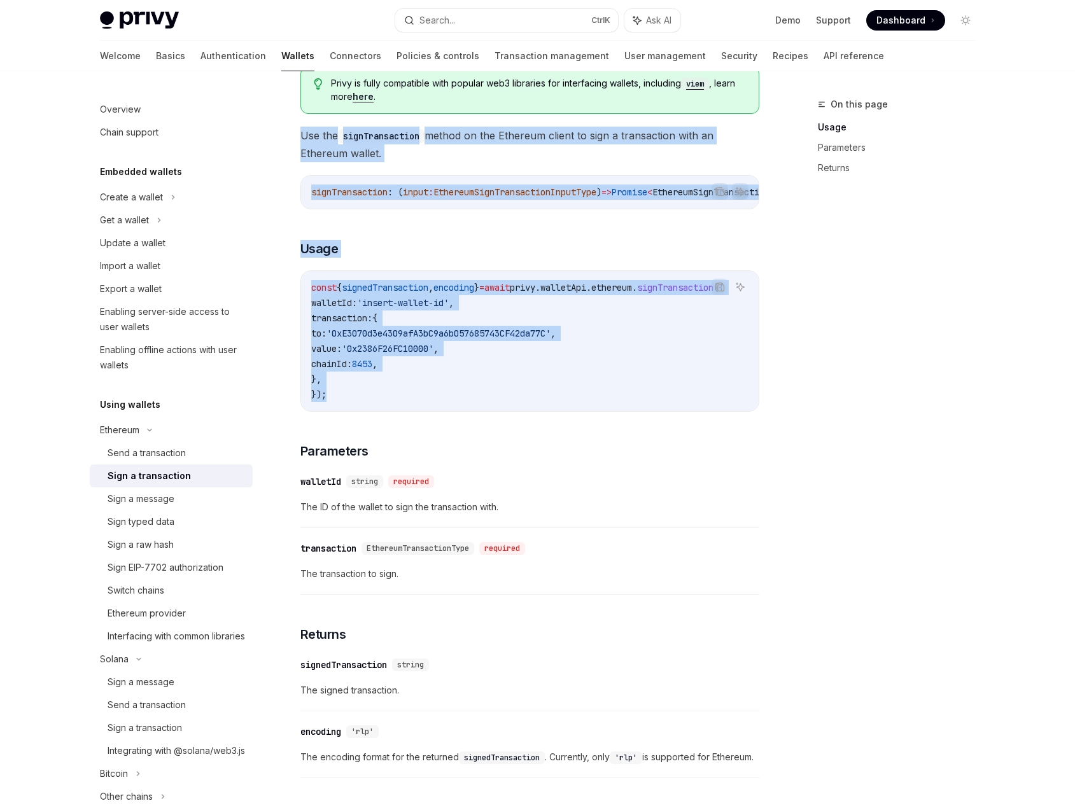
drag, startPoint x: 480, startPoint y: 600, endPoint x: 287, endPoint y: 138, distance: 500.6
click at [287, 138] on div "Ethereum Sign a transaction OpenAI Open in ChatGPT OpenAI Open in ChatGPT React…" at bounding box center [410, 460] width 703 height 1027
copy div "Use the signTransaction method on the Ethereum client to sign a transaction wit…"
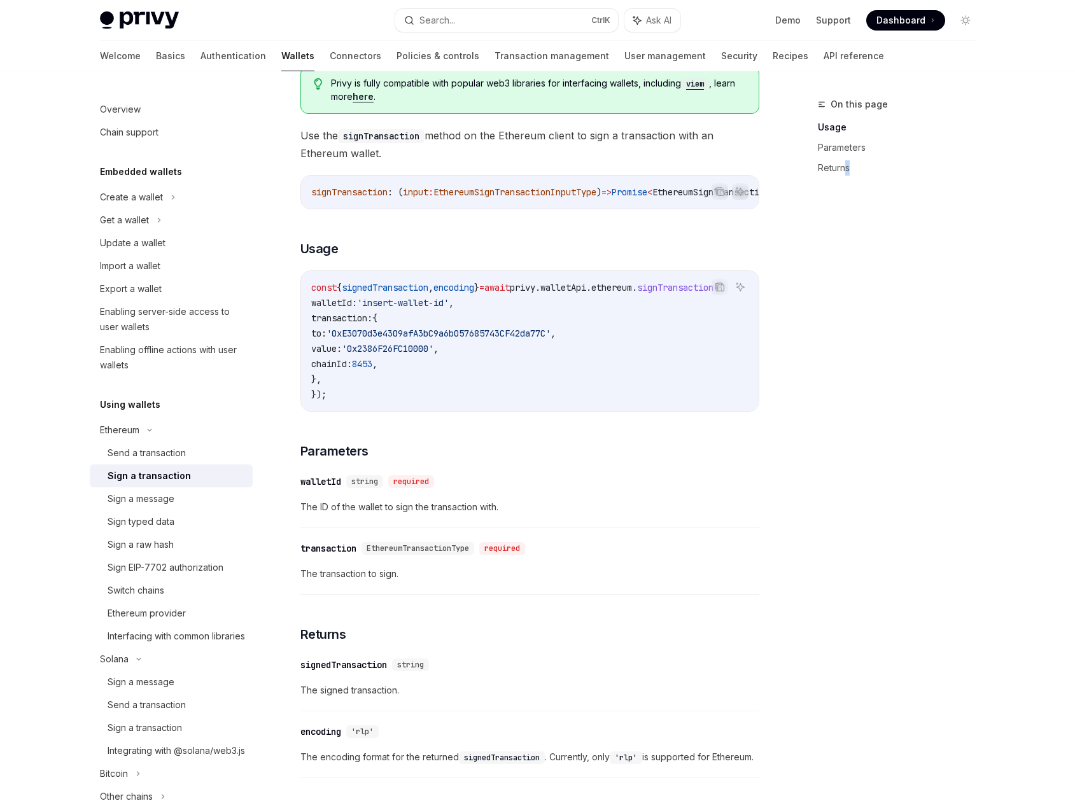
click at [853, 458] on div "On this page Usage Parameters Returns" at bounding box center [888, 452] width 193 height 711
click at [946, 423] on div "On this page Usage Parameters Returns" at bounding box center [888, 452] width 193 height 711
click at [824, 496] on div "On this page Usage Parameters Returns" at bounding box center [888, 452] width 193 height 711
click at [200, 57] on link "Authentication" at bounding box center [233, 56] width 66 height 31
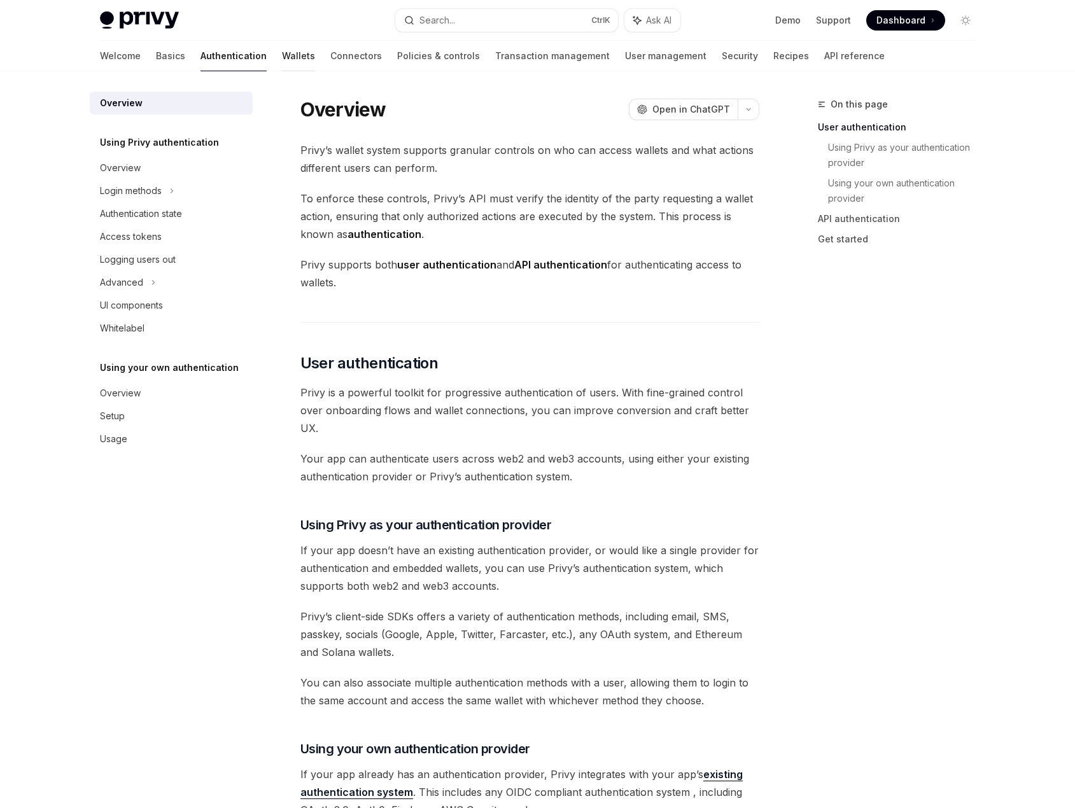
click at [282, 58] on link "Wallets" at bounding box center [298, 56] width 33 height 31
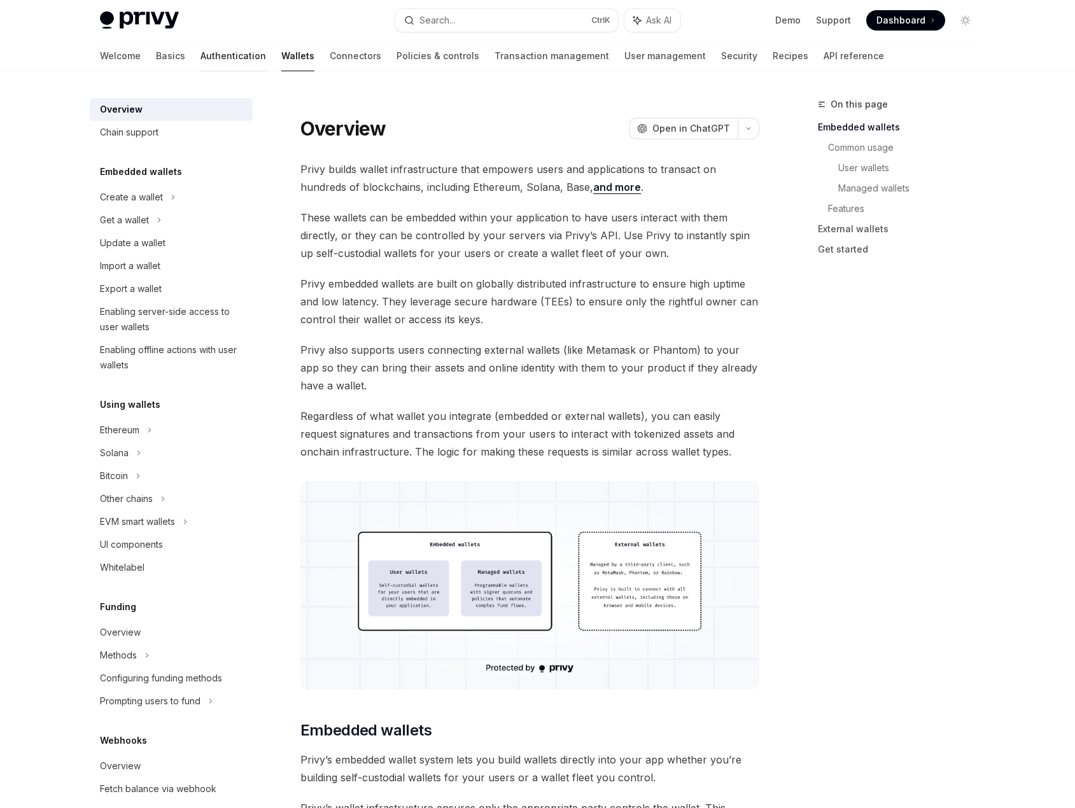
click at [200, 57] on link "Authentication" at bounding box center [233, 56] width 66 height 31
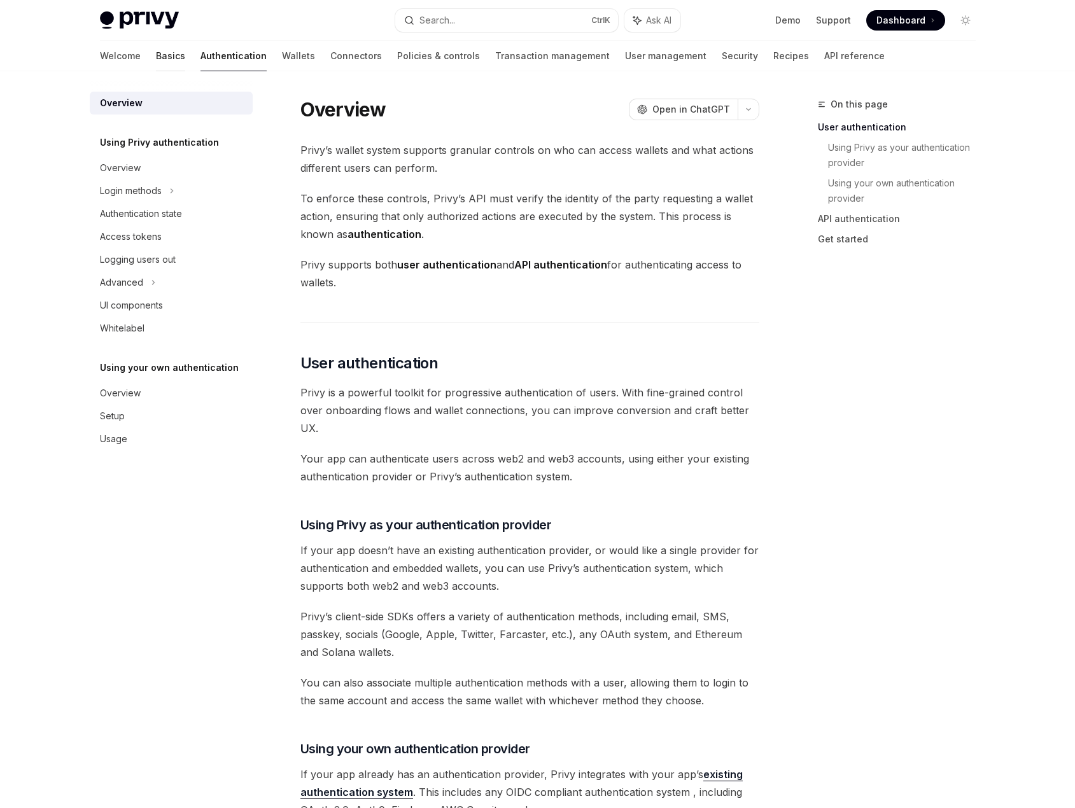
click at [156, 57] on link "Basics" at bounding box center [170, 56] width 29 height 31
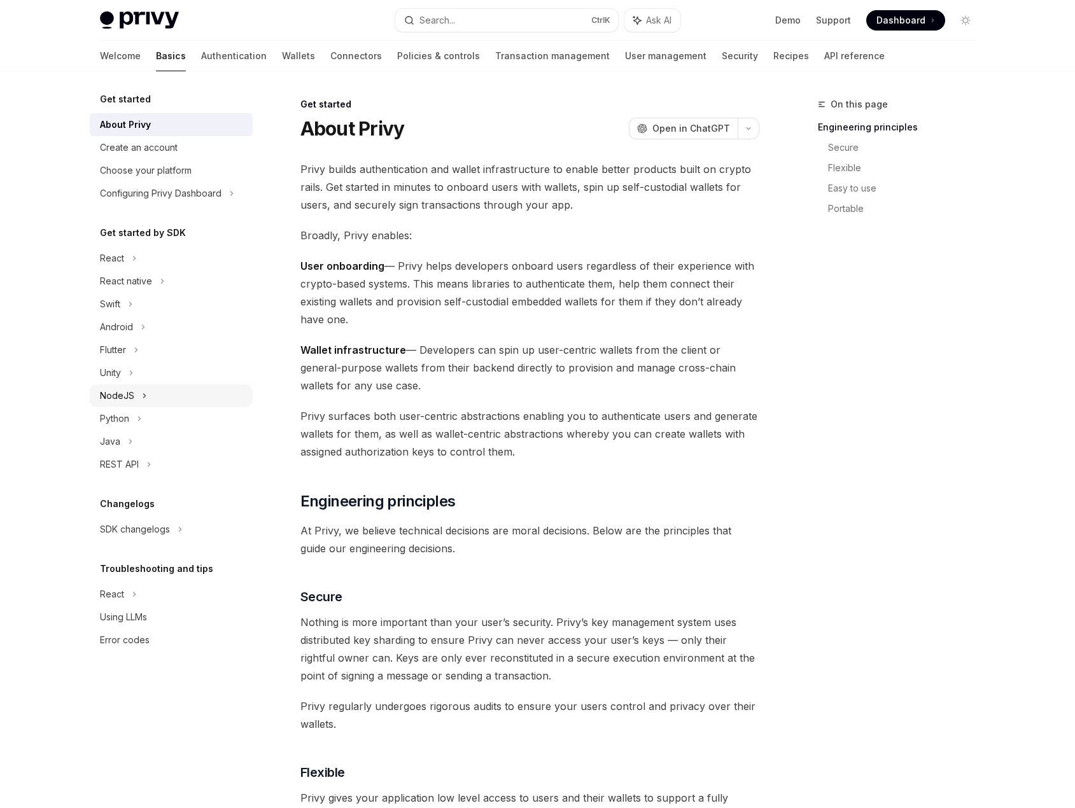
click at [150, 398] on div "NodeJS" at bounding box center [171, 395] width 163 height 23
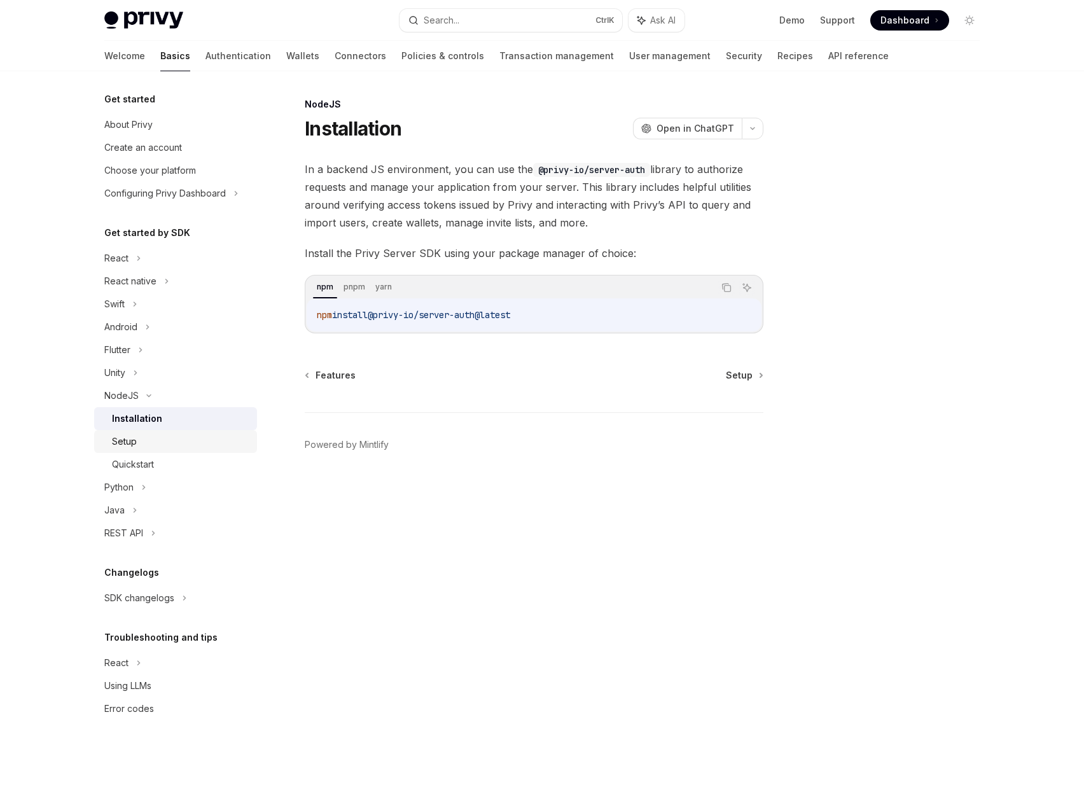
click at [171, 440] on div "Setup" at bounding box center [180, 441] width 137 height 15
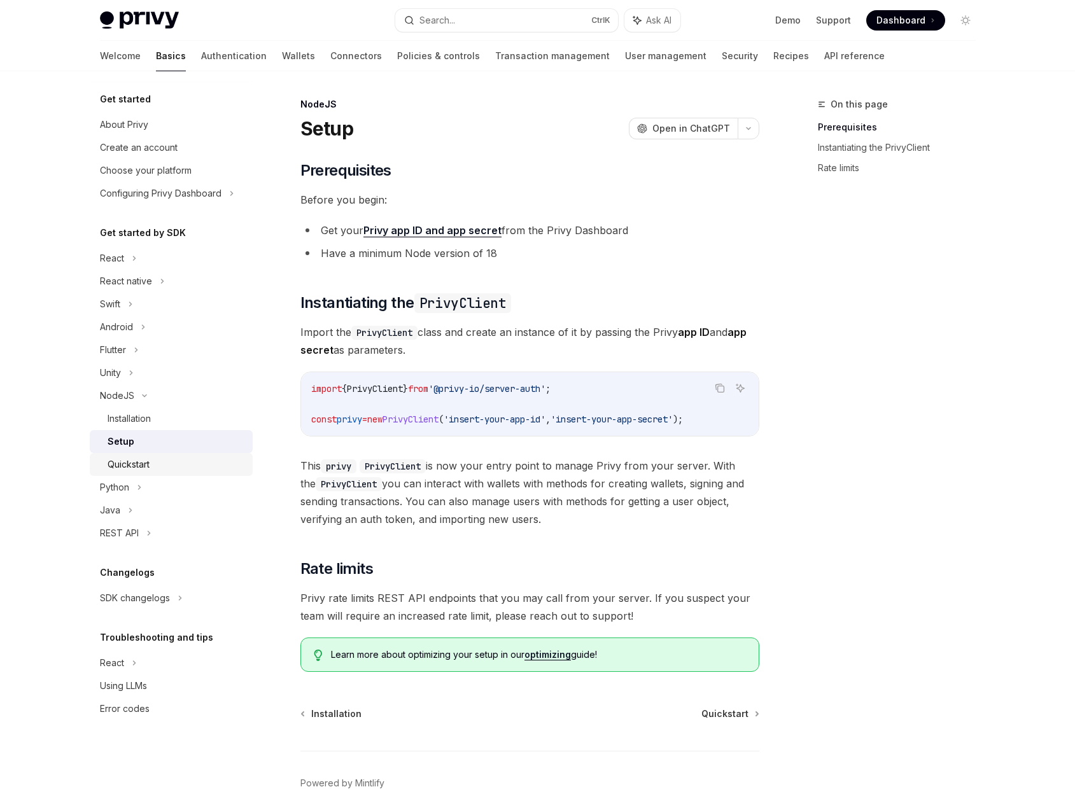
click at [172, 454] on link "Quickstart" at bounding box center [171, 464] width 163 height 23
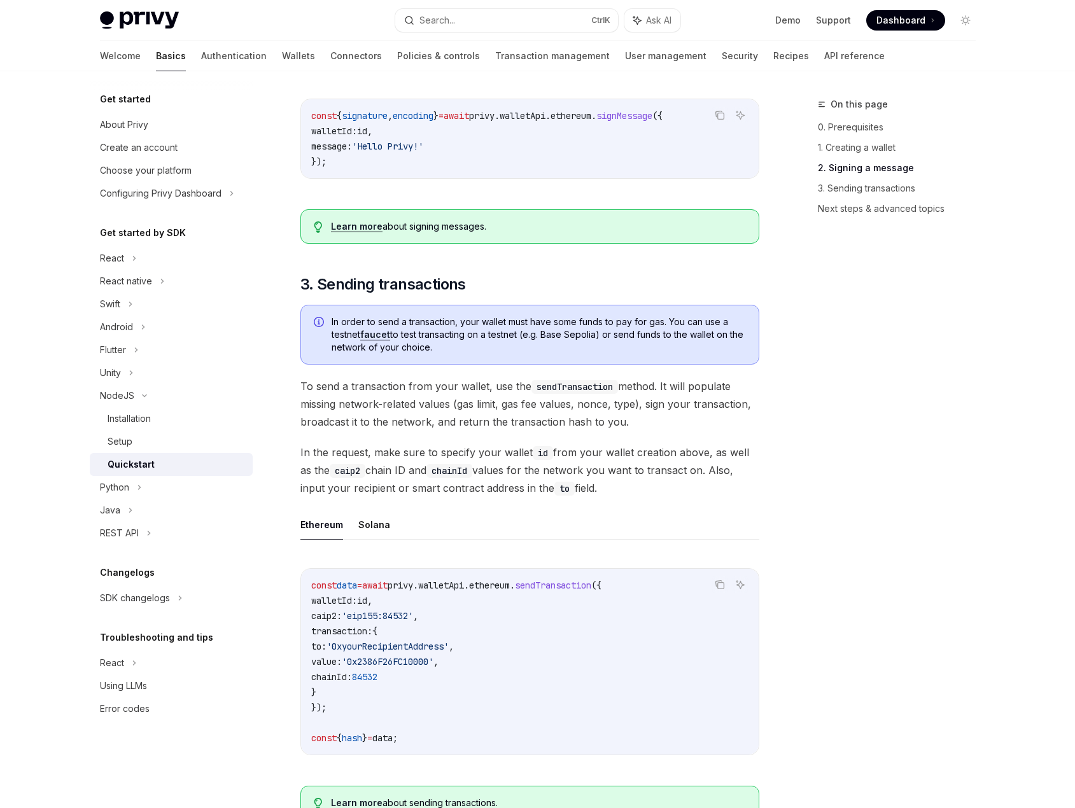
scroll to position [827, 0]
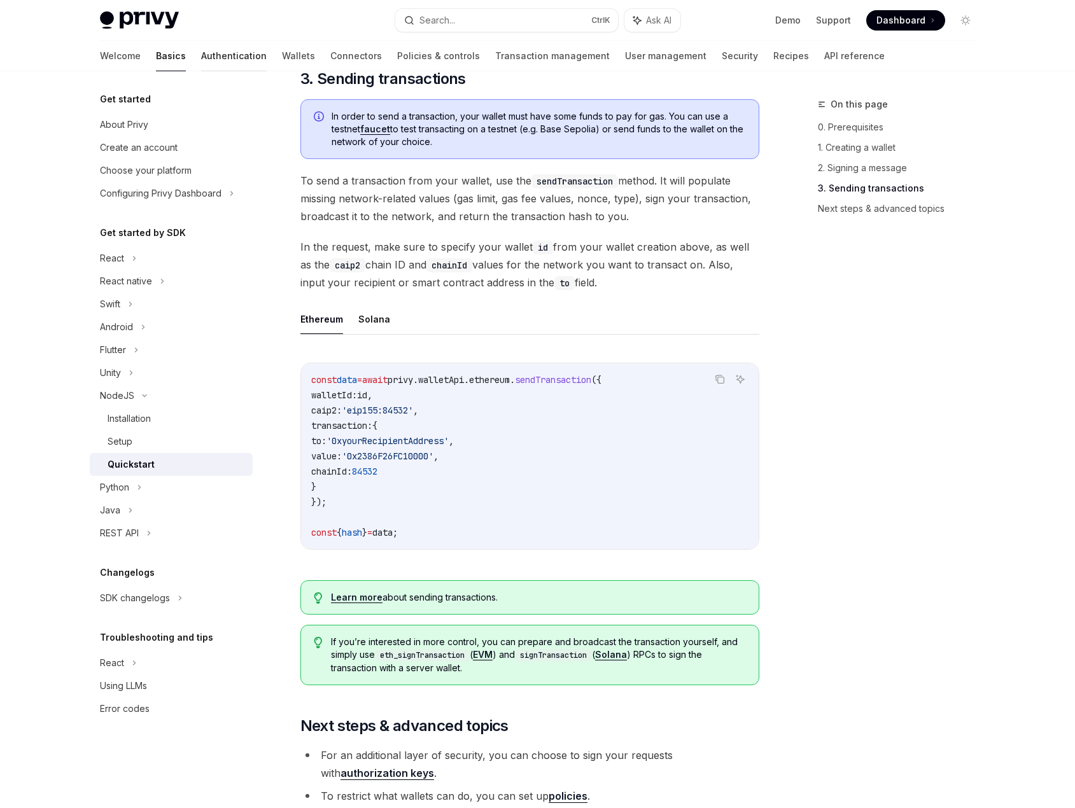
click at [201, 59] on link "Authentication" at bounding box center [234, 56] width 66 height 31
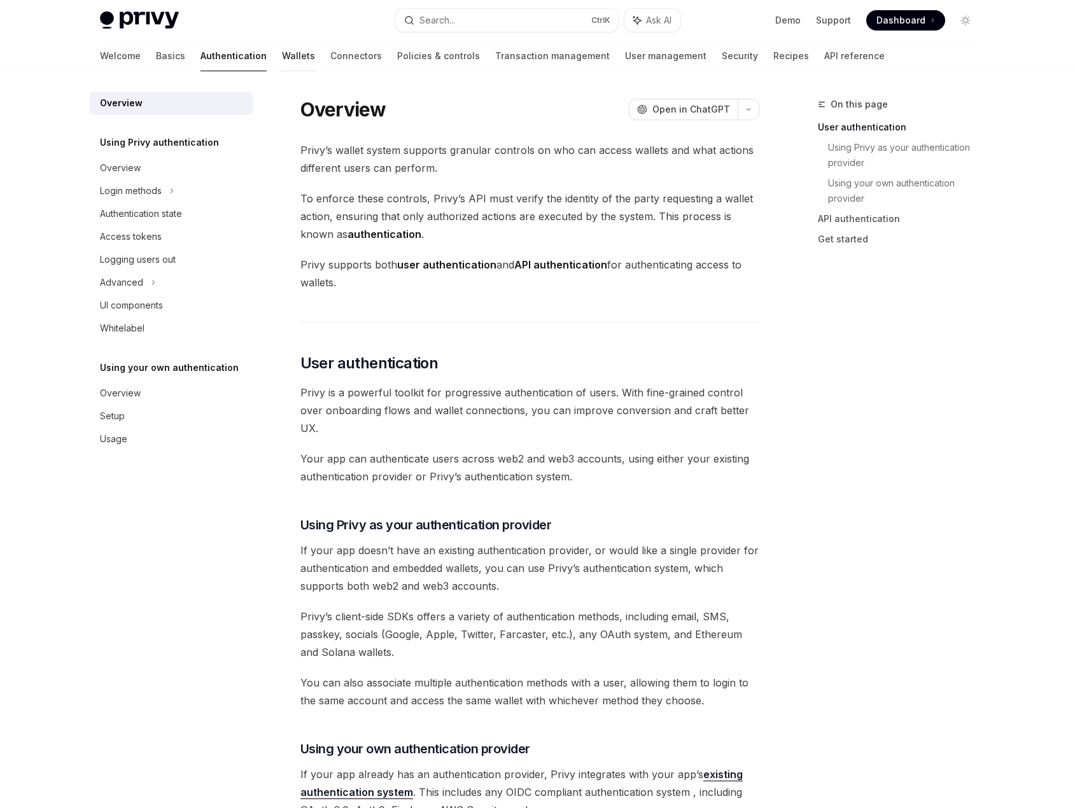
click at [282, 57] on link "Wallets" at bounding box center [298, 56] width 33 height 31
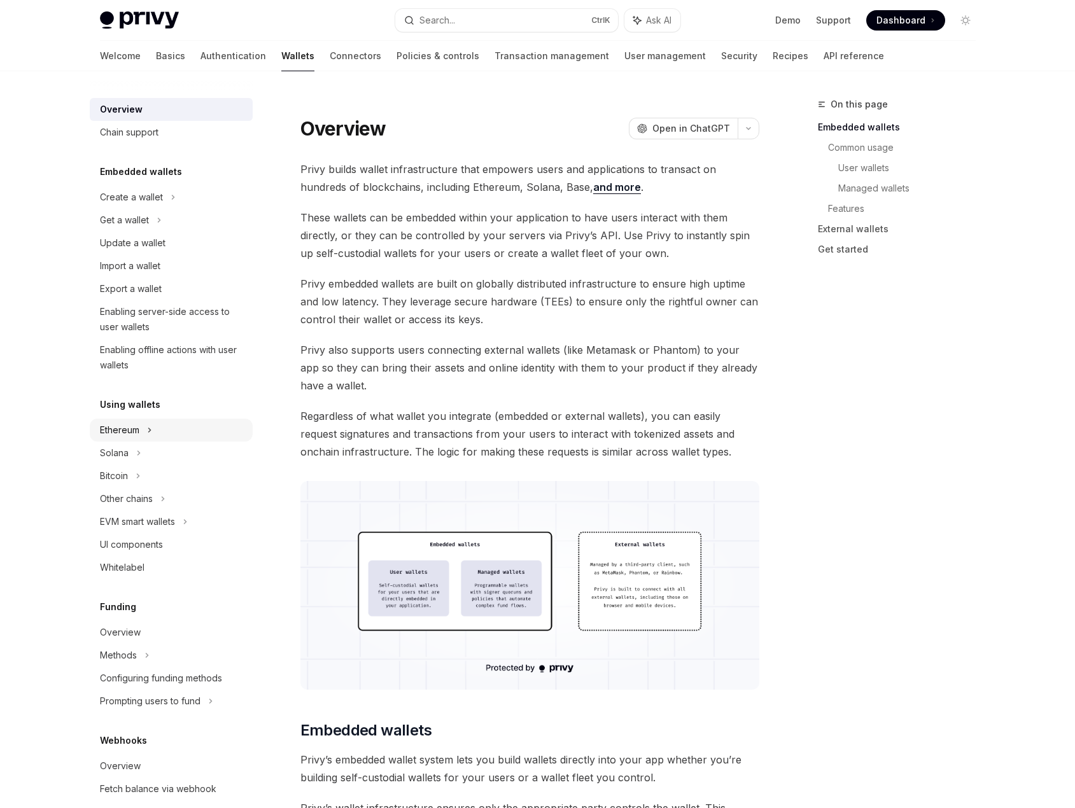
click at [155, 209] on div "Ethereum" at bounding box center [171, 197] width 163 height 23
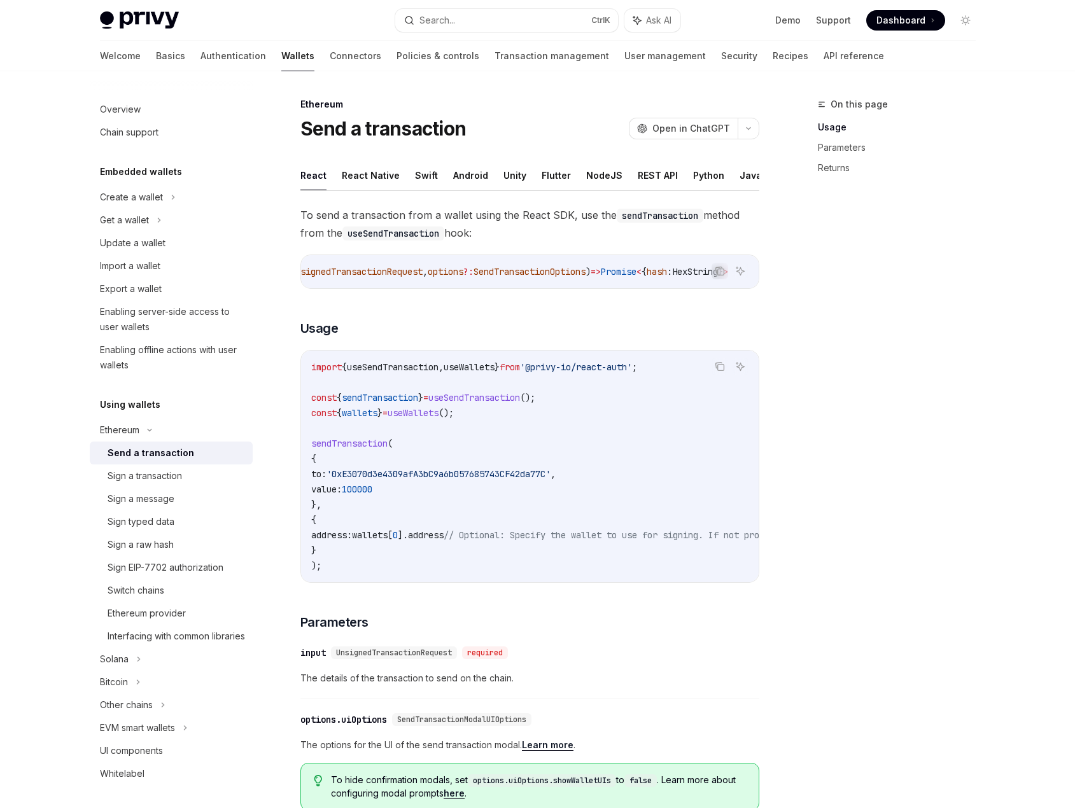
scroll to position [0, 214]
click at [603, 177] on button "NodeJS" at bounding box center [604, 175] width 36 height 30
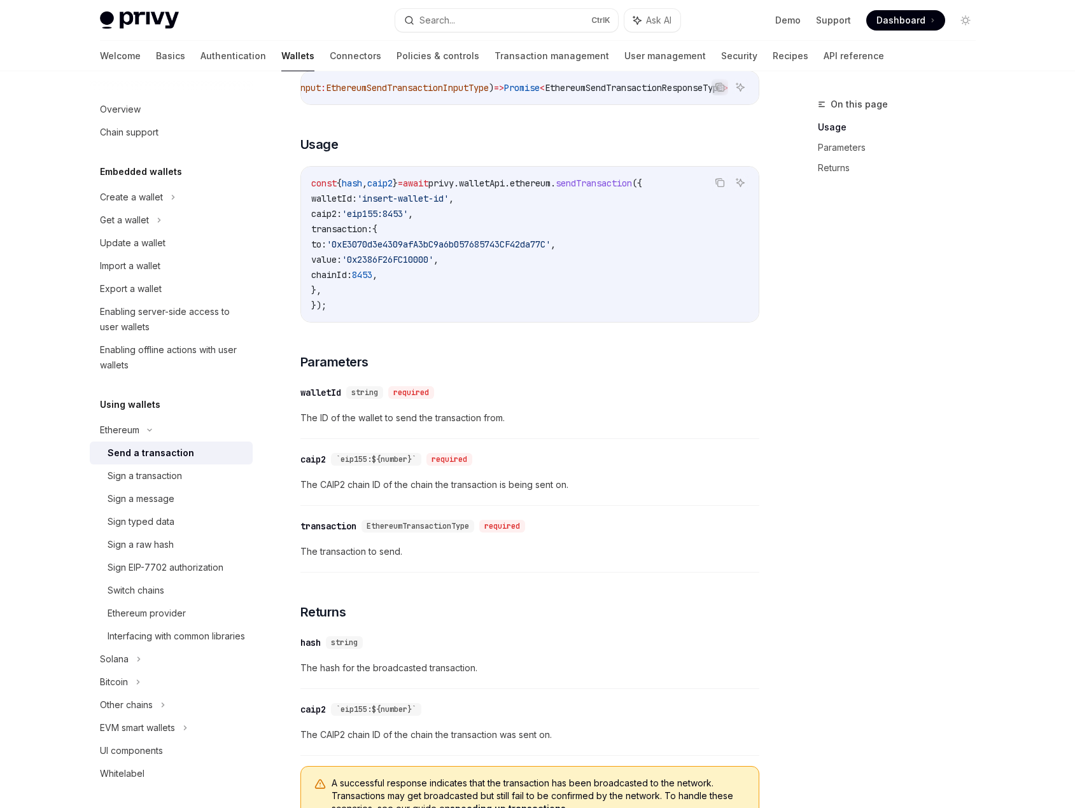
scroll to position [477, 0]
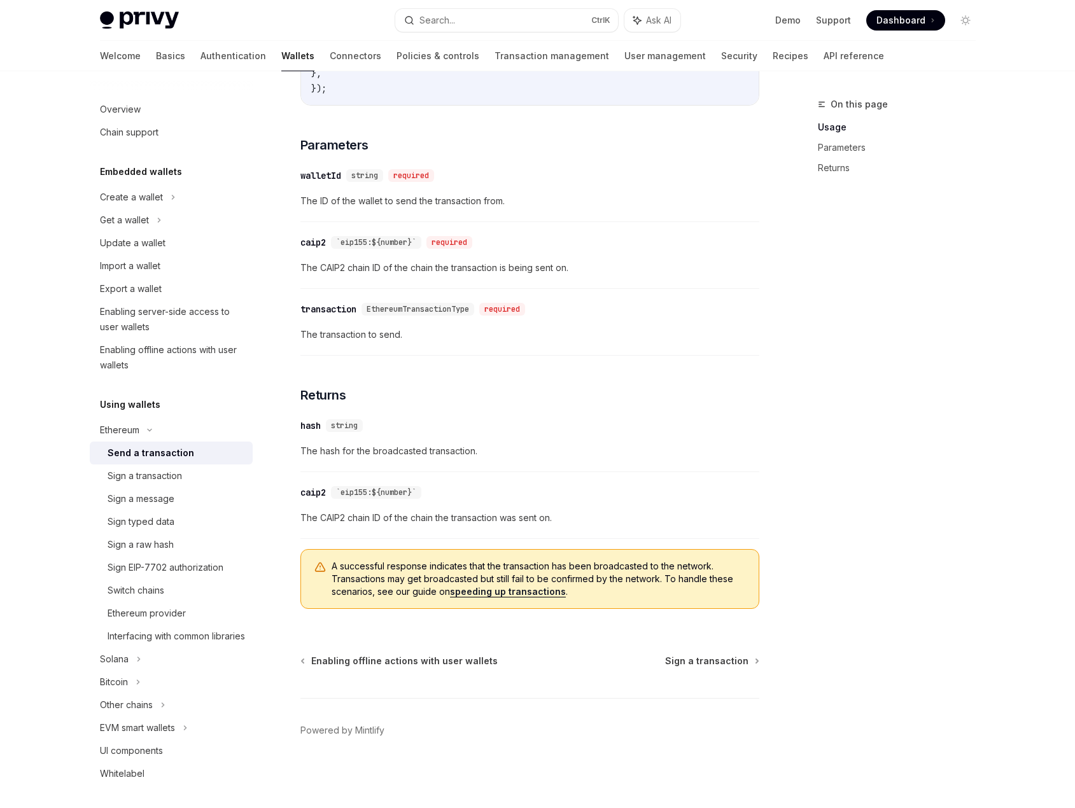
drag, startPoint x: 876, startPoint y: 307, endPoint x: 862, endPoint y: 309, distance: 14.1
click at [876, 307] on div "On this page Usage Parameters Returns" at bounding box center [888, 452] width 193 height 711
click at [177, 480] on div "Sign a transaction" at bounding box center [145, 475] width 74 height 15
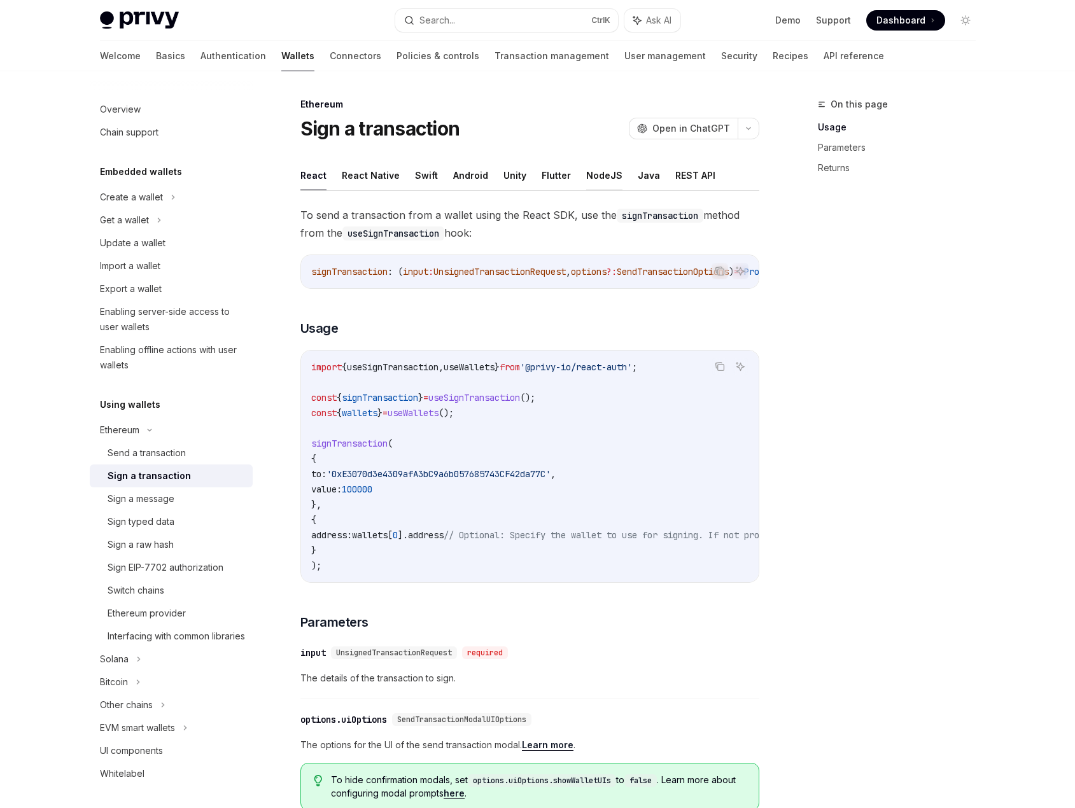
click at [591, 183] on button "NodeJS" at bounding box center [604, 175] width 36 height 30
type textarea "*"
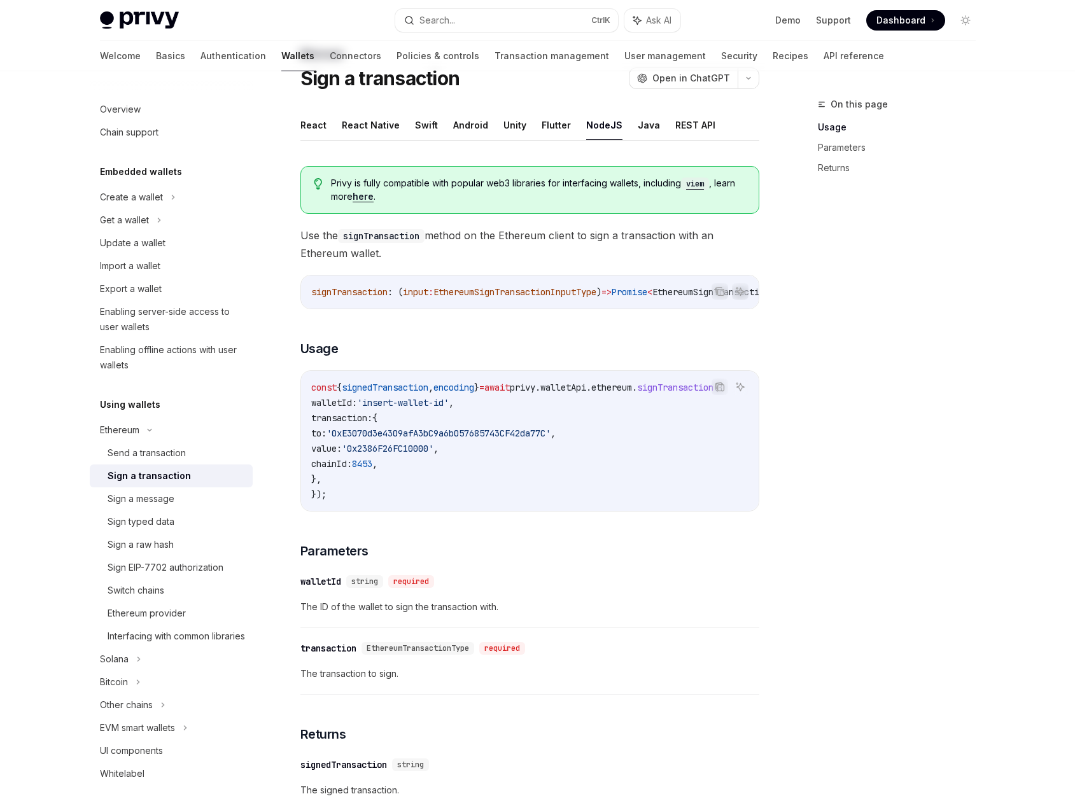
scroll to position [341, 0]
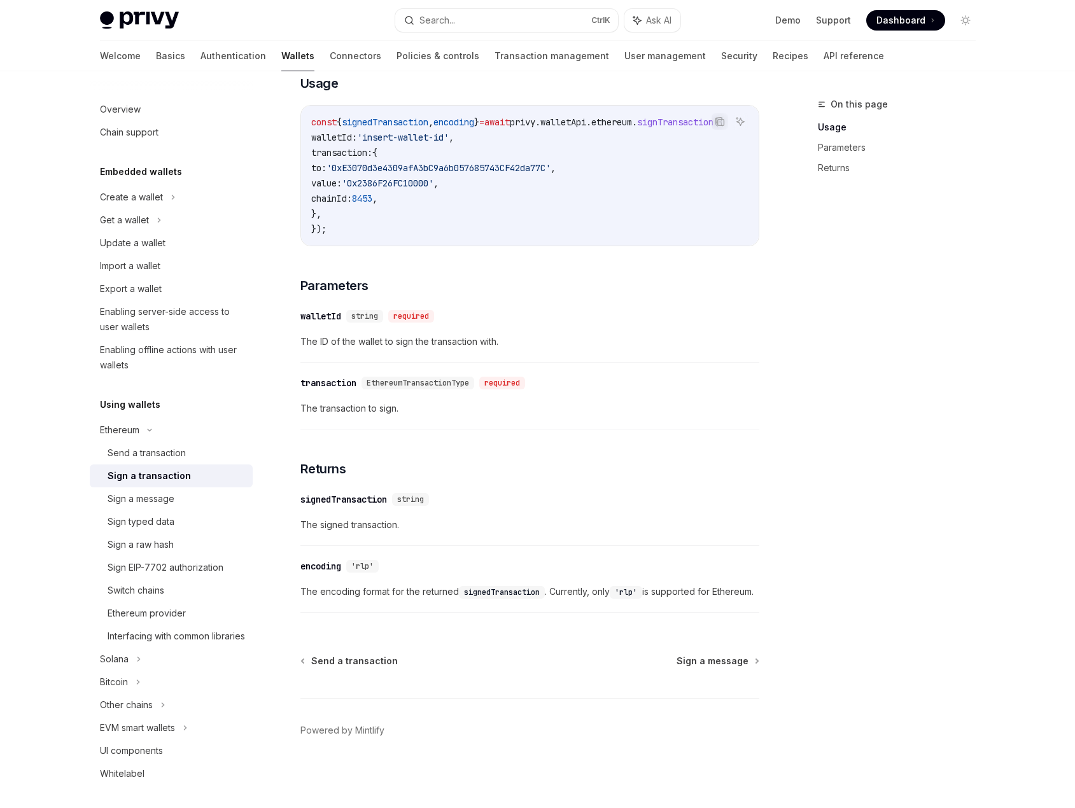
click at [939, 307] on div "On this page Usage Parameters Returns" at bounding box center [888, 452] width 193 height 711
